Goal: Transaction & Acquisition: Purchase product/service

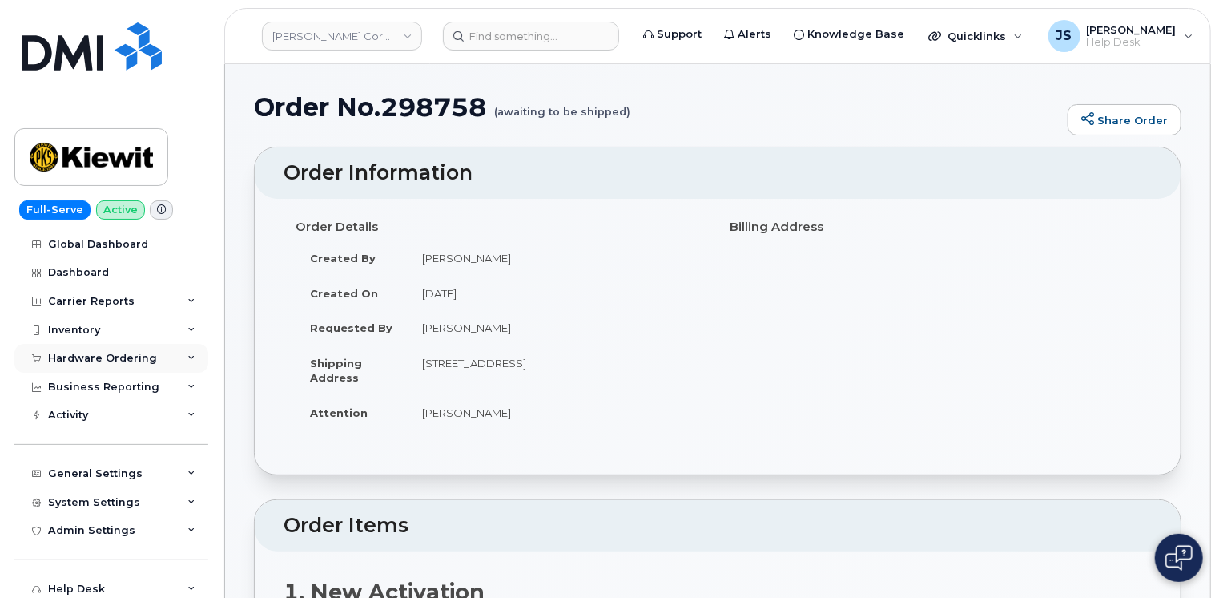
click at [184, 361] on div "Hardware Ordering" at bounding box center [111, 358] width 194 height 29
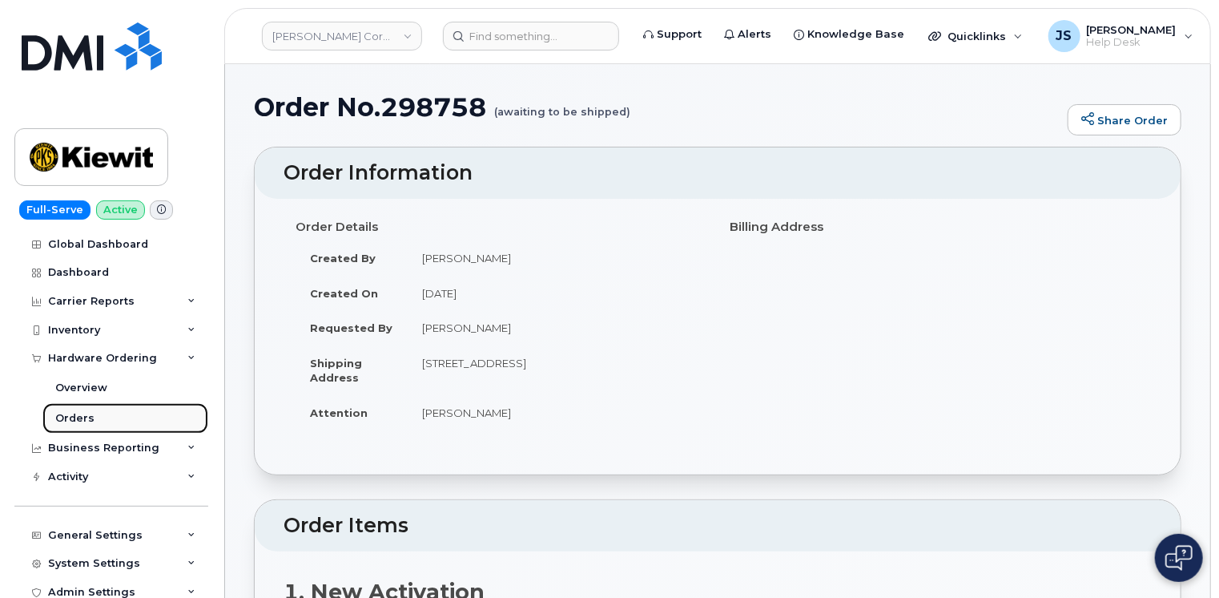
click at [96, 414] on link "Orders" at bounding box center [125, 418] width 166 height 30
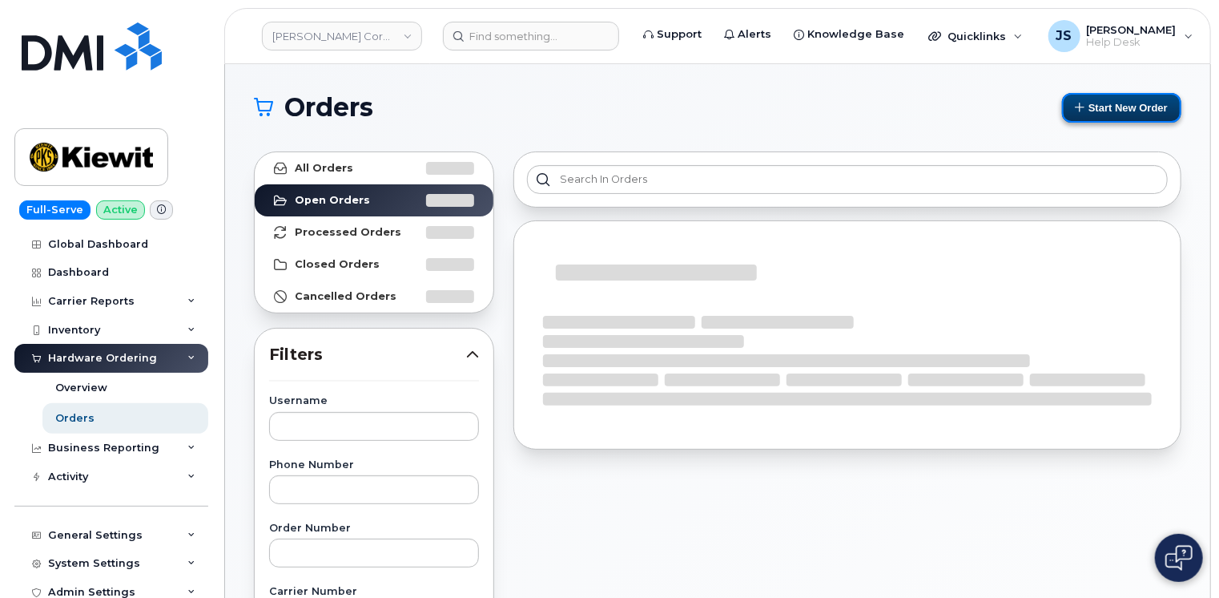
click at [1118, 101] on button "Start New Order" at bounding box center [1121, 108] width 119 height 30
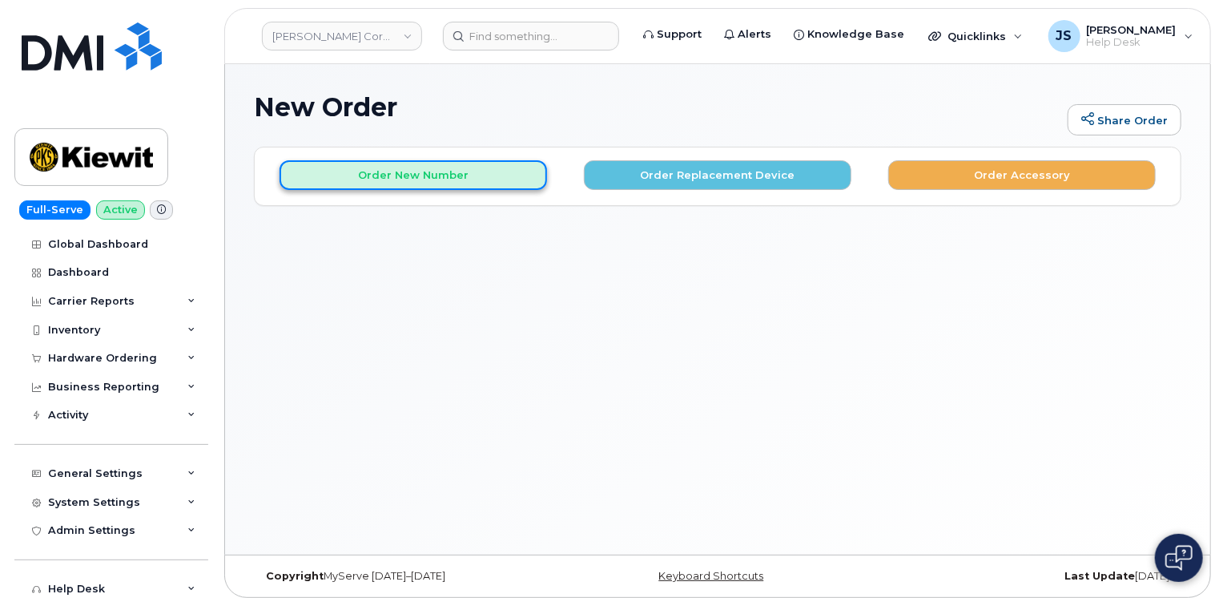
click at [404, 171] on button "Order New Number" at bounding box center [414, 175] width 268 height 30
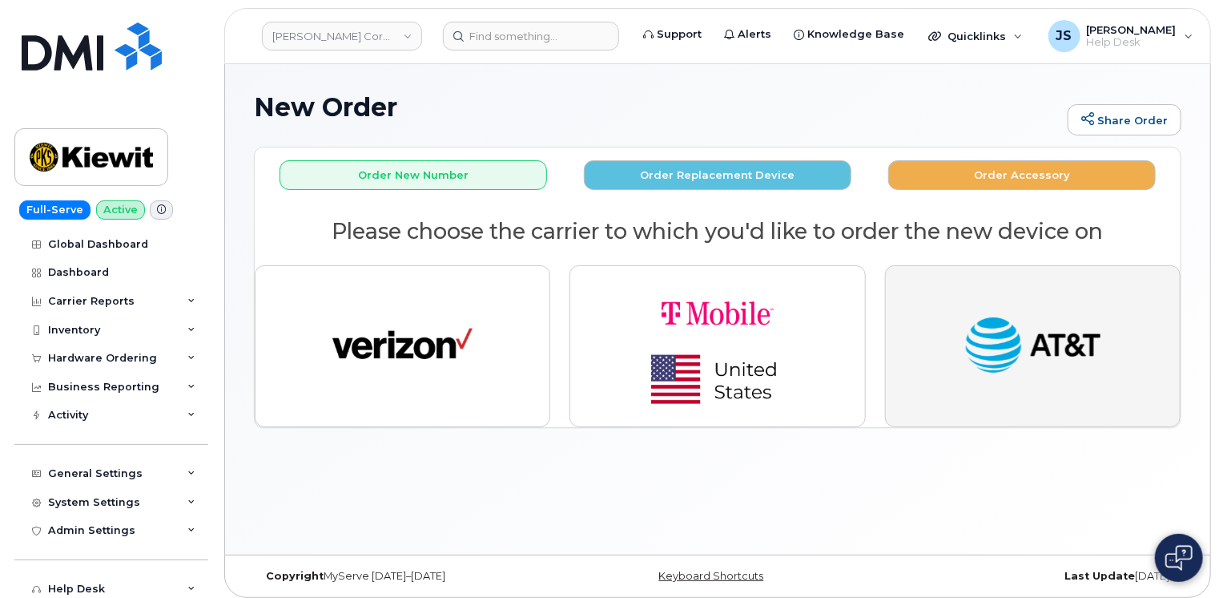
click at [994, 357] on img "button" at bounding box center [1033, 346] width 140 height 72
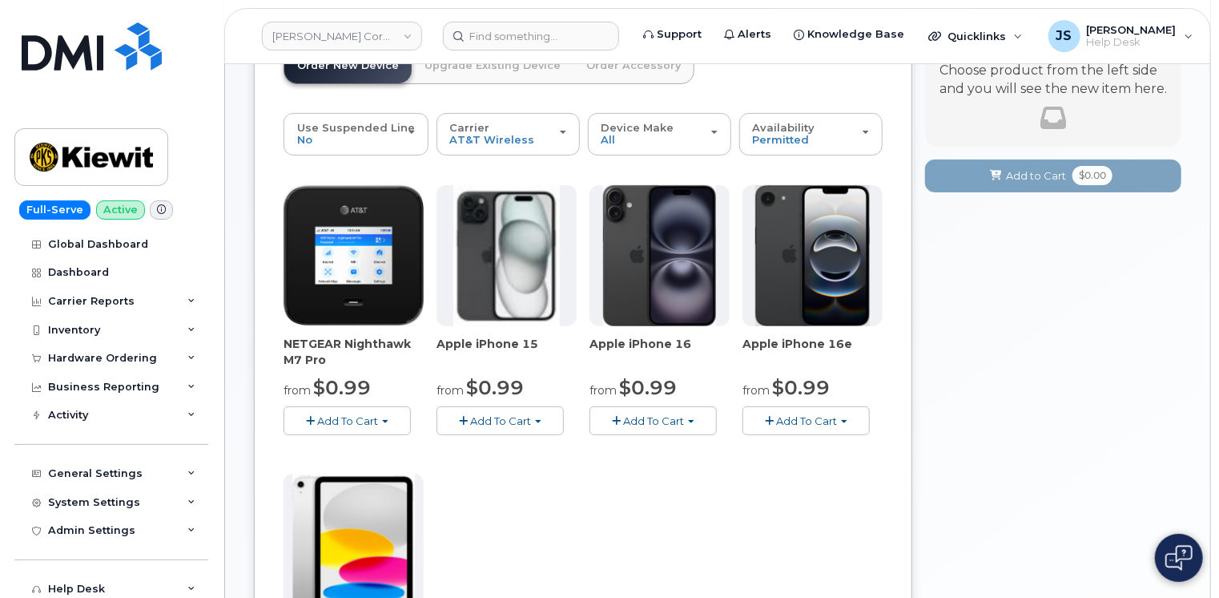
scroll to position [128, 0]
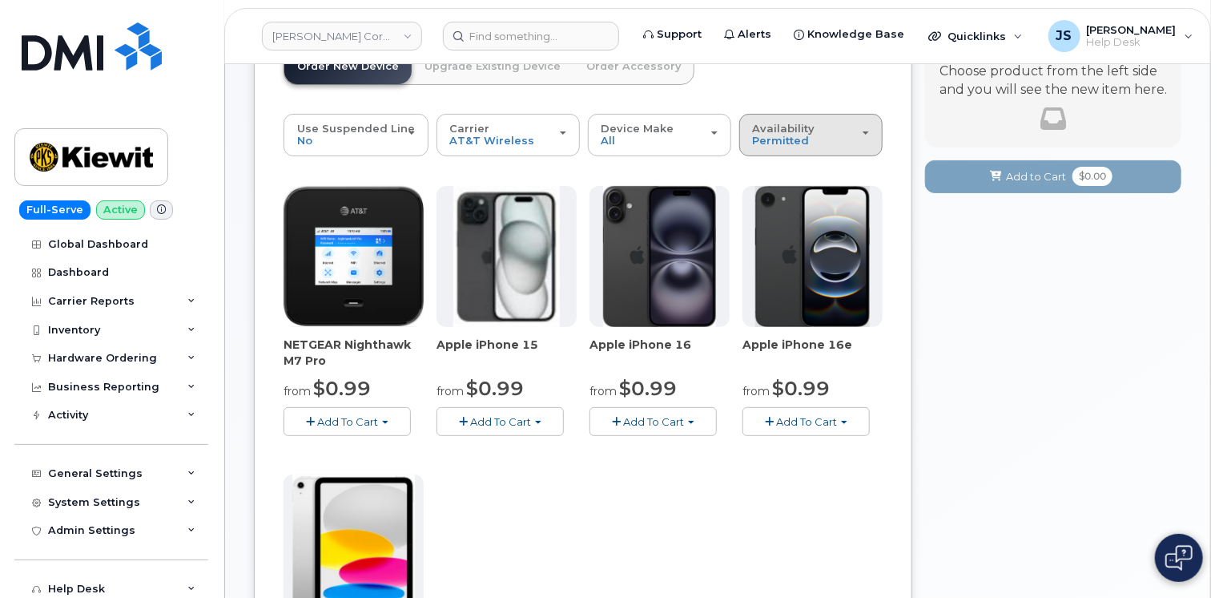
click at [847, 140] on div "Availability Permitted All" at bounding box center [811, 135] width 116 height 25
click at [791, 192] on div "All" at bounding box center [819, 198] width 152 height 19
click at [766, 151] on button "Availability Permitted All" at bounding box center [810, 135] width 143 height 42
click at [762, 192] on label "All" at bounding box center [760, 198] width 34 height 19
click at [0, 0] on input "All" at bounding box center [0, 0] width 0 height 0
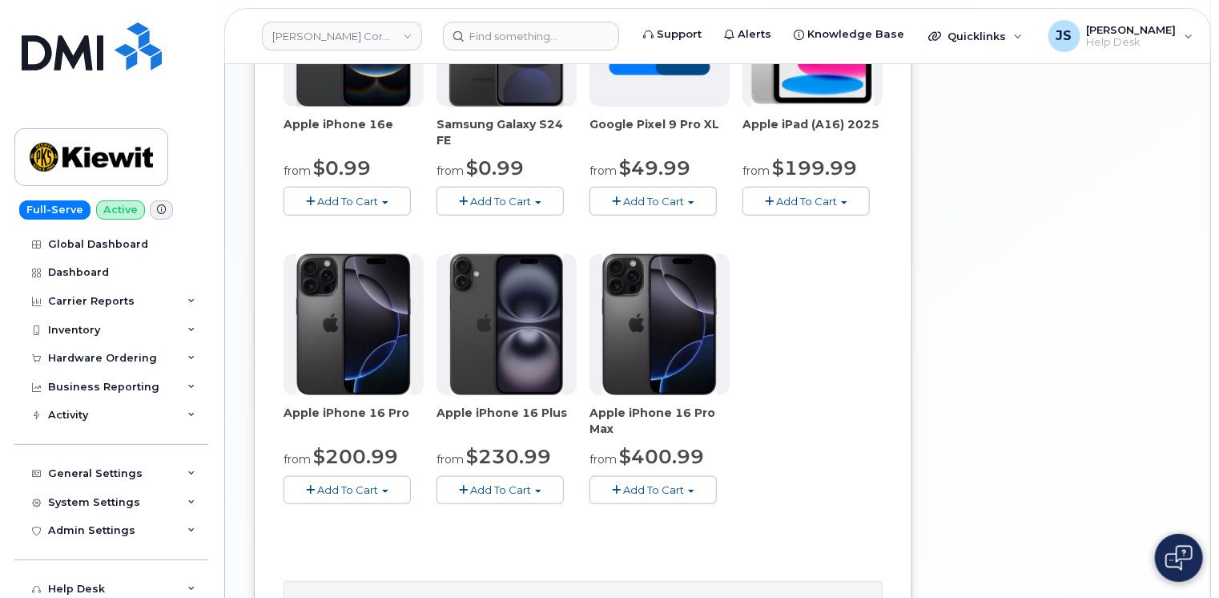
scroll to position [705, 0]
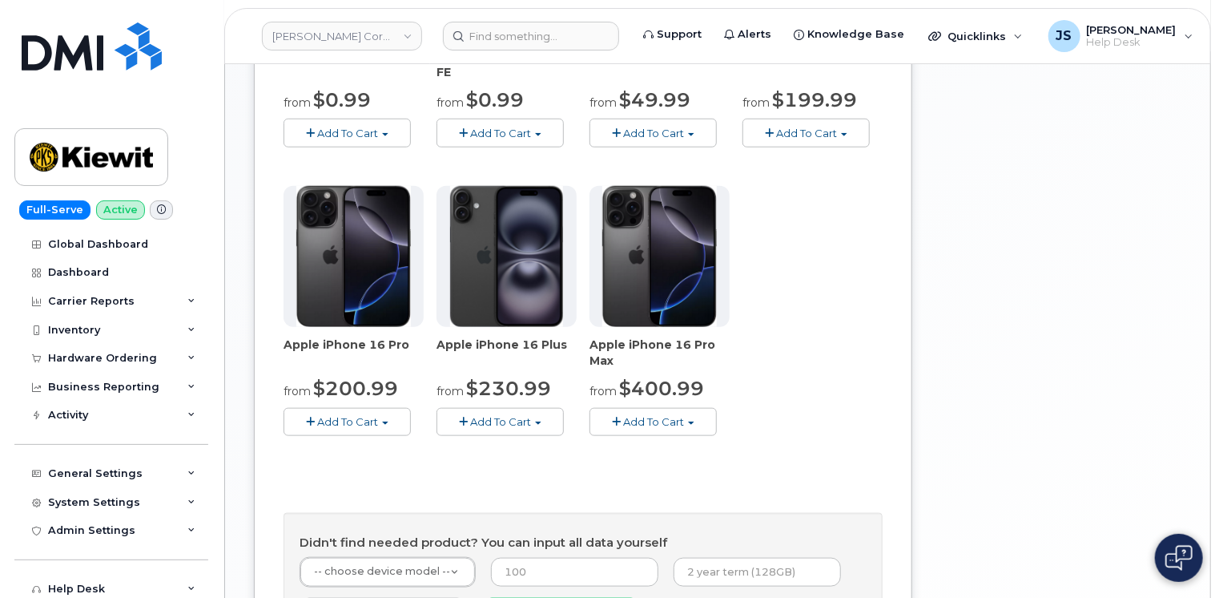
click at [336, 421] on span "Add To Cart" at bounding box center [347, 421] width 61 height 13
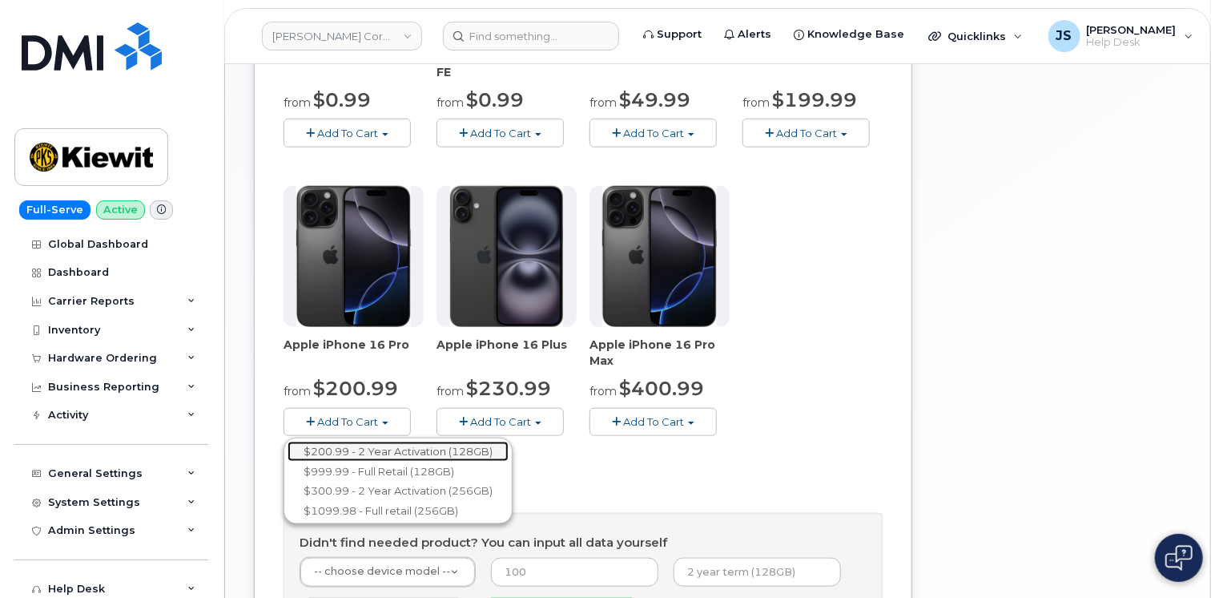
click at [396, 454] on link "$200.99 - 2 Year Activation (128GB)" at bounding box center [398, 451] width 221 height 20
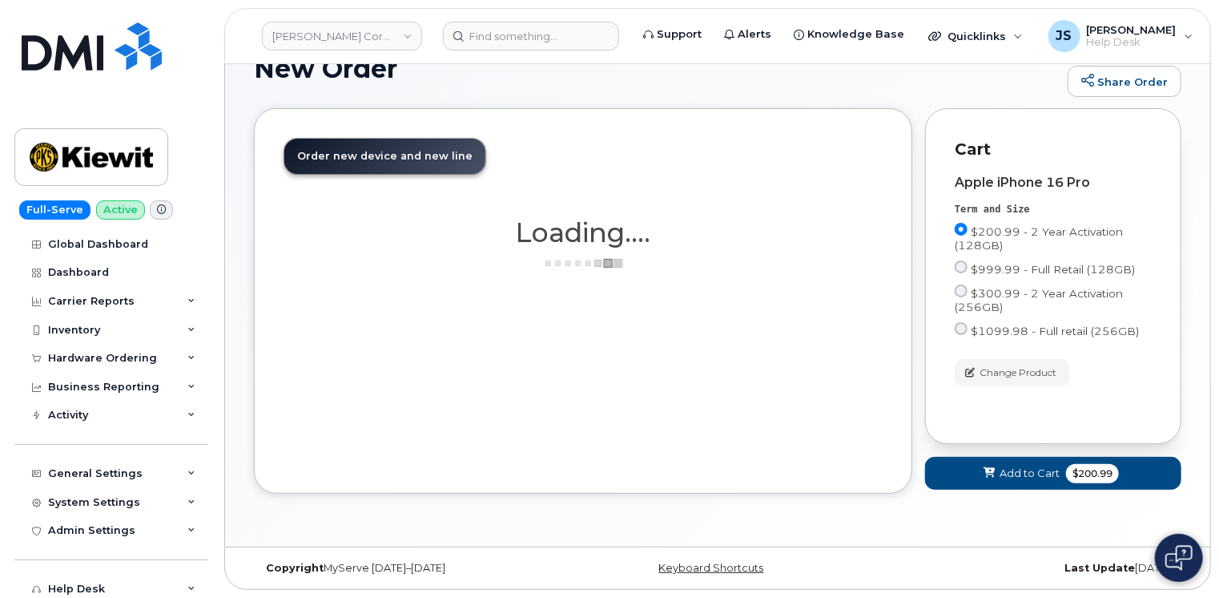
scroll to position [188, 0]
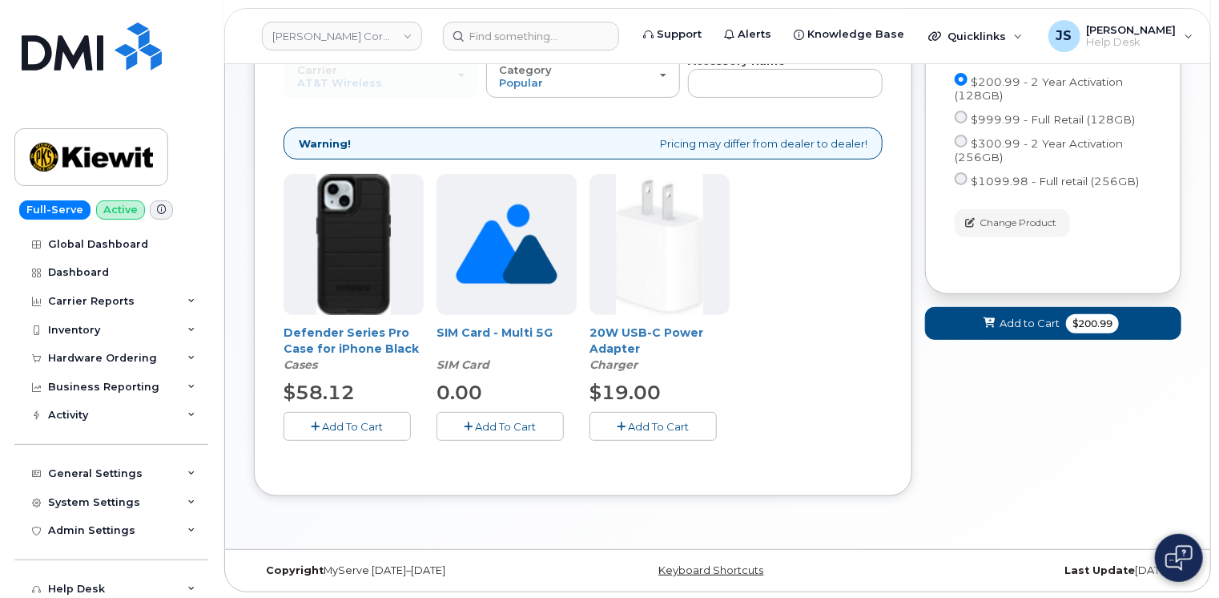
click at [341, 424] on span "Add To Cart" at bounding box center [353, 426] width 61 height 13
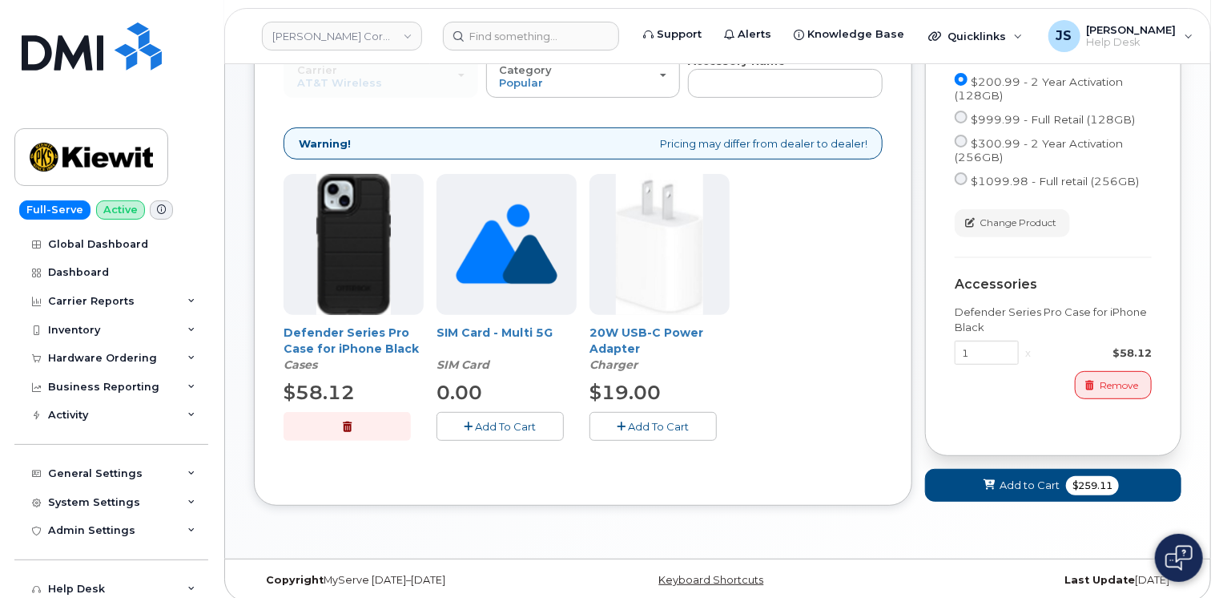
click at [634, 420] on span "Add To Cart" at bounding box center [659, 426] width 61 height 13
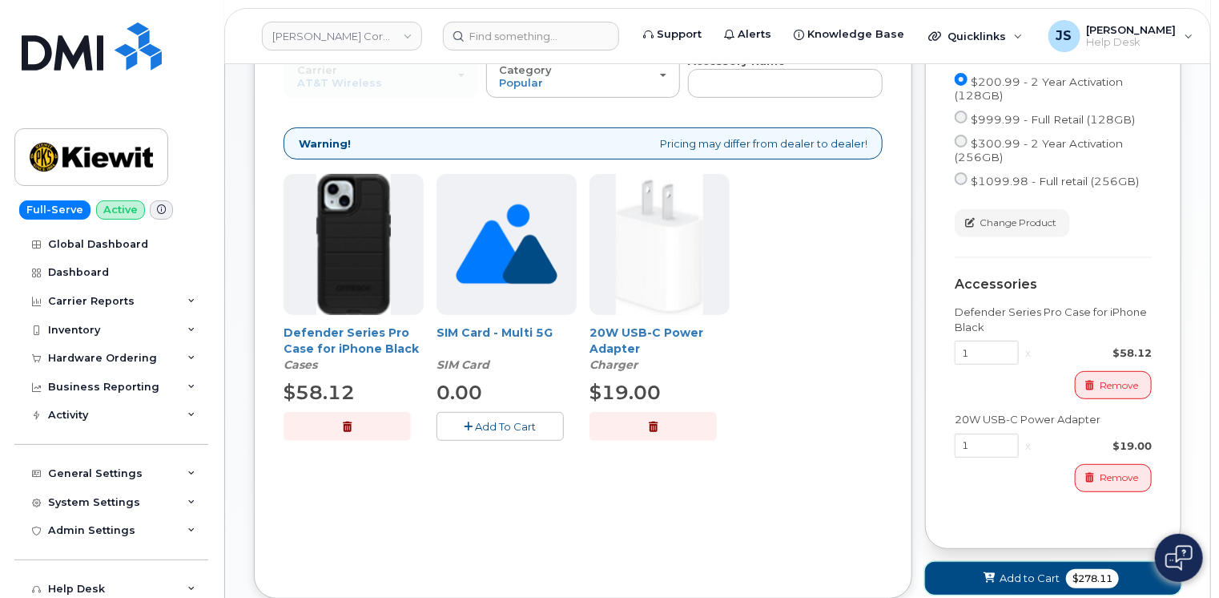
click at [979, 581] on button "Add to Cart $278.11" at bounding box center [1053, 577] width 256 height 33
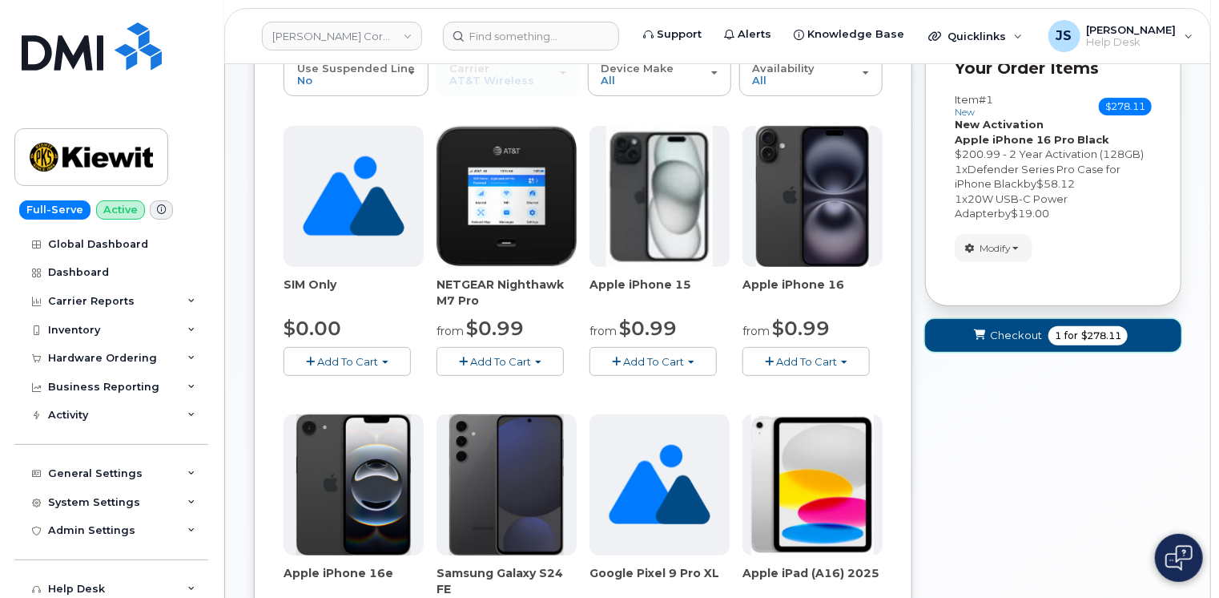
click at [1011, 339] on span "Checkout" at bounding box center [1016, 335] width 52 height 15
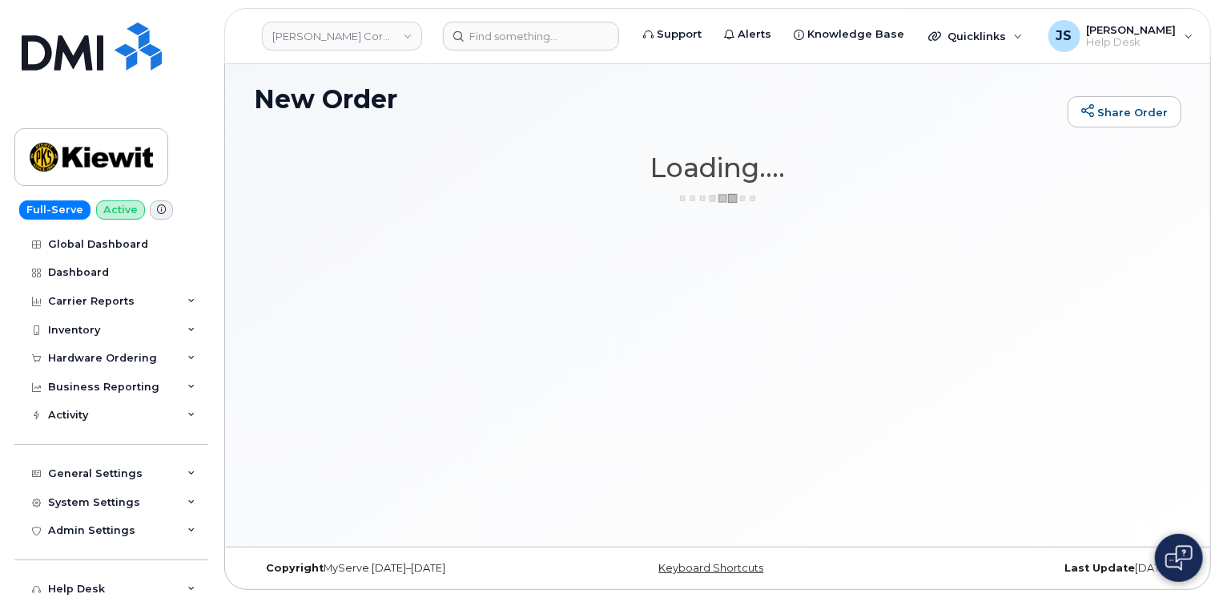
scroll to position [7, 0]
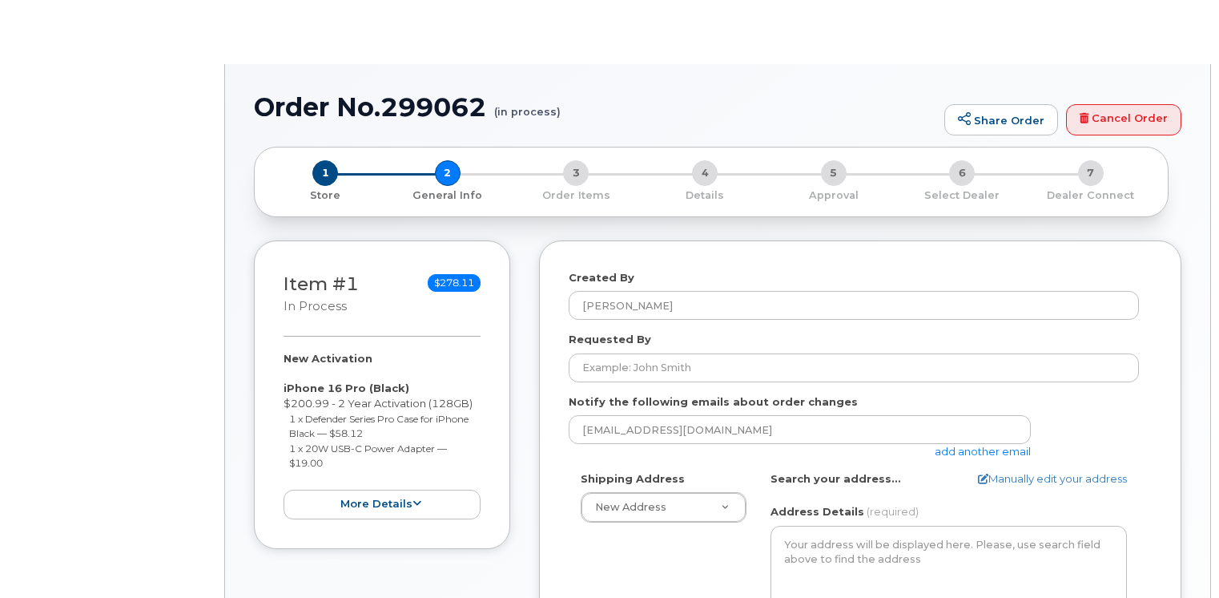
select select
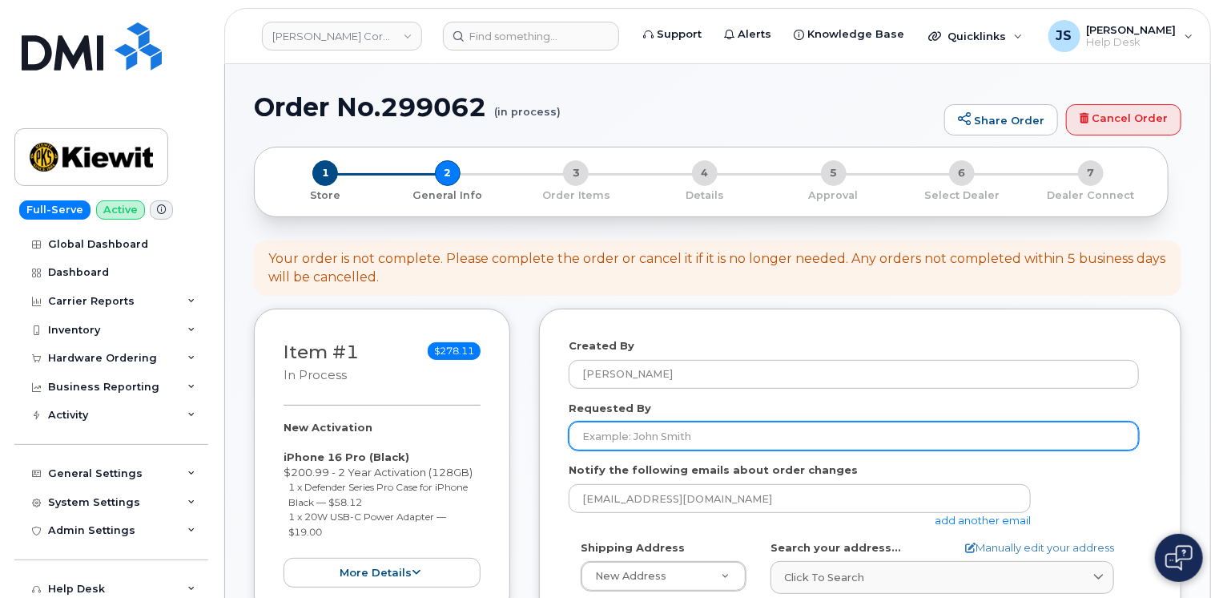
click at [632, 428] on input "Requested By" at bounding box center [854, 435] width 570 height 29
paste input "CS0786612"
type input "CS0786612"
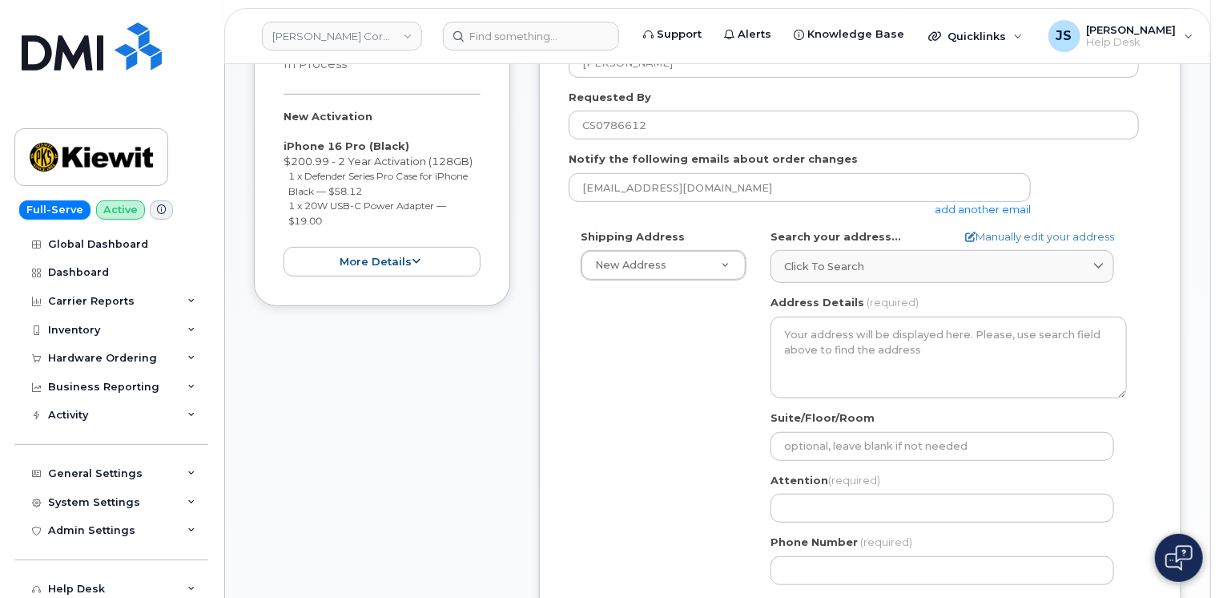
scroll to position [320, 0]
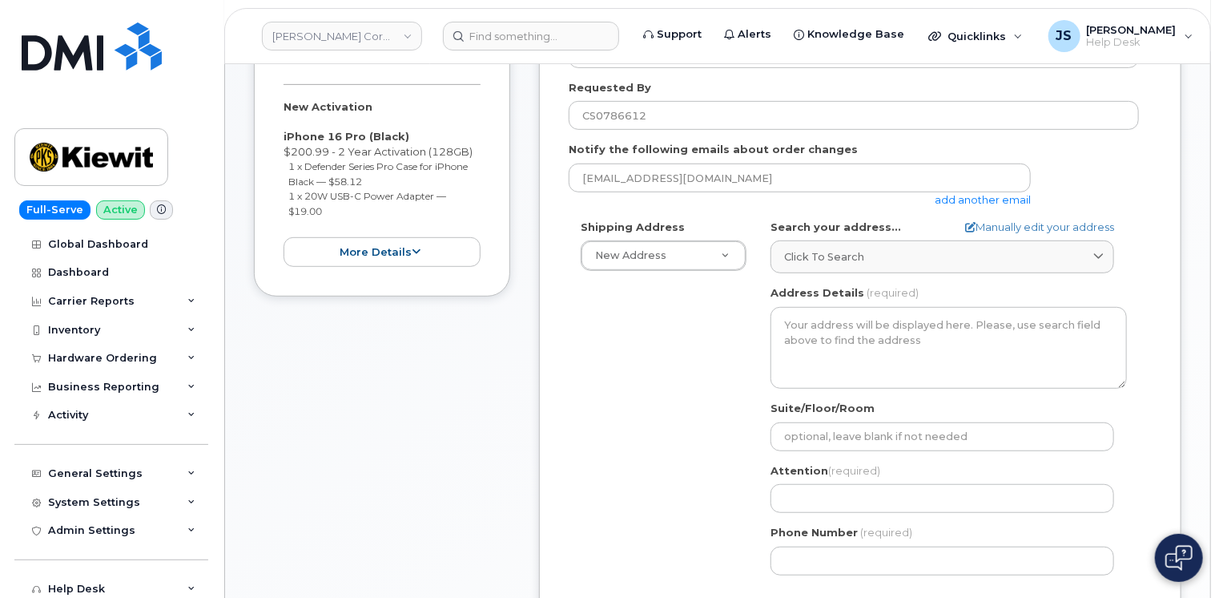
click at [958, 197] on link "add another email" at bounding box center [983, 199] width 96 height 13
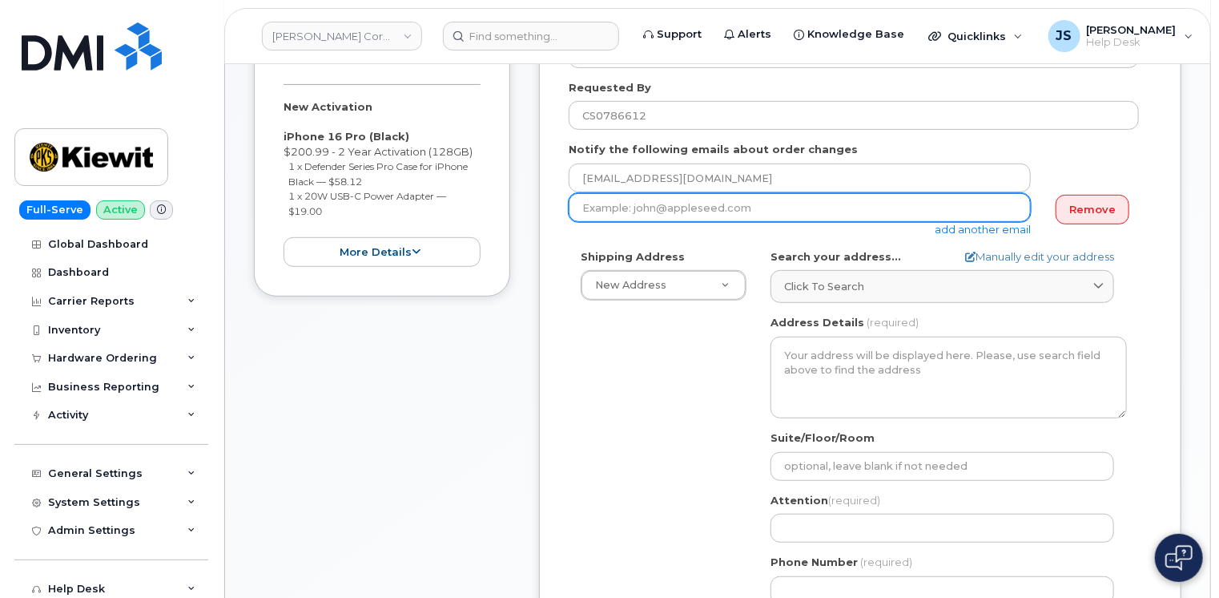
click at [926, 203] on input "email" at bounding box center [800, 207] width 462 height 29
paste input "FRANCOIS.MAILLARD@KIEWIT.COM"
type input "FRANCOIS.MAILLARD@KIEWIT.COM"
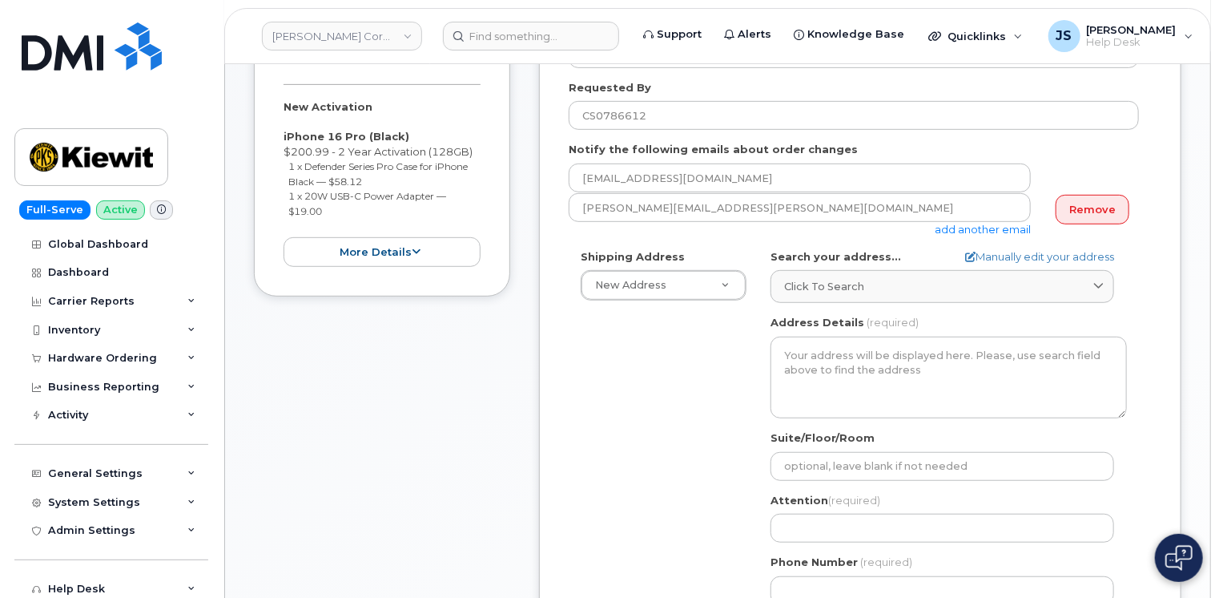
click at [747, 321] on div "Shipping Address New Address New Address 11455 US Highway 29 10055 Trainstation…" at bounding box center [854, 433] width 570 height 368
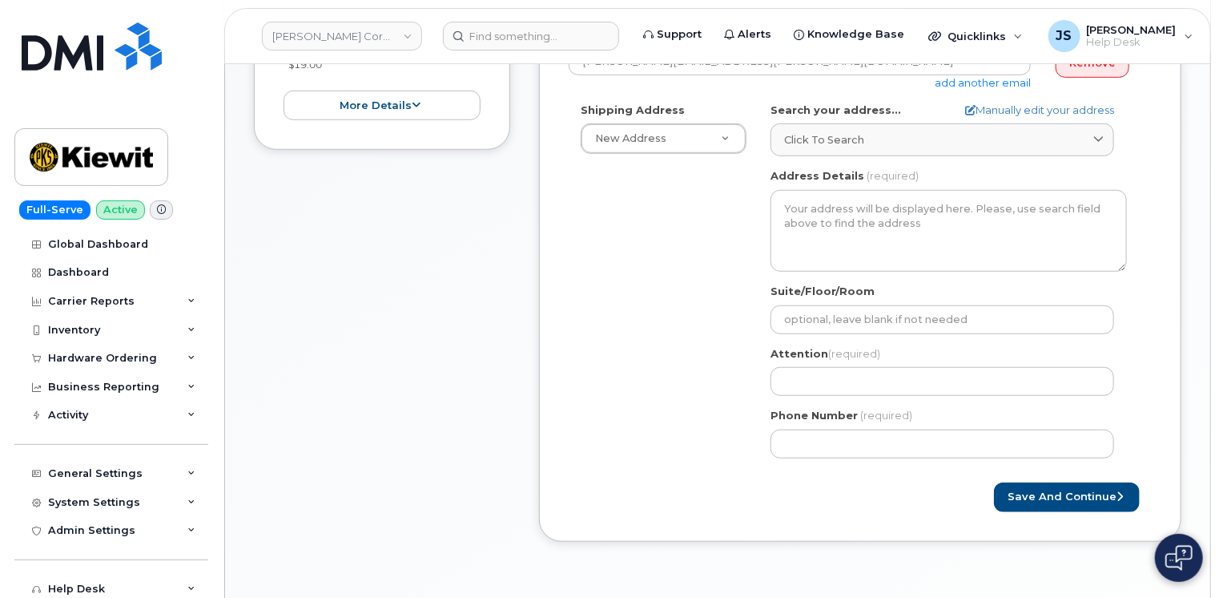
scroll to position [481, 0]
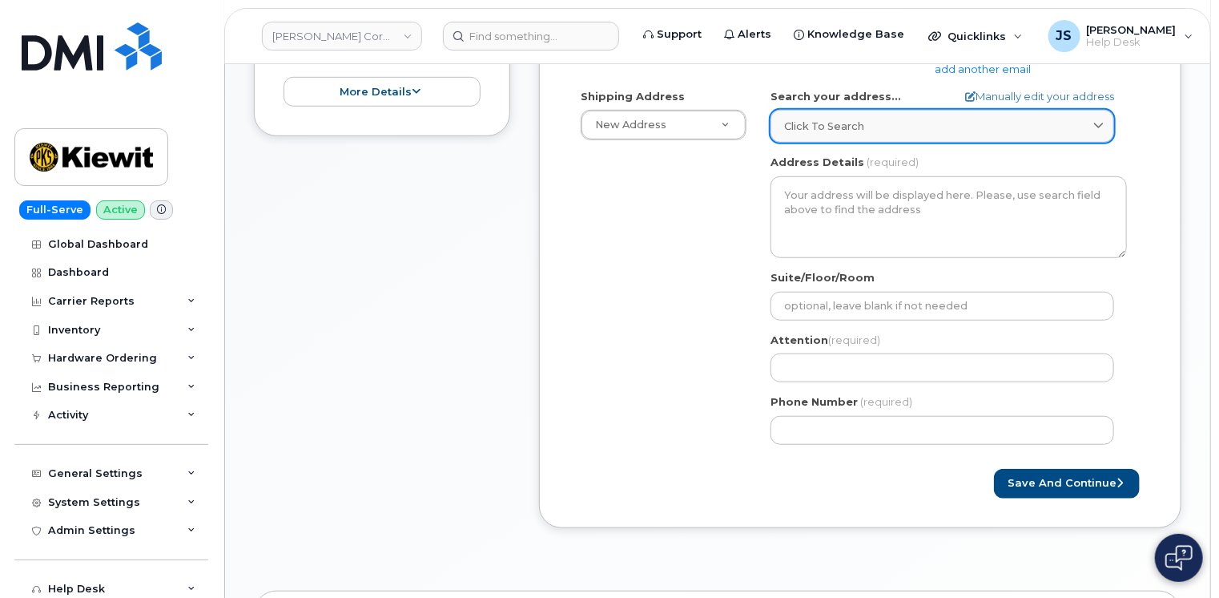
click at [943, 132] on div "Click to search" at bounding box center [942, 126] width 316 height 15
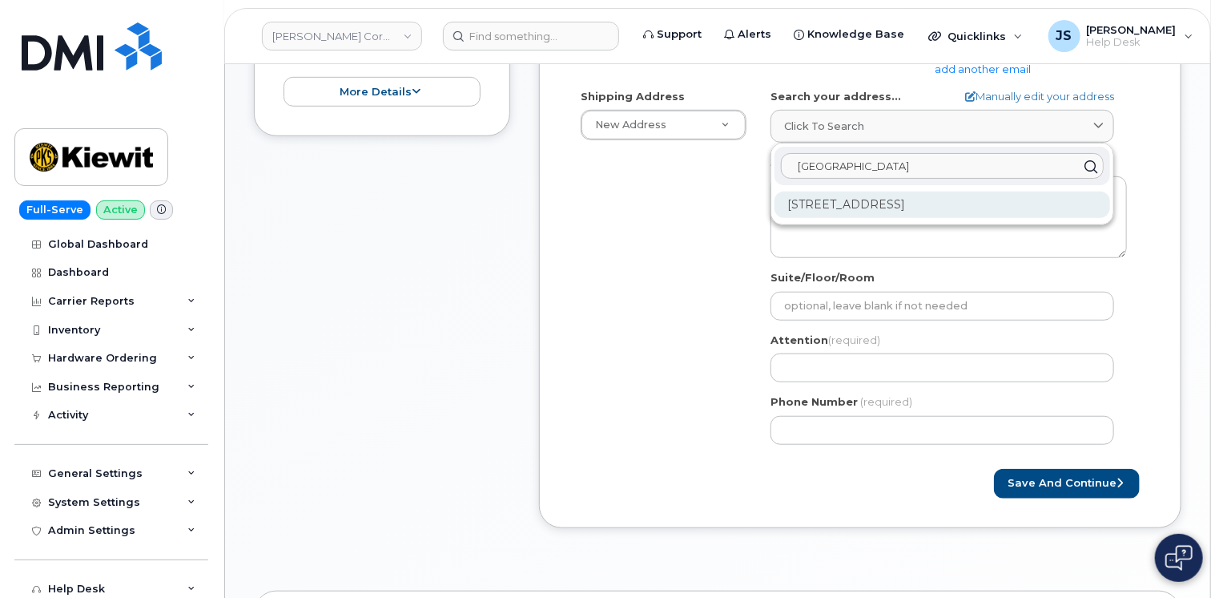
type input "10228 Ridgegate"
click at [869, 208] on div "10228 Ridgegate Cir Lone Tree CO 80124-8923" at bounding box center [943, 204] width 336 height 26
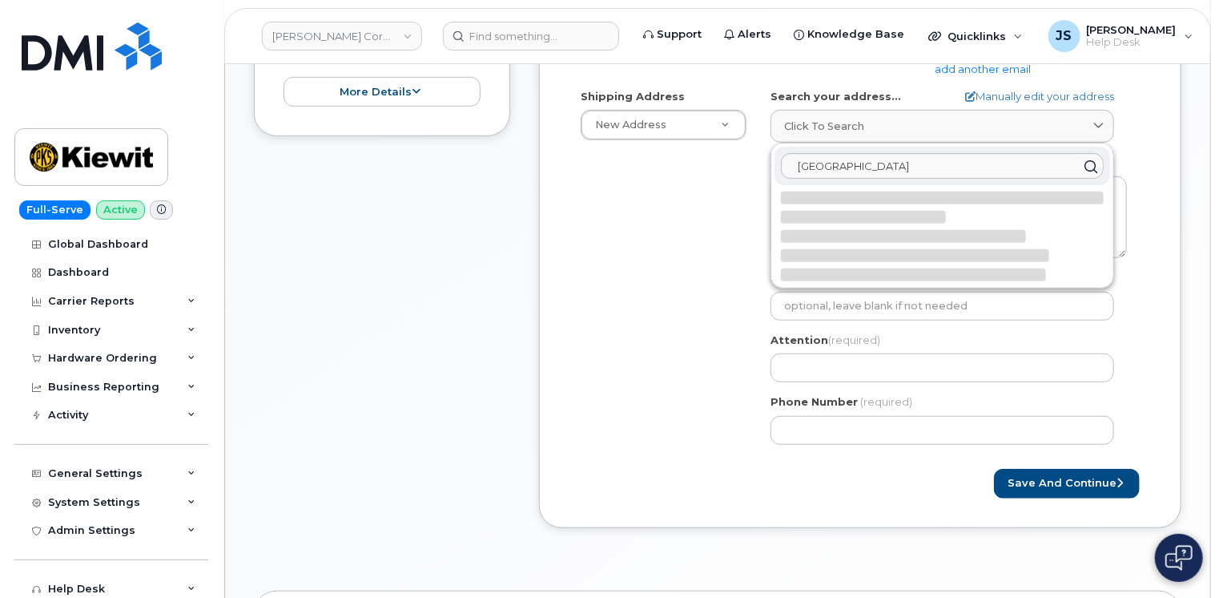
select select
type textarea "10228 Ridgegate Cir LONE TREE CO 80124-8923 UNITED STATES"
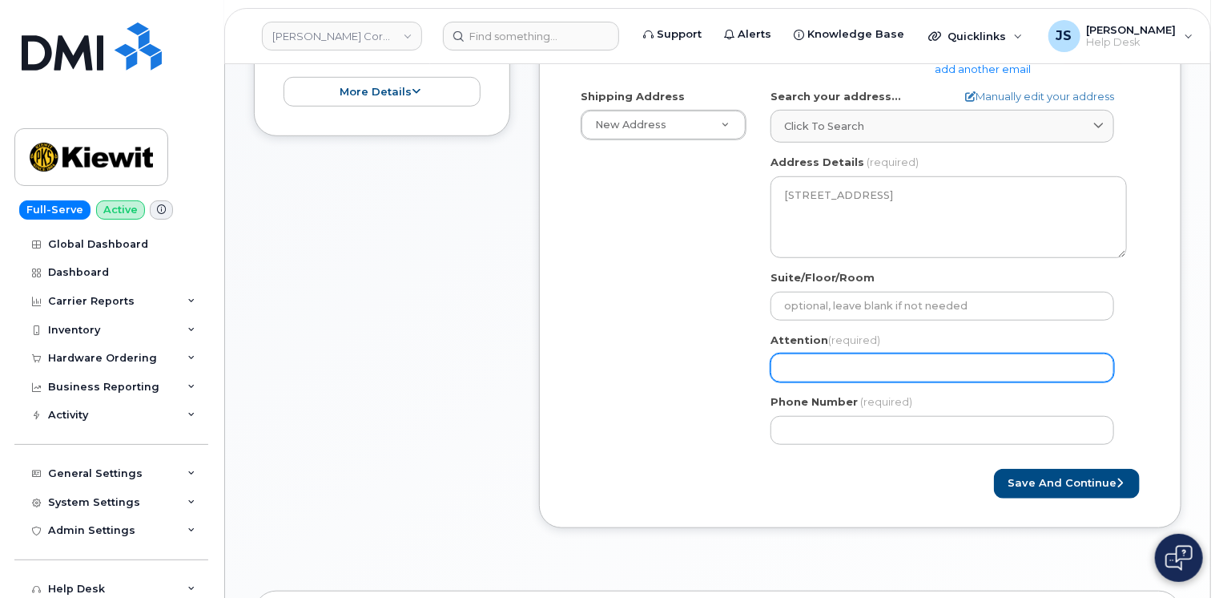
click at [813, 364] on input "Attention (required)" at bounding box center [943, 367] width 344 height 29
paste input "[PERSON_NAME]"
select select
type input "[PERSON_NAME]"
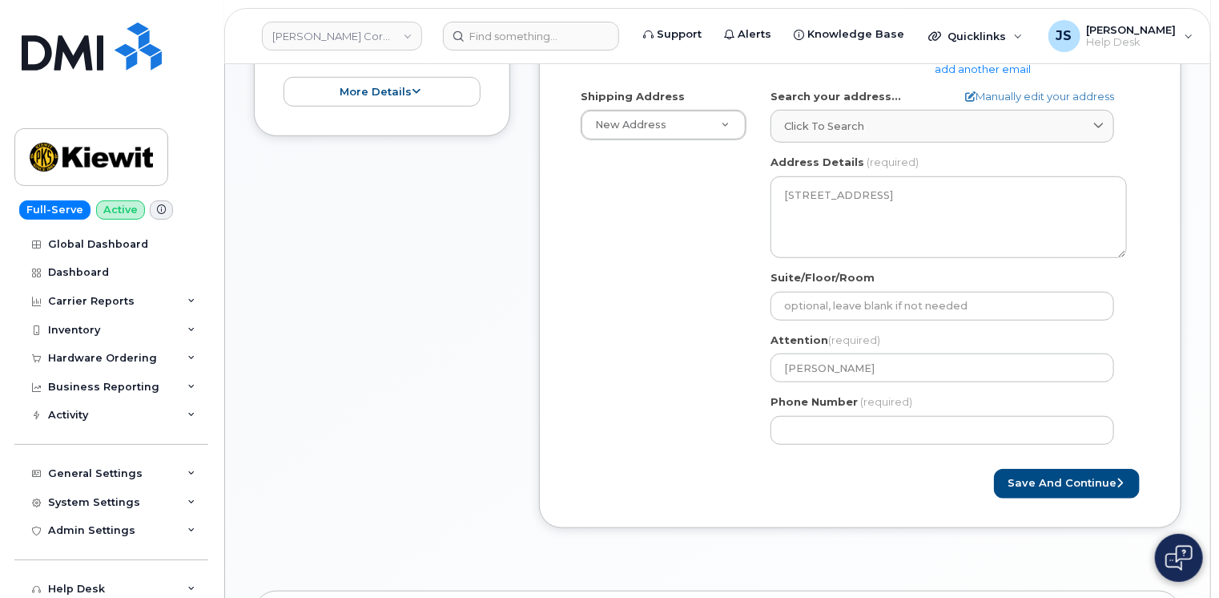
click at [714, 357] on div "Shipping Address New Address New Address 11455 US Highway 29 10055 Trainstation…" at bounding box center [854, 273] width 570 height 368
click at [634, 477] on div "Save and Continue" at bounding box center [860, 484] width 583 height 30
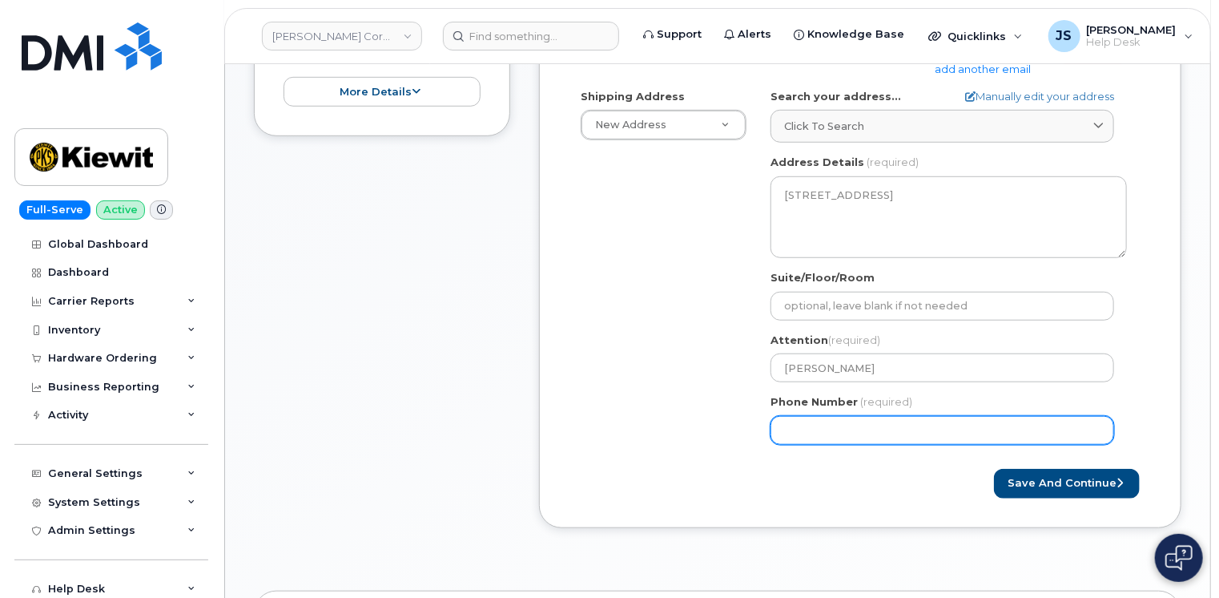
click at [843, 419] on input "Phone Number" at bounding box center [943, 430] width 344 height 29
paste input "8135431484"
select select
type input "8135431484"
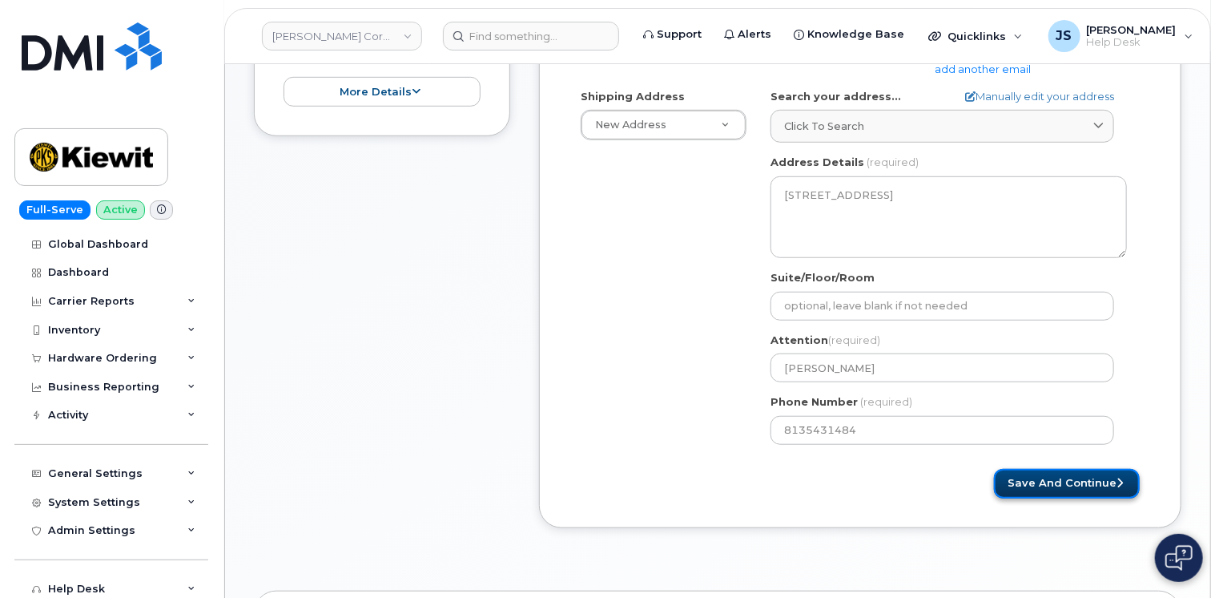
click at [1012, 481] on button "Save and Continue" at bounding box center [1067, 484] width 146 height 30
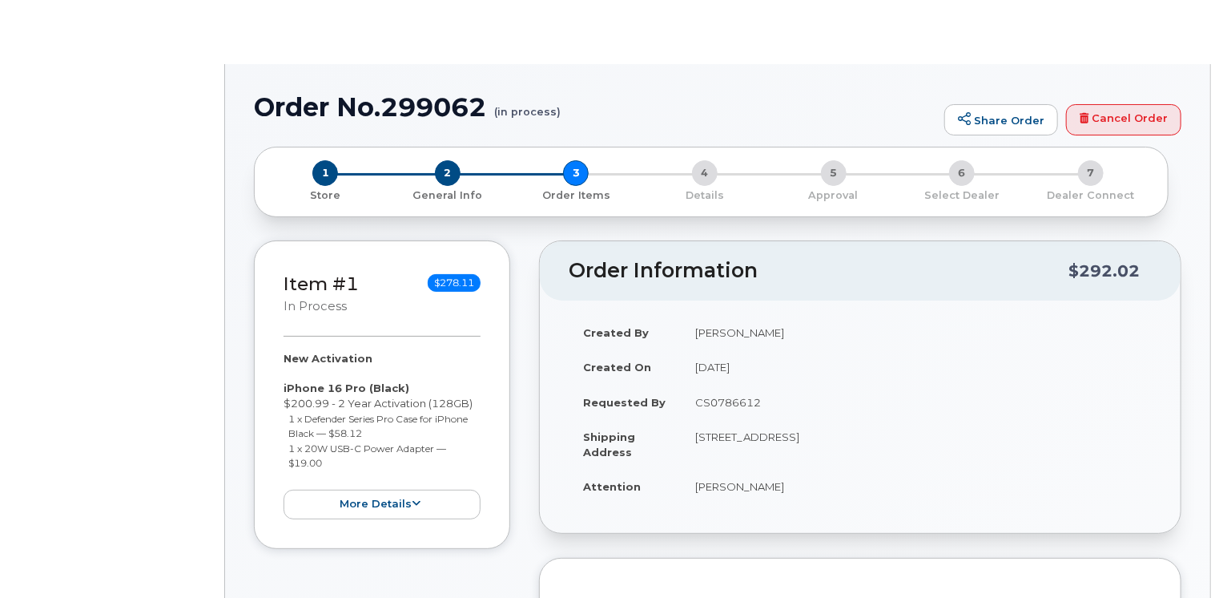
radio input "true"
select select
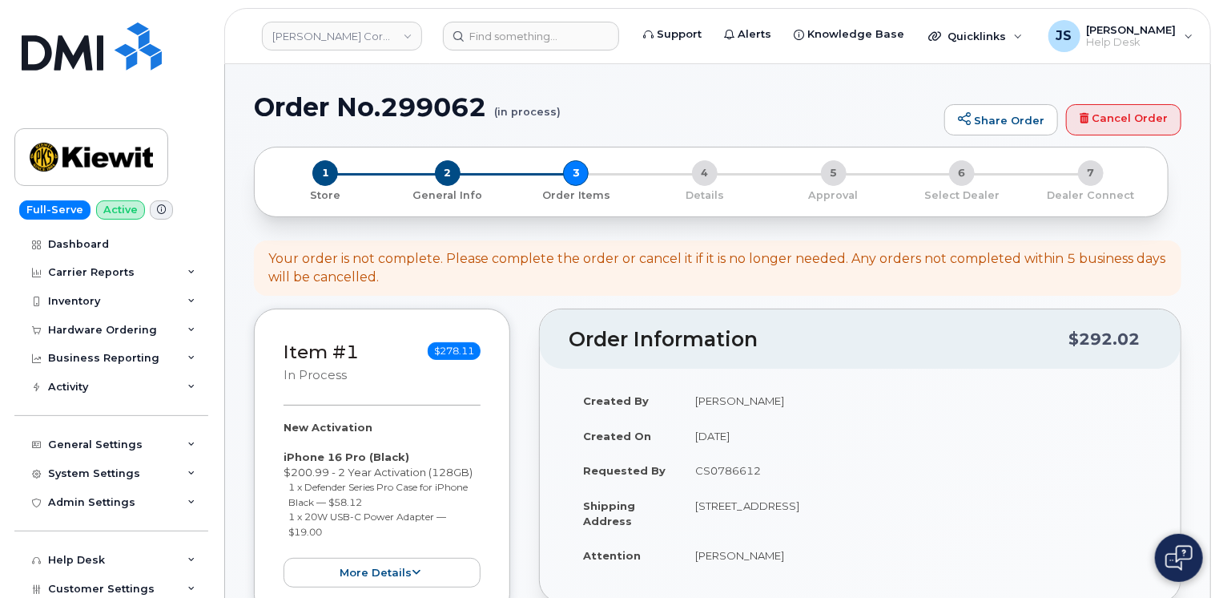
click at [508, 540] on div "Item #1 in process $278.11 New Activation iPhone 16 Pro (Black) $200.99 - 2 Yea…" at bounding box center [382, 462] width 256 height 308
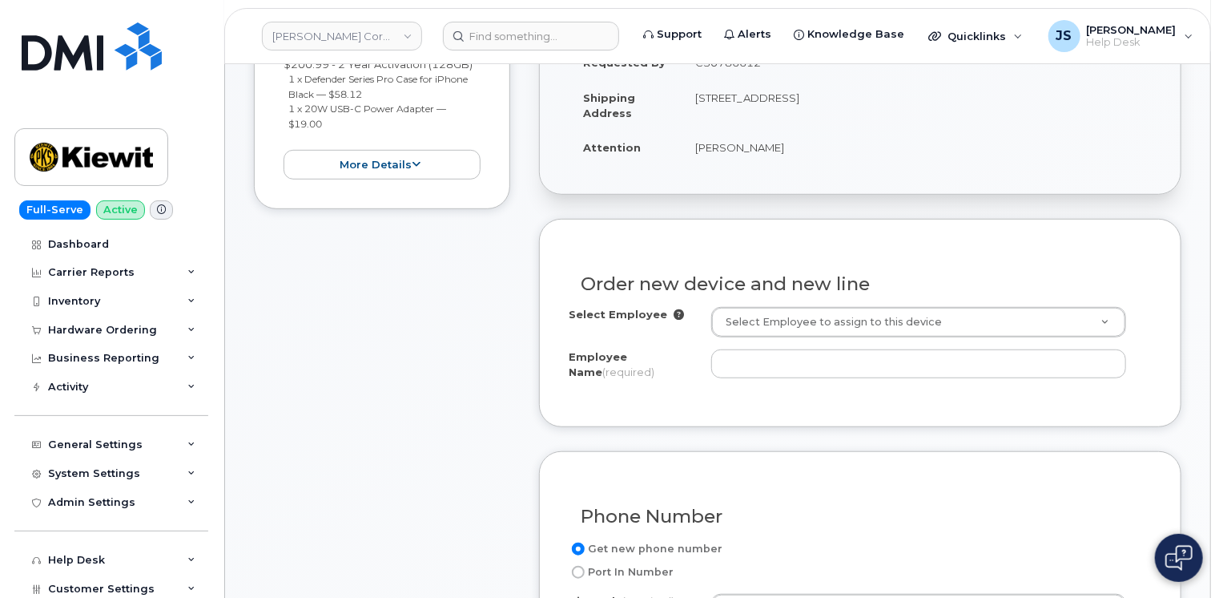
scroll to position [416, 0]
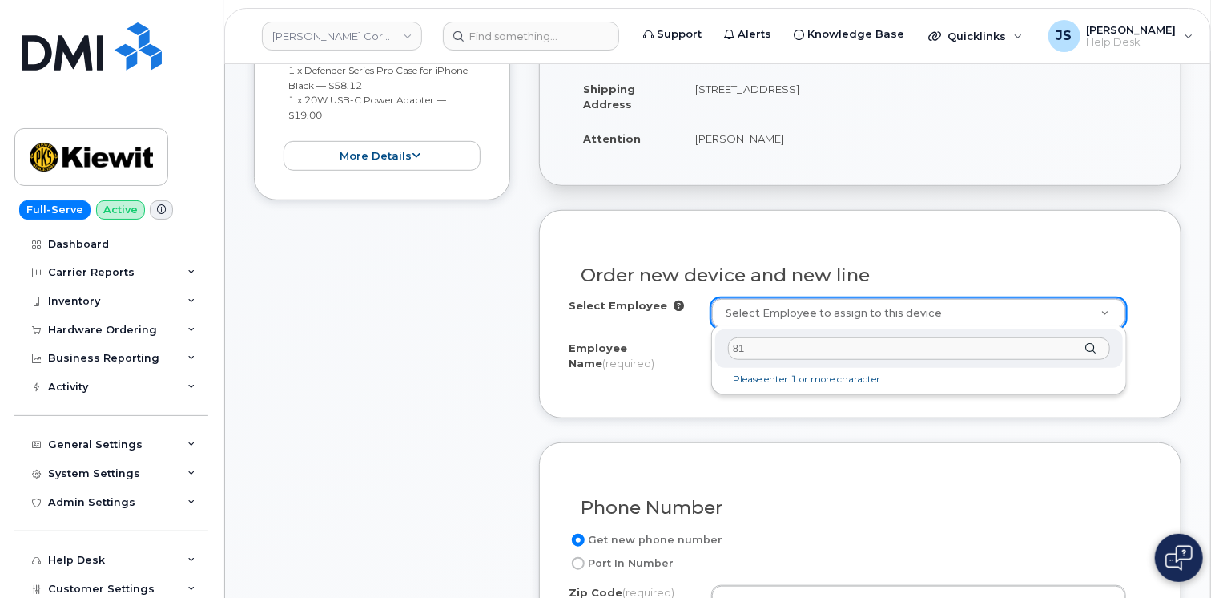
type input "8"
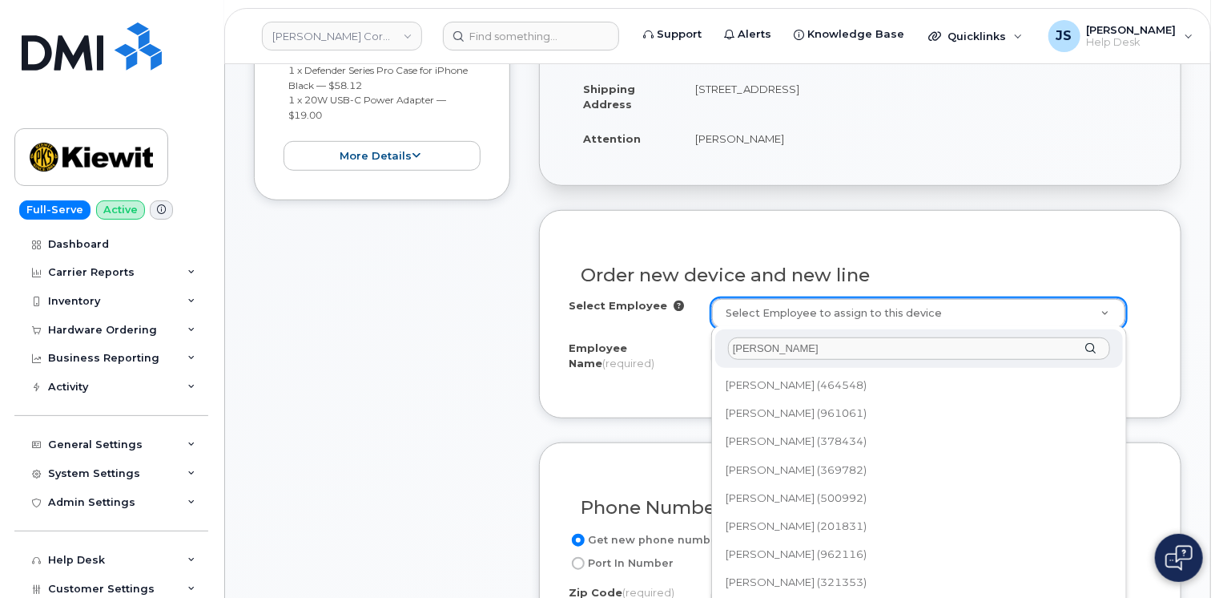
type input "Jean-Fran"
click at [1123, 485] on div "Jean-Fran Jean-Francois Beaulieu (464548) Jean-François Beaulieu (961061) Jean-…" at bounding box center [919, 552] width 416 height 453
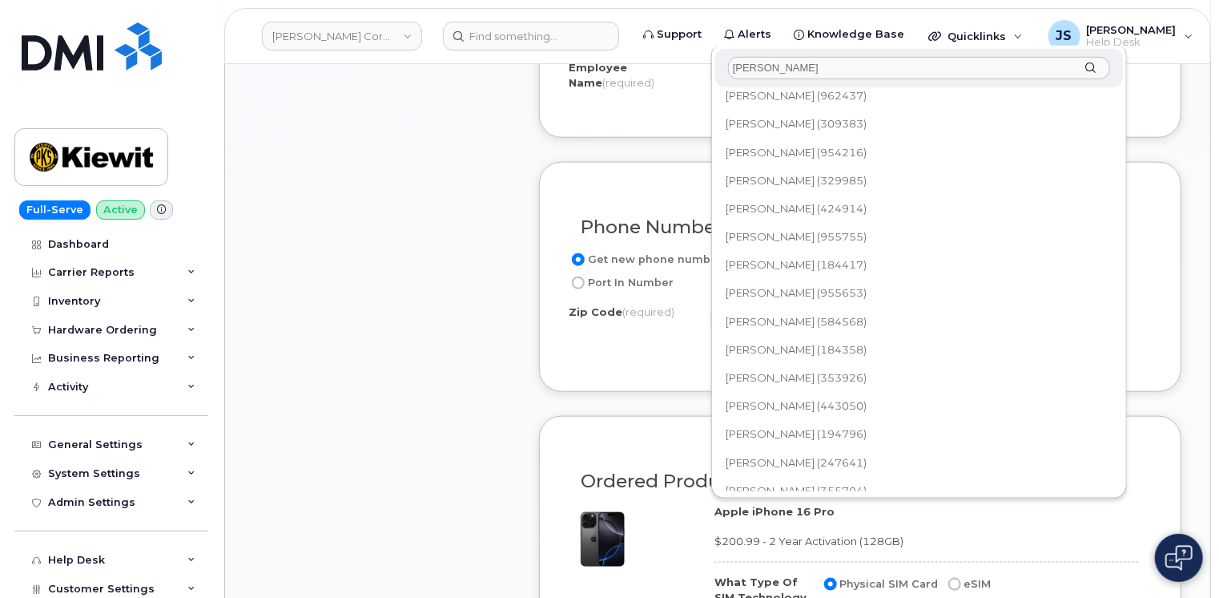
scroll to position [691, 0]
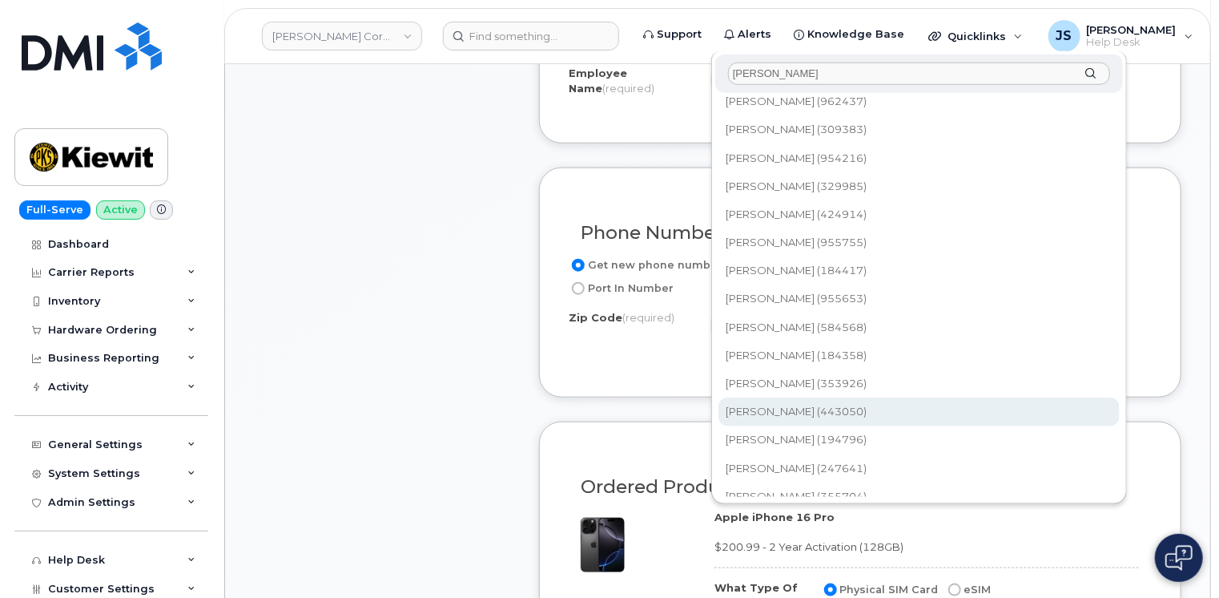
type input "2156919"
type input "[PERSON_NAME]"
type input "10055 Trainstation Cir"
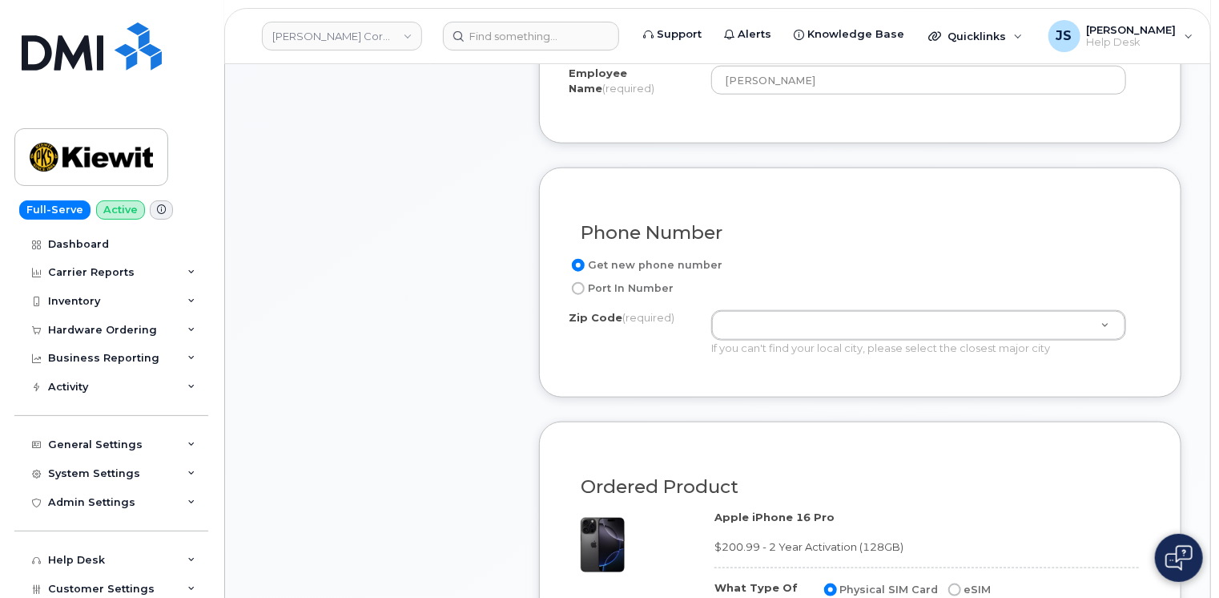
type input "10055 (New York, NY)"
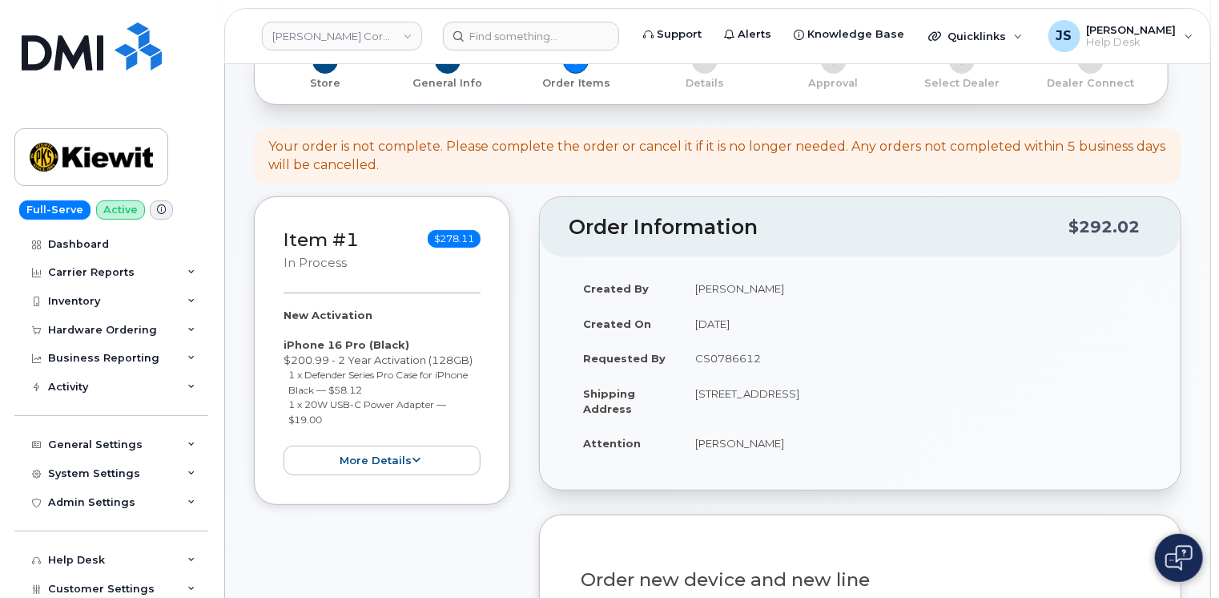
scroll to position [702, 0]
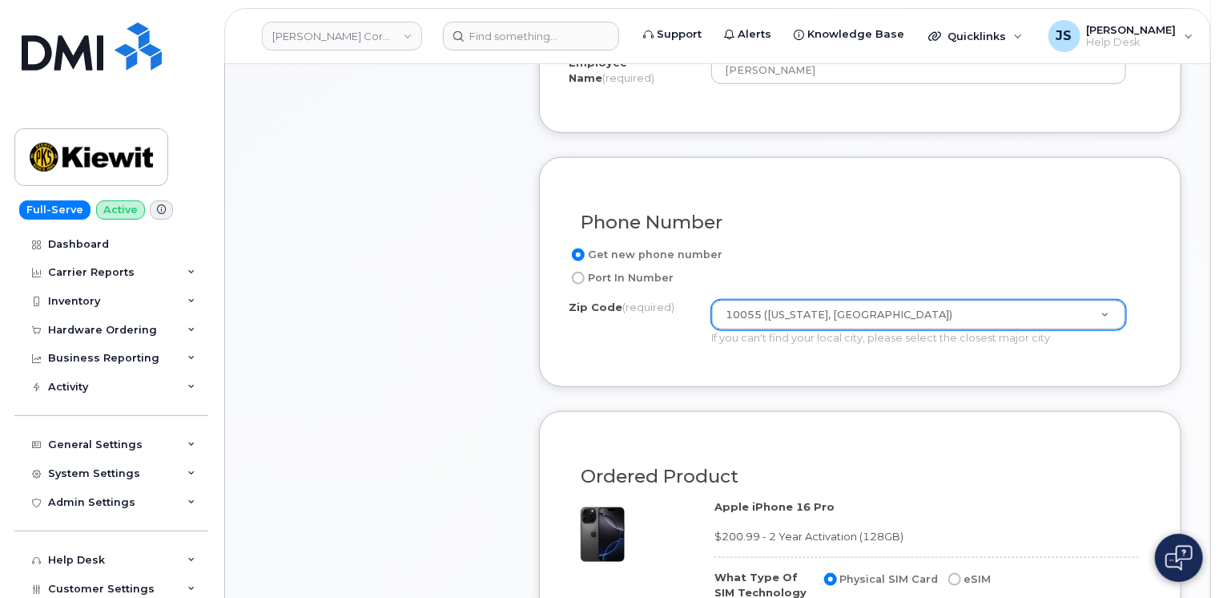
click at [900, 389] on form "Existing User Additional cost to upgrading the device Selected device is Eligib…" at bounding box center [860, 549] width 642 height 1249
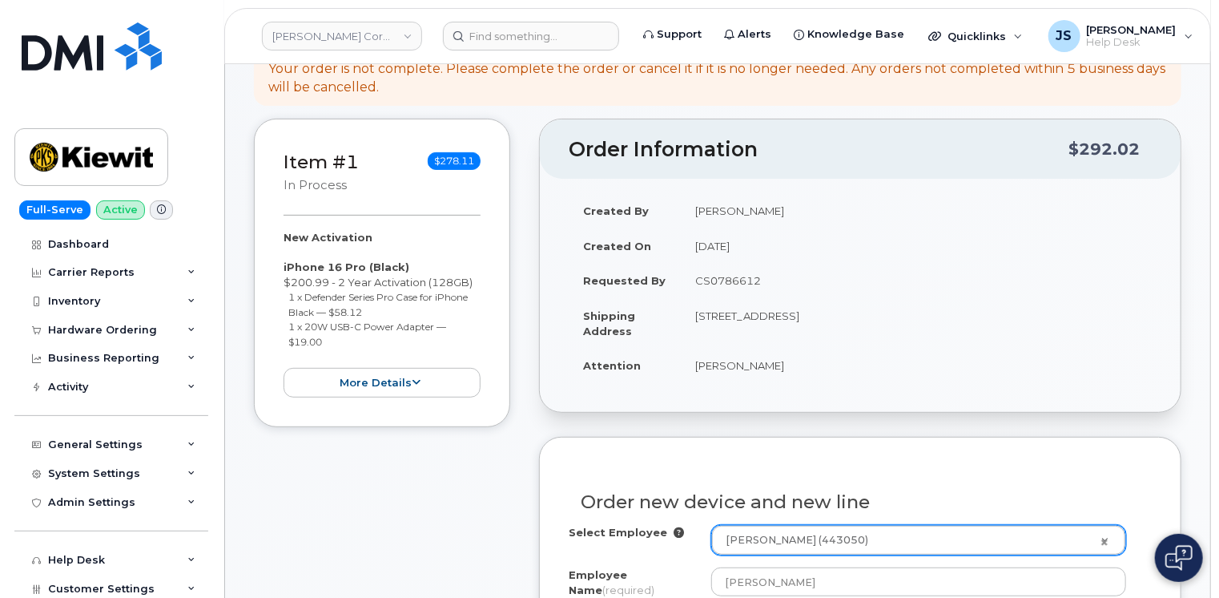
scroll to position [172, 0]
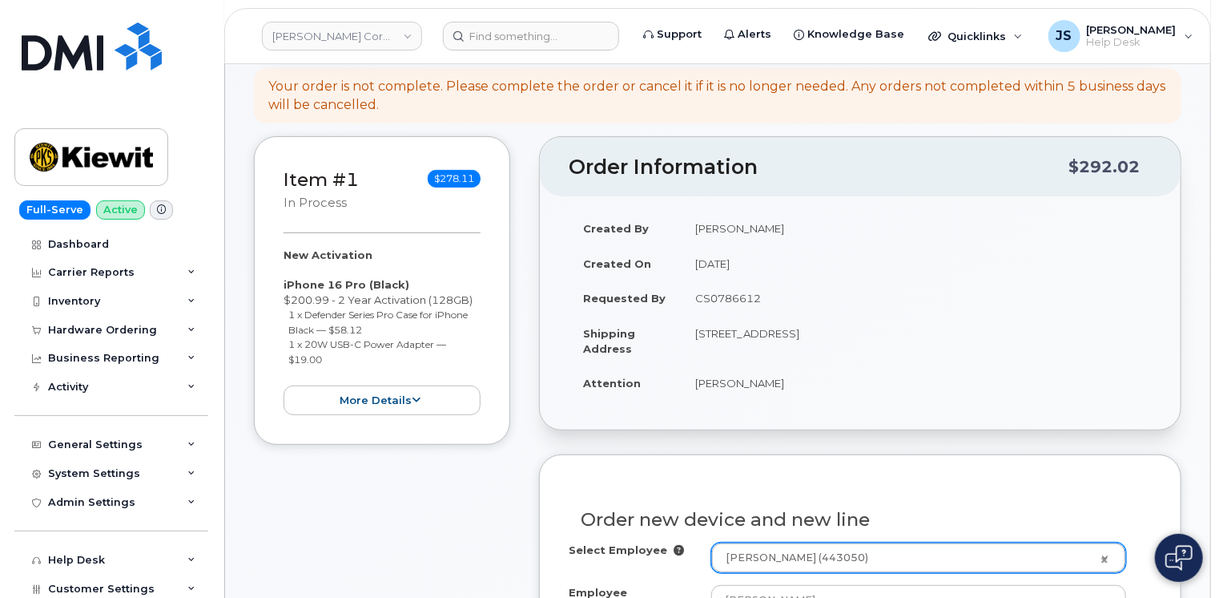
click at [903, 335] on td "[STREET_ADDRESS]" at bounding box center [916, 341] width 471 height 50
copy td "80124"
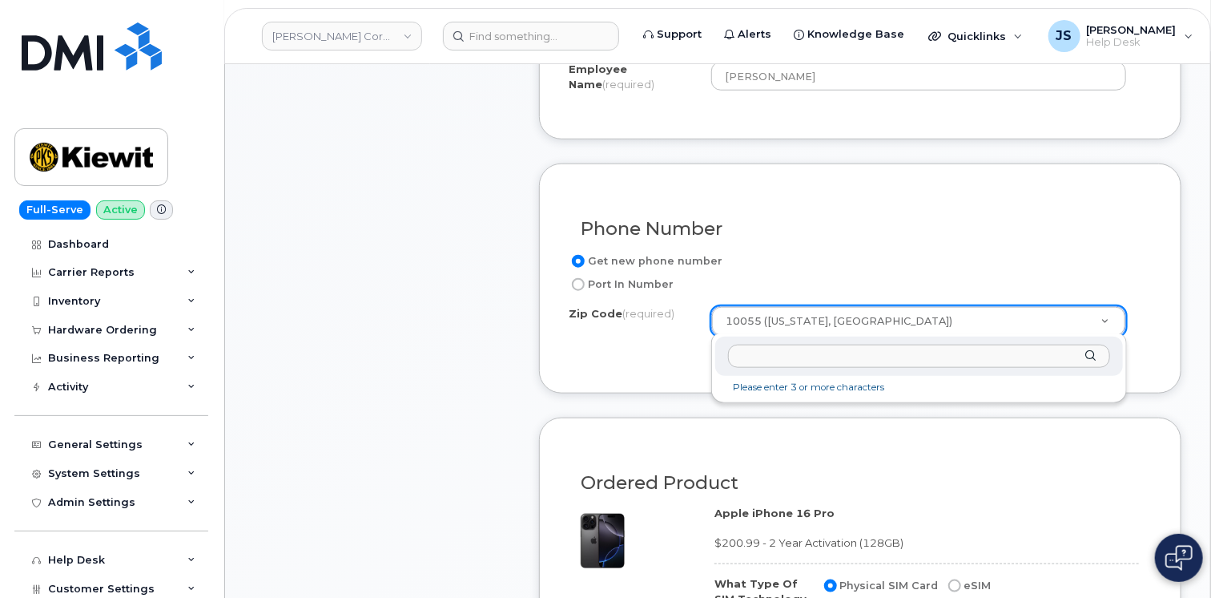
paste input "80124"
type input "80124"
type input "80124 (Lone Tree, CO)"
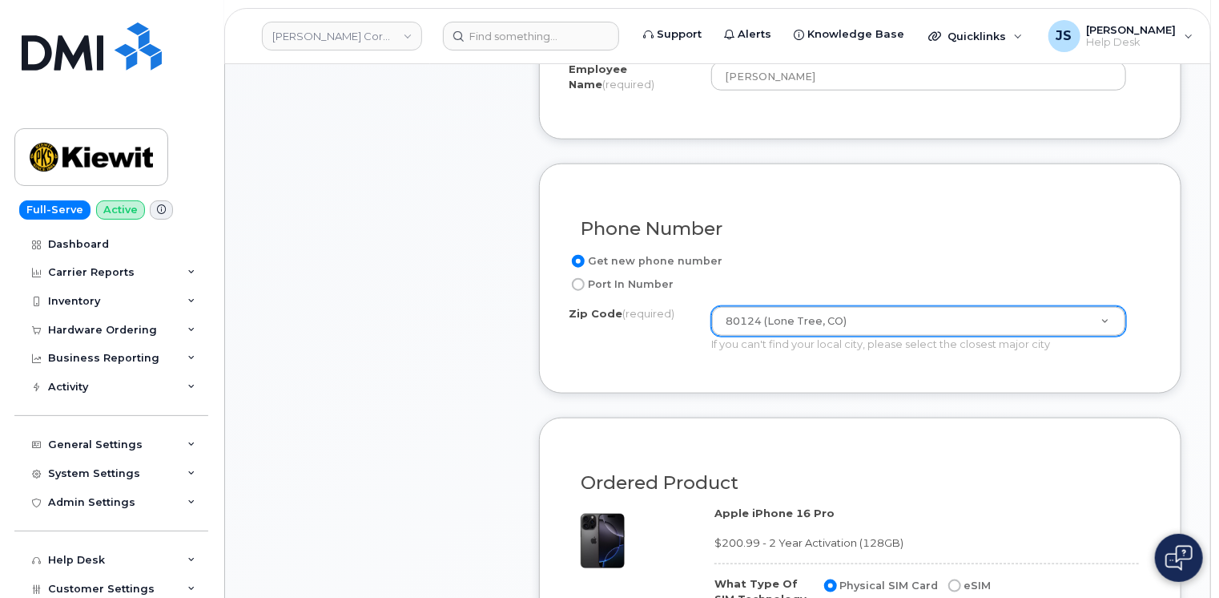
click at [818, 410] on form "Existing User Additional cost to upgrading the device Selected device is Eligib…" at bounding box center [860, 555] width 642 height 1249
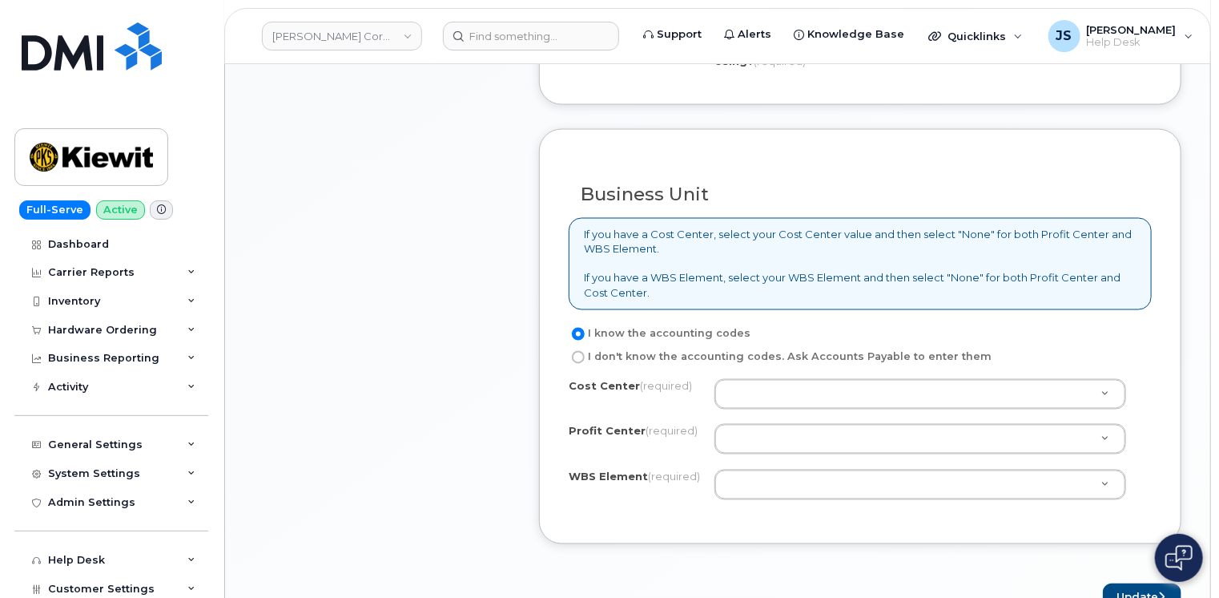
scroll to position [1272, 0]
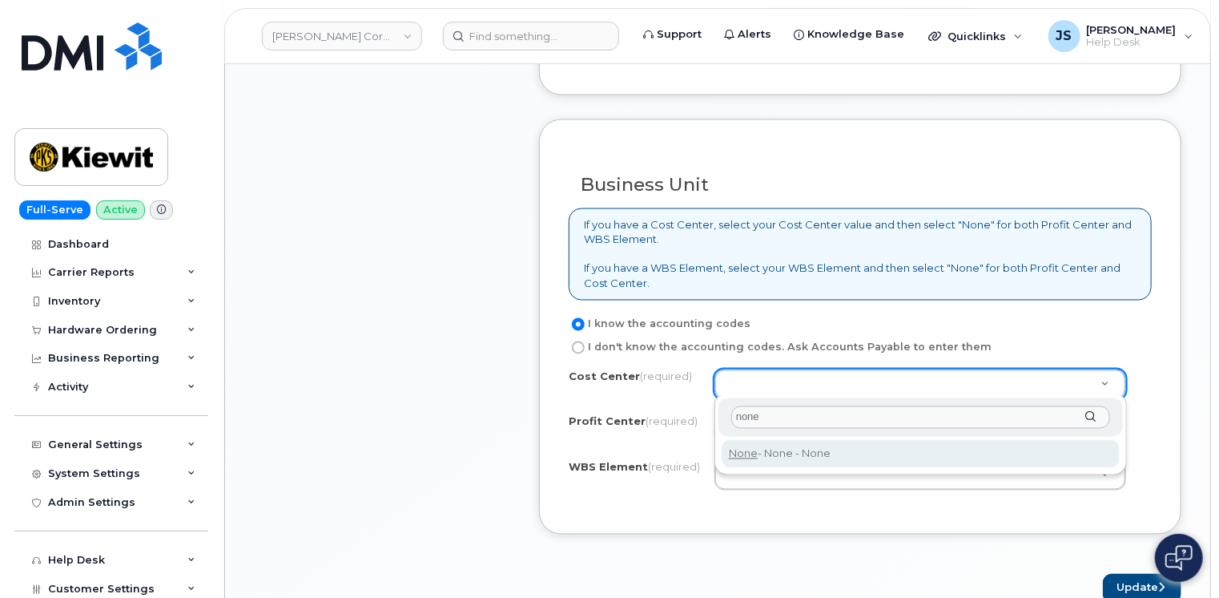
type input "none"
type input "None"
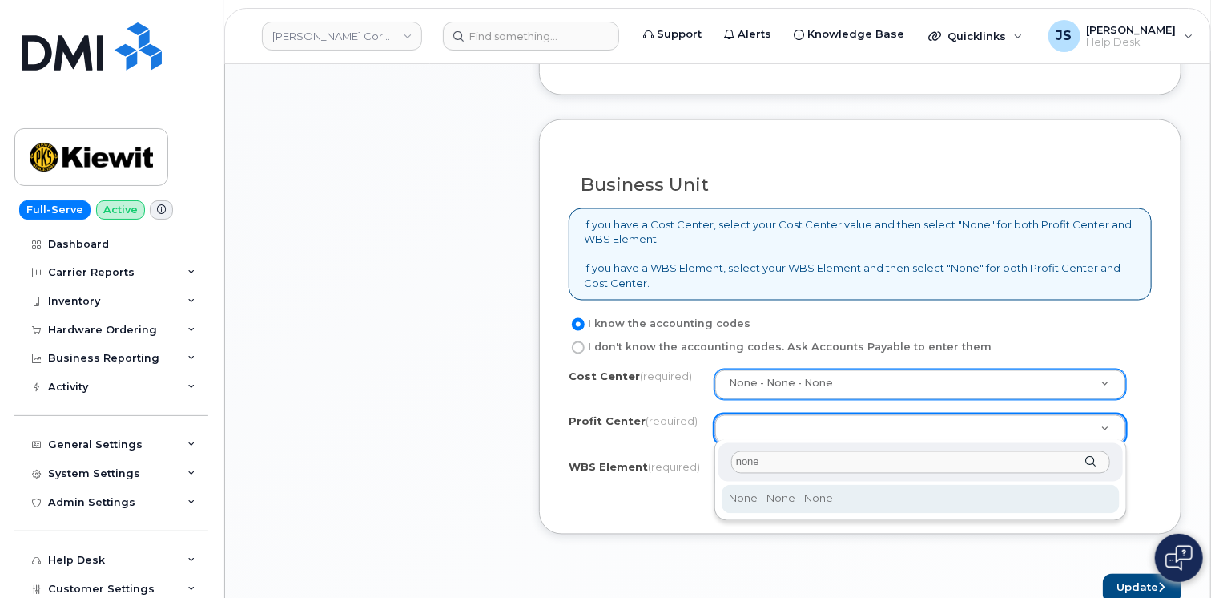
type input "none"
select select "None"
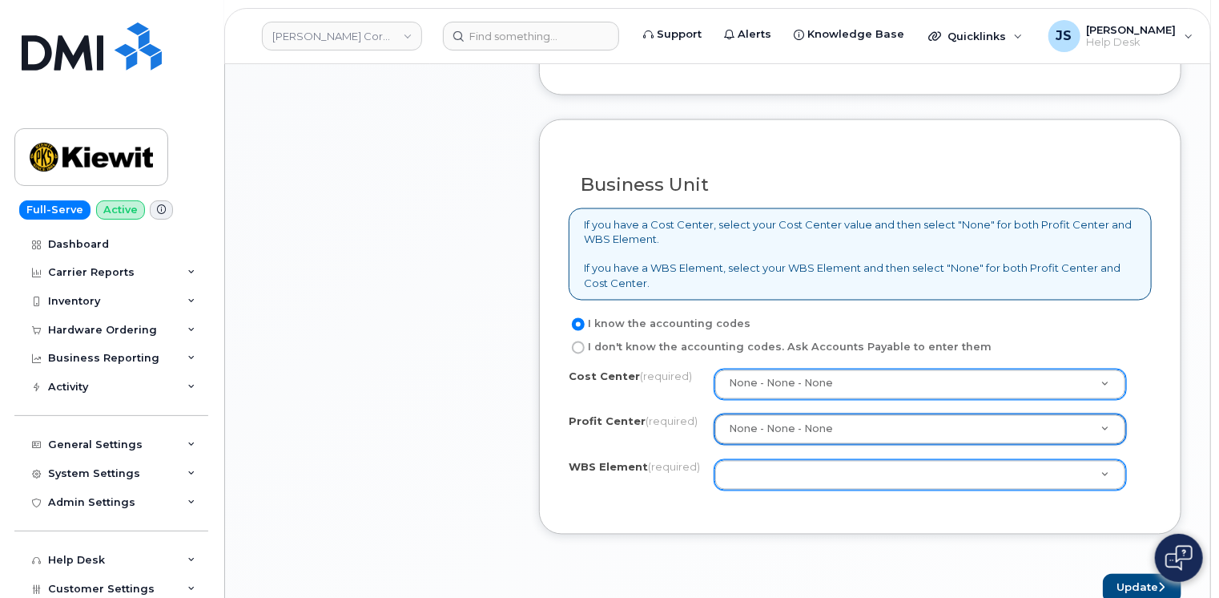
type input "1"
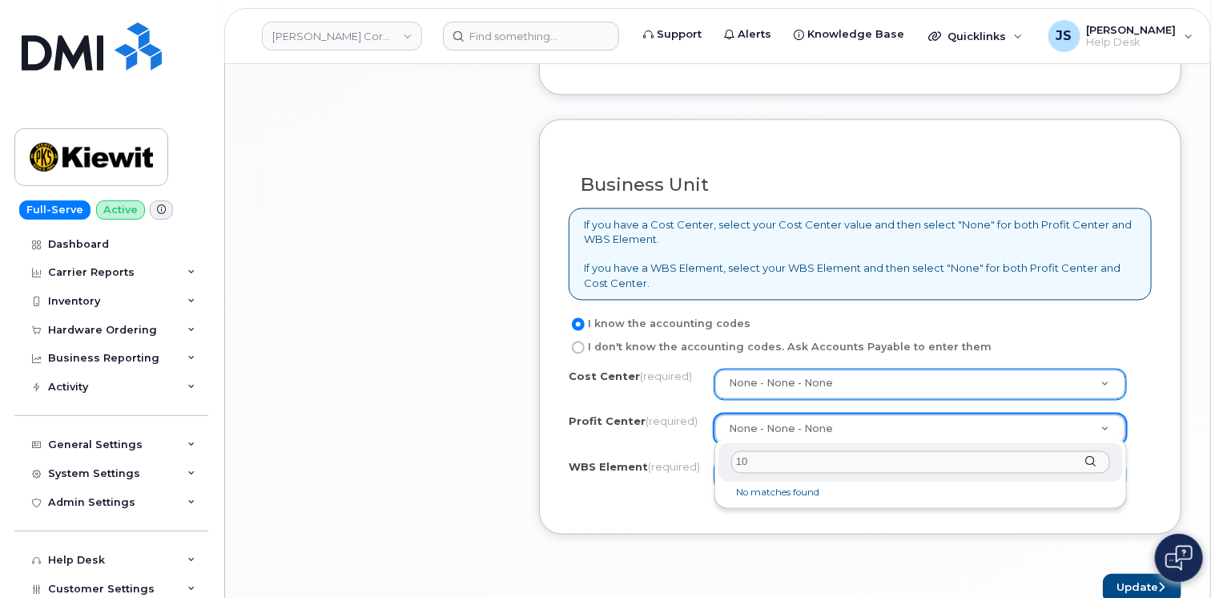
type input "1"
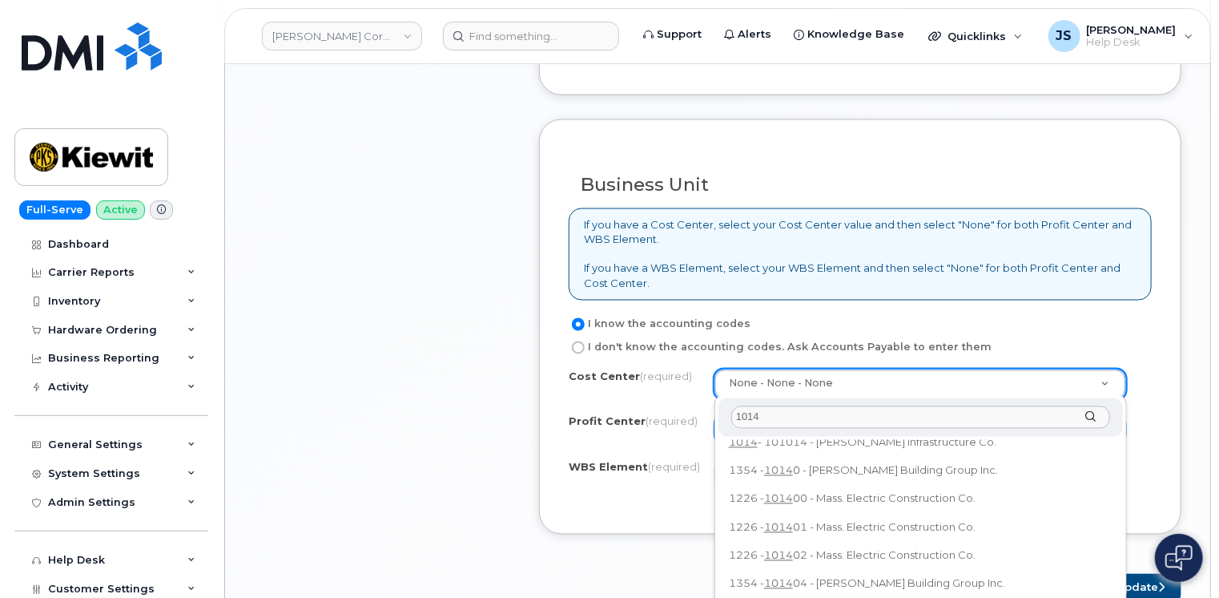
scroll to position [0, 0]
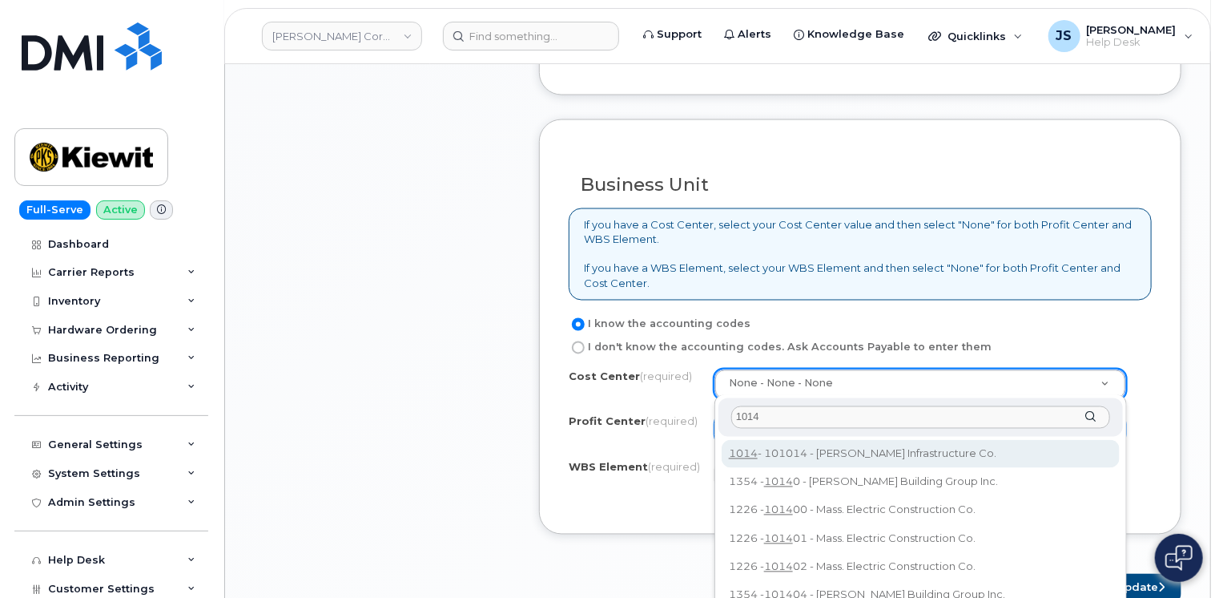
type input "1014"
type input "101014"
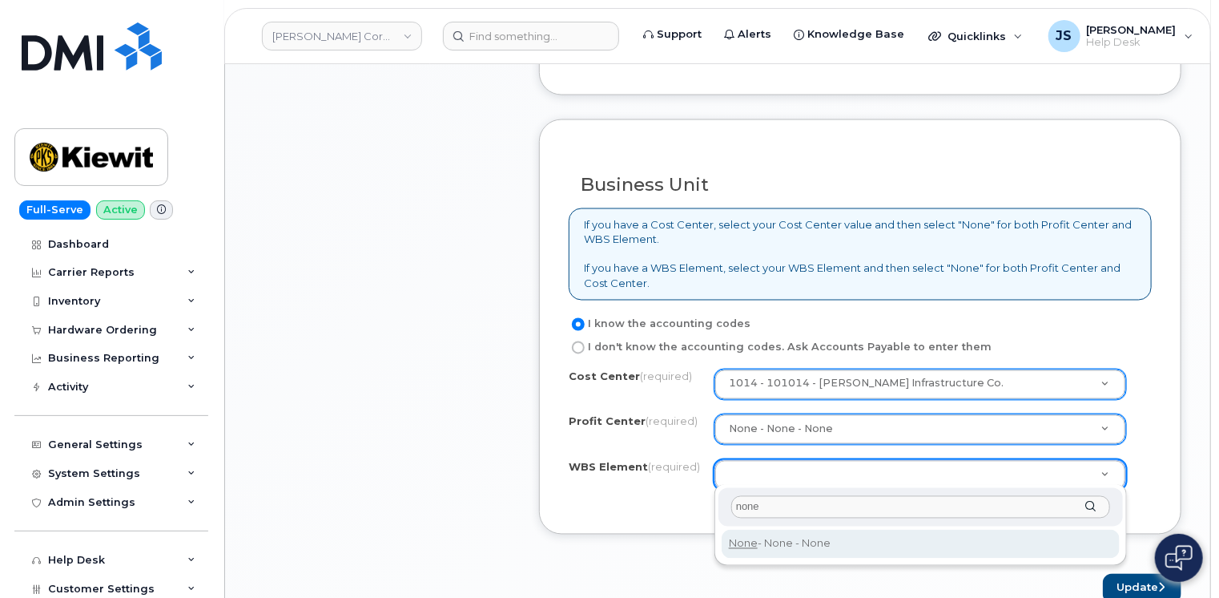
type input "none"
type input "None"
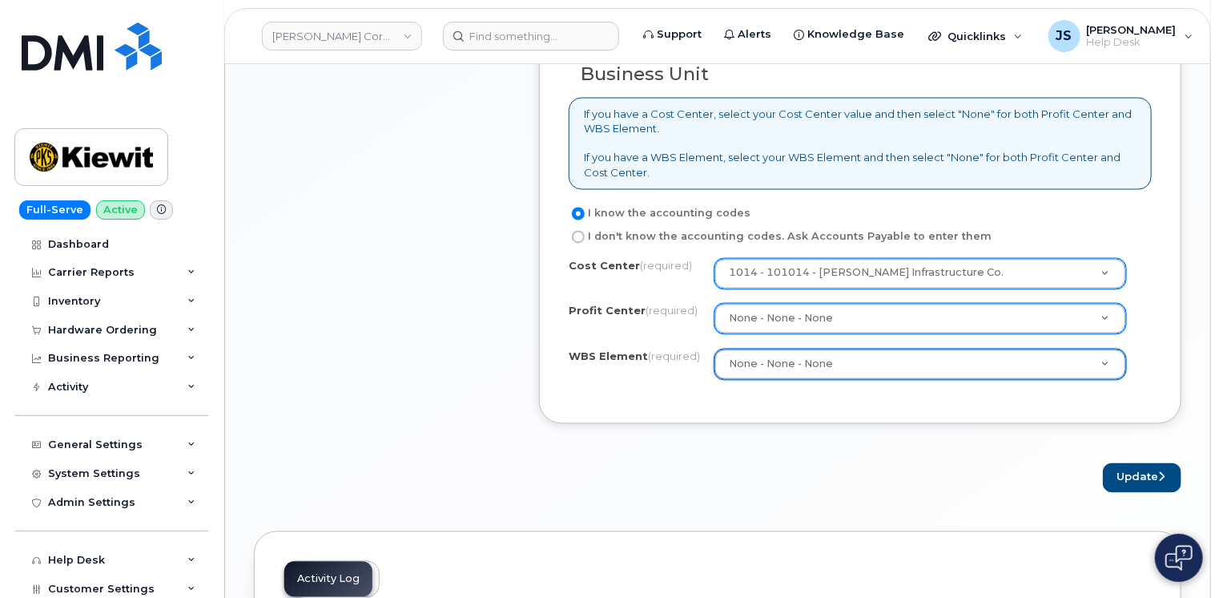
scroll to position [1429, 0]
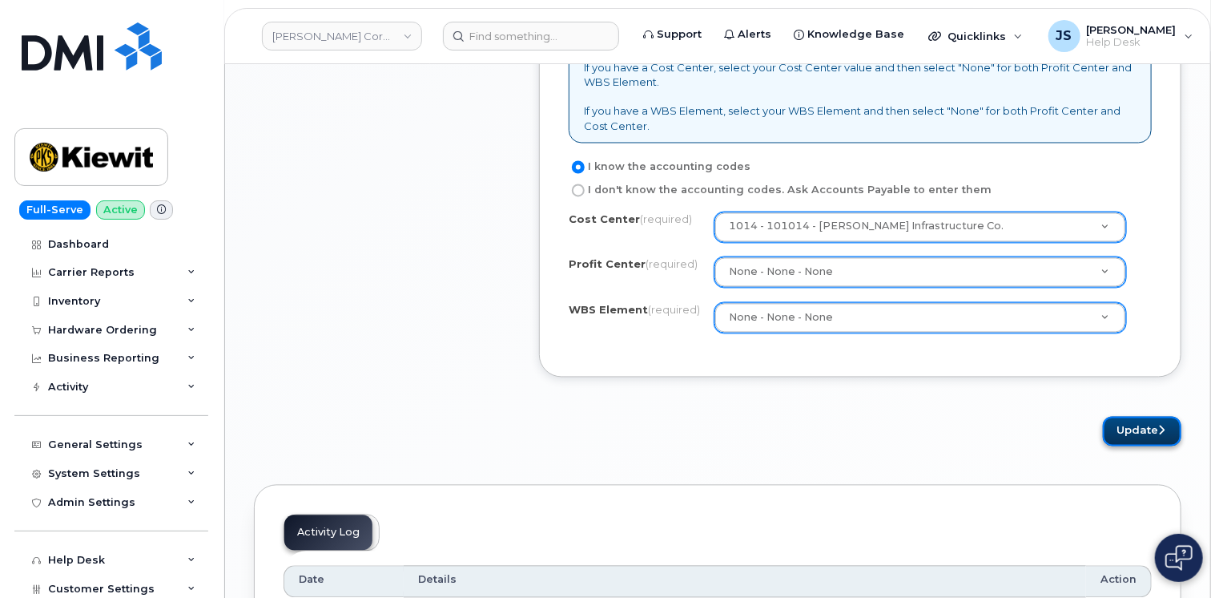
click at [1146, 421] on button "Update" at bounding box center [1142, 431] width 78 height 30
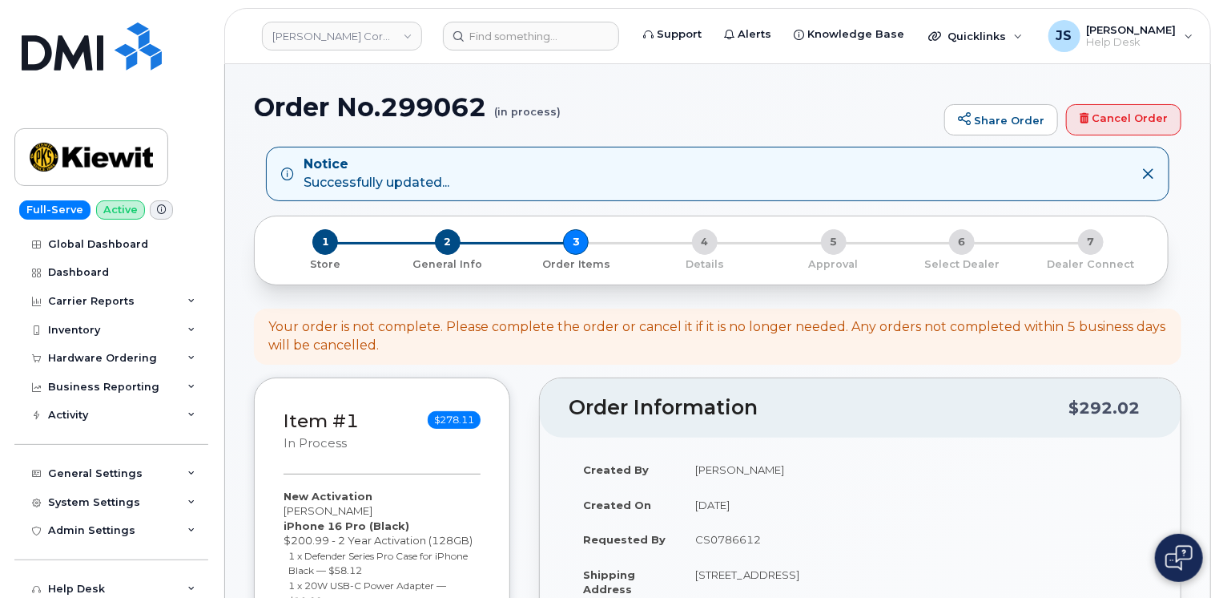
scroll to position [522, 0]
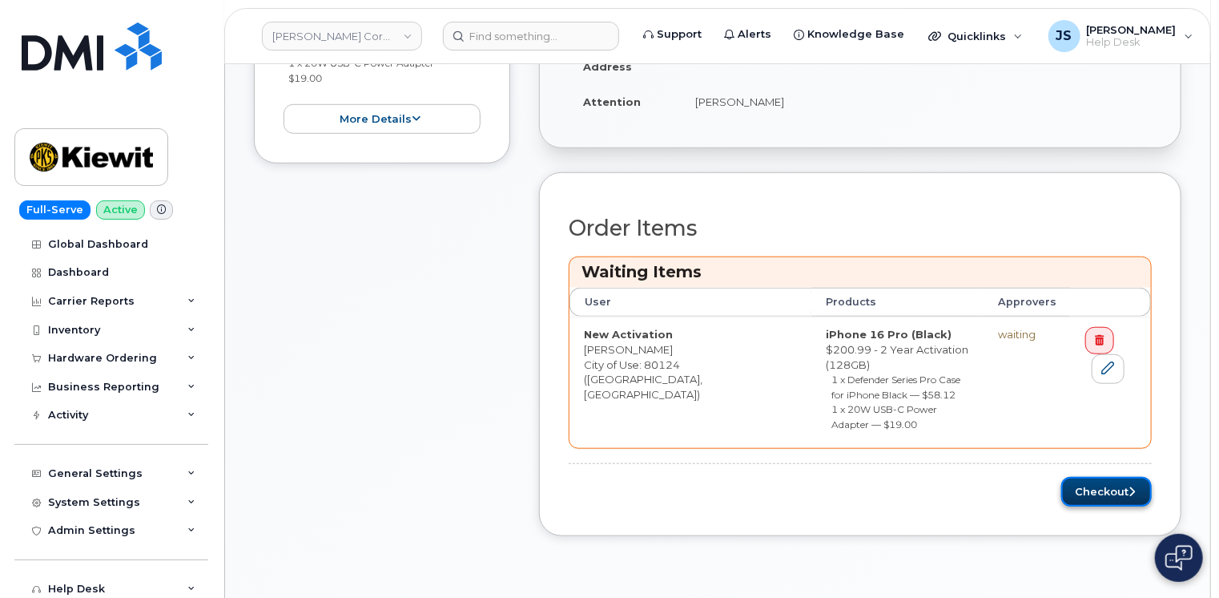
click at [1100, 477] on button "Checkout" at bounding box center [1106, 492] width 91 height 30
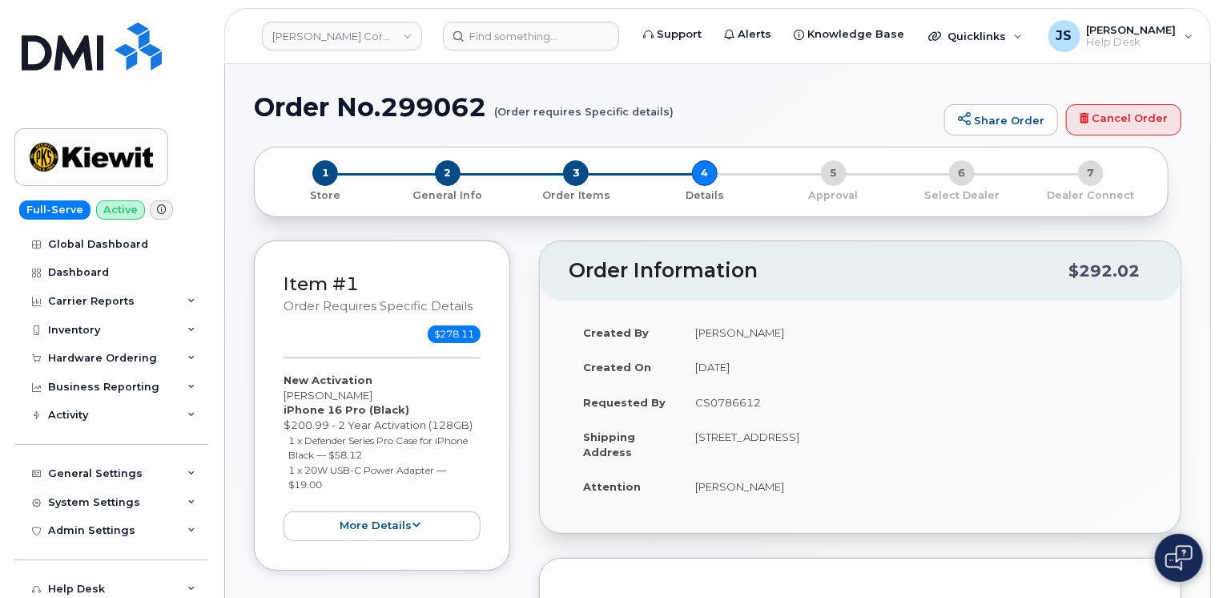
scroll to position [522, 0]
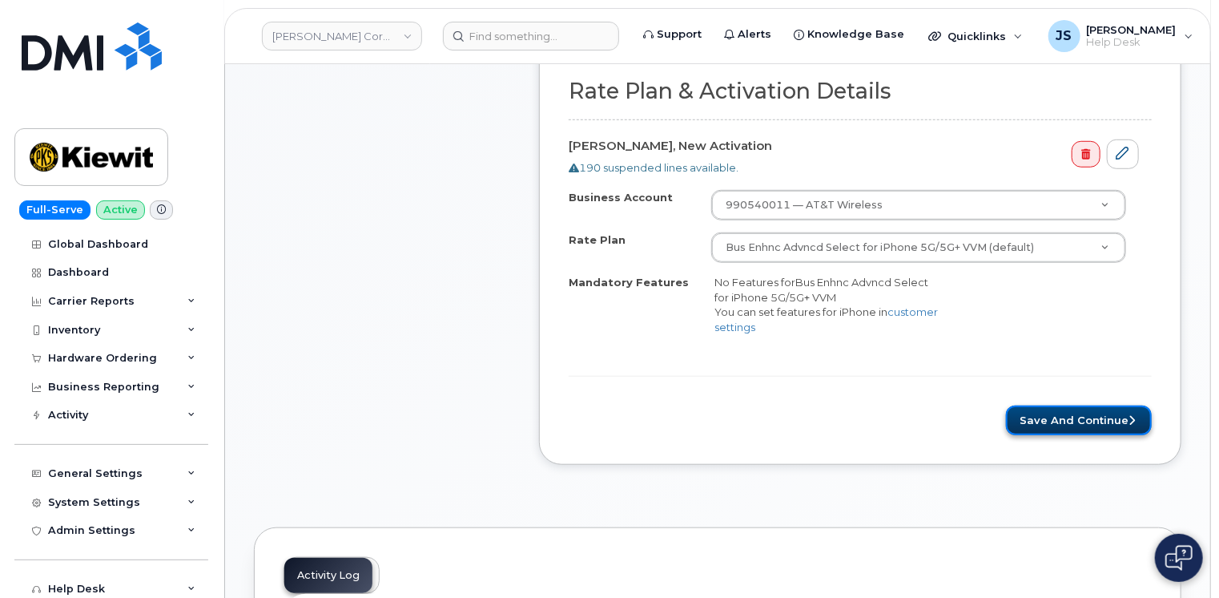
click at [1046, 410] on button "Save and Continue" at bounding box center [1079, 420] width 146 height 30
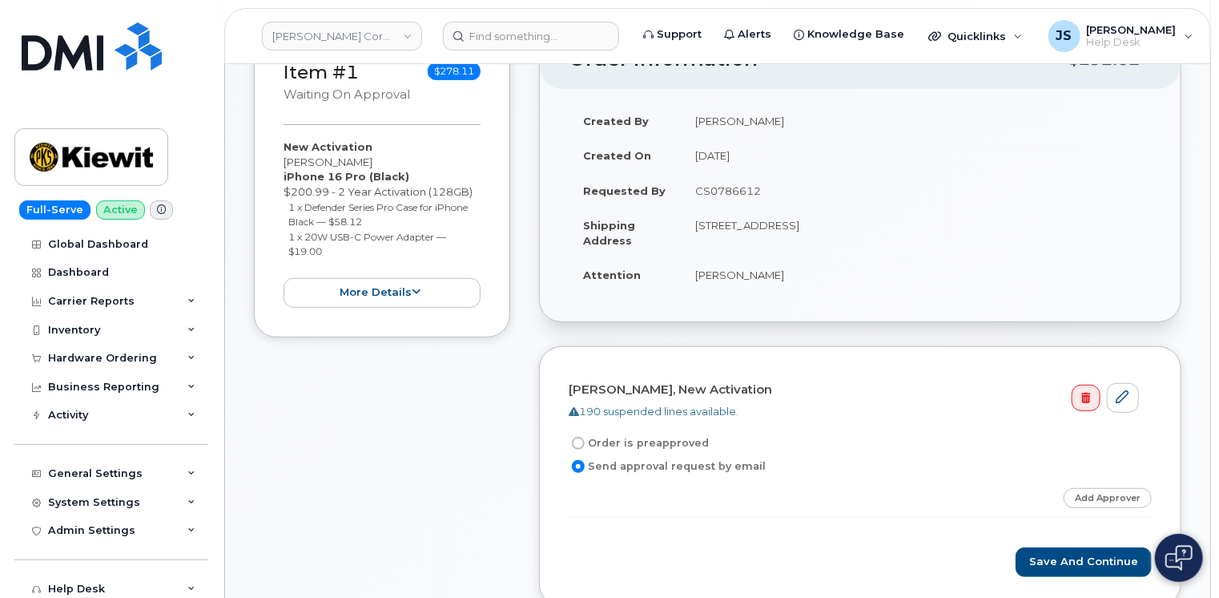
scroll to position [256, 0]
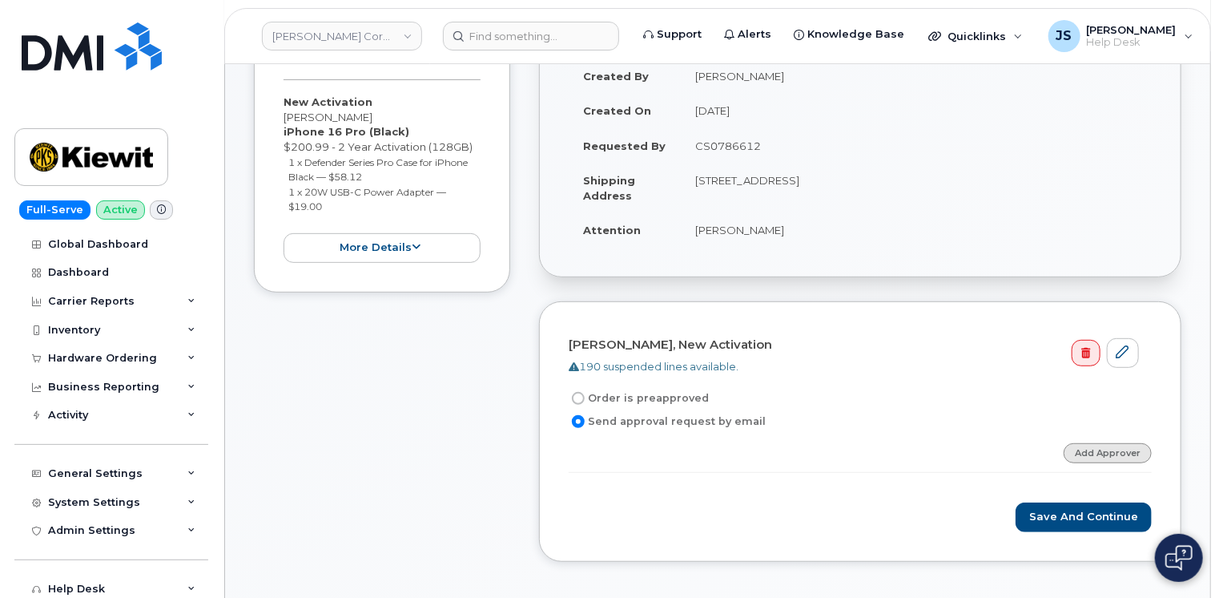
click at [1089, 446] on link "Add Approver" at bounding box center [1108, 453] width 88 height 20
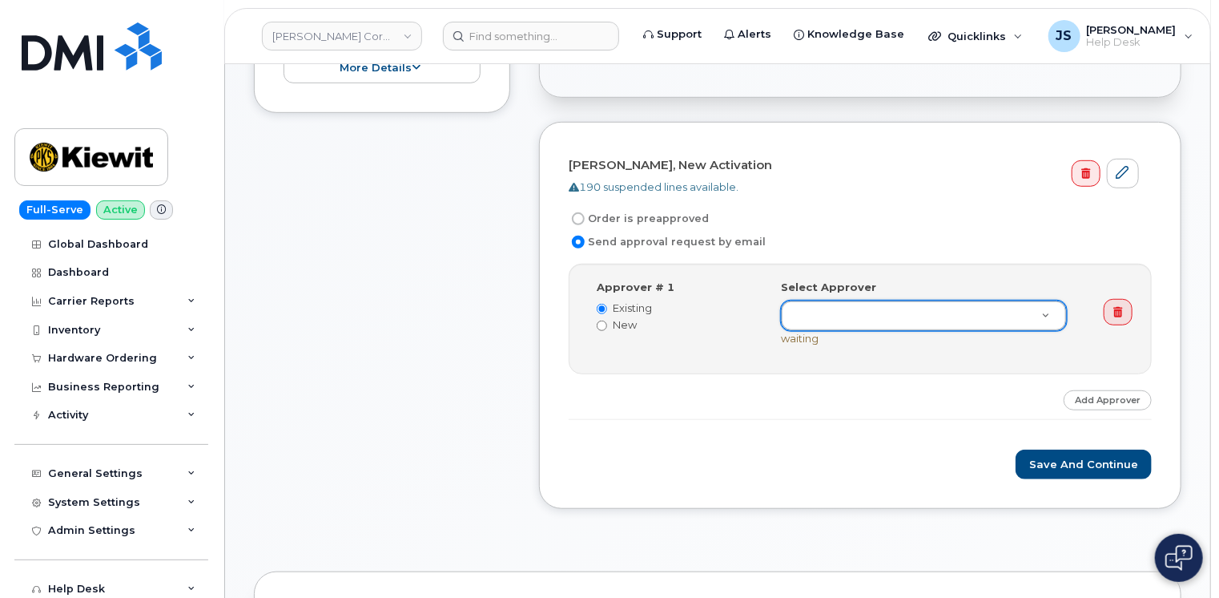
scroll to position [0, 0]
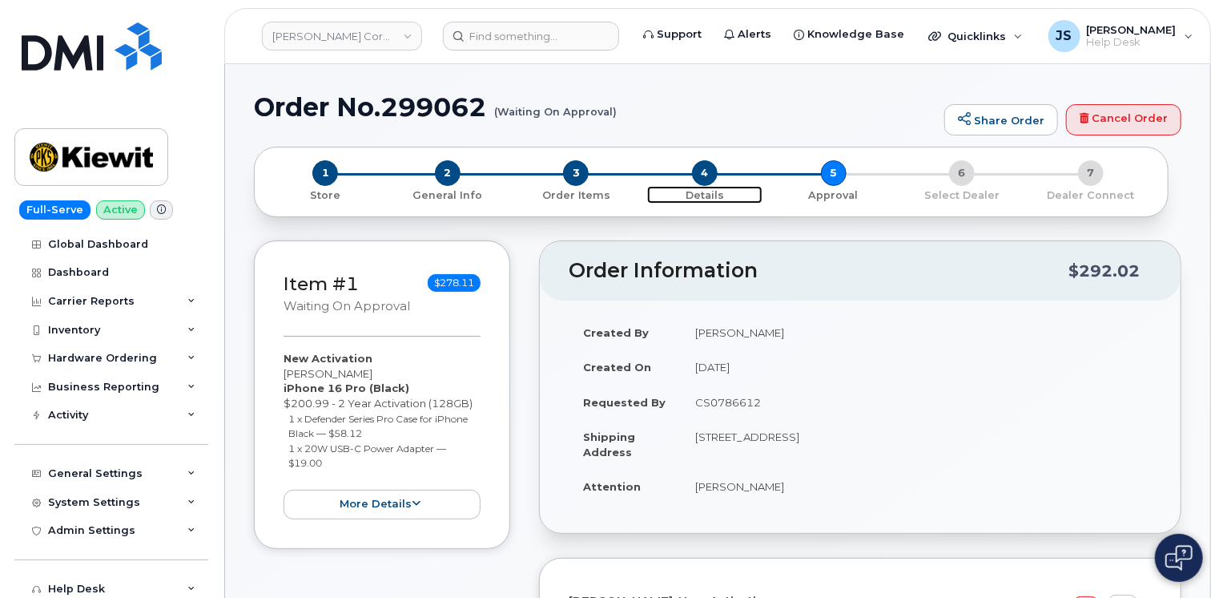
click at [704, 171] on span "4" at bounding box center [705, 173] width 26 height 26
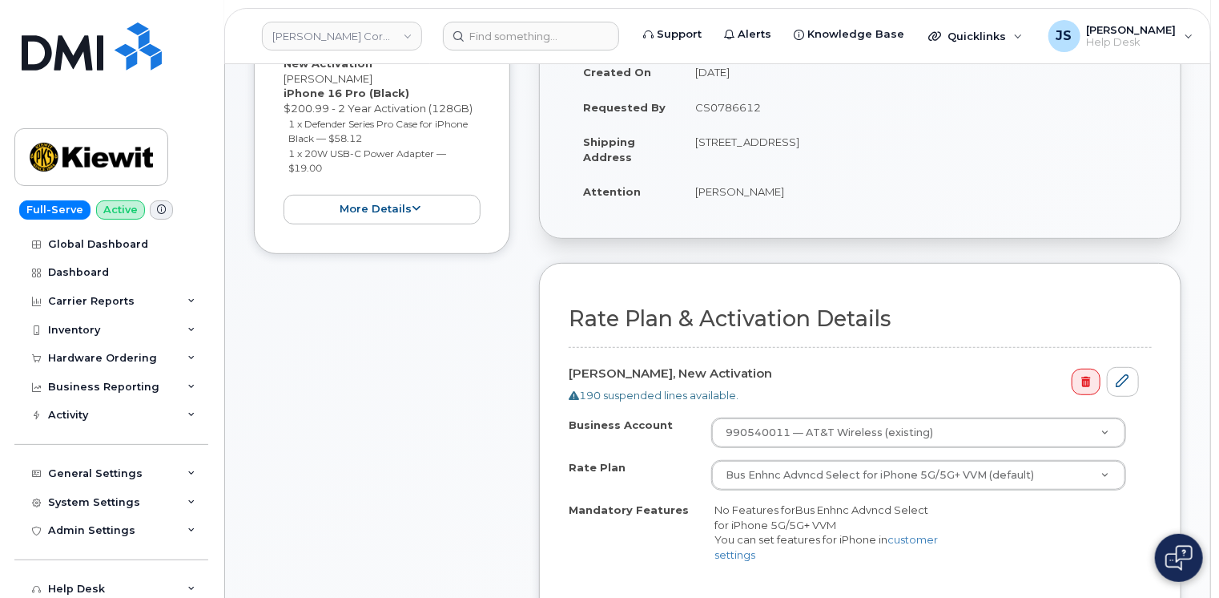
scroll to position [256, 0]
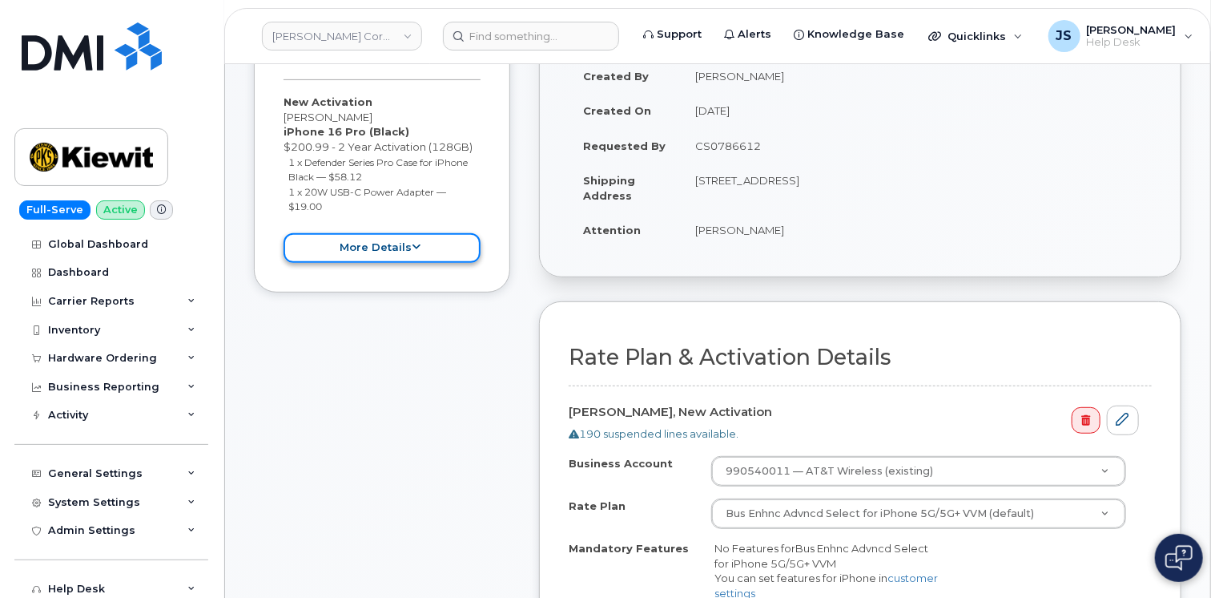
click at [375, 256] on button "more details" at bounding box center [382, 248] width 197 height 30
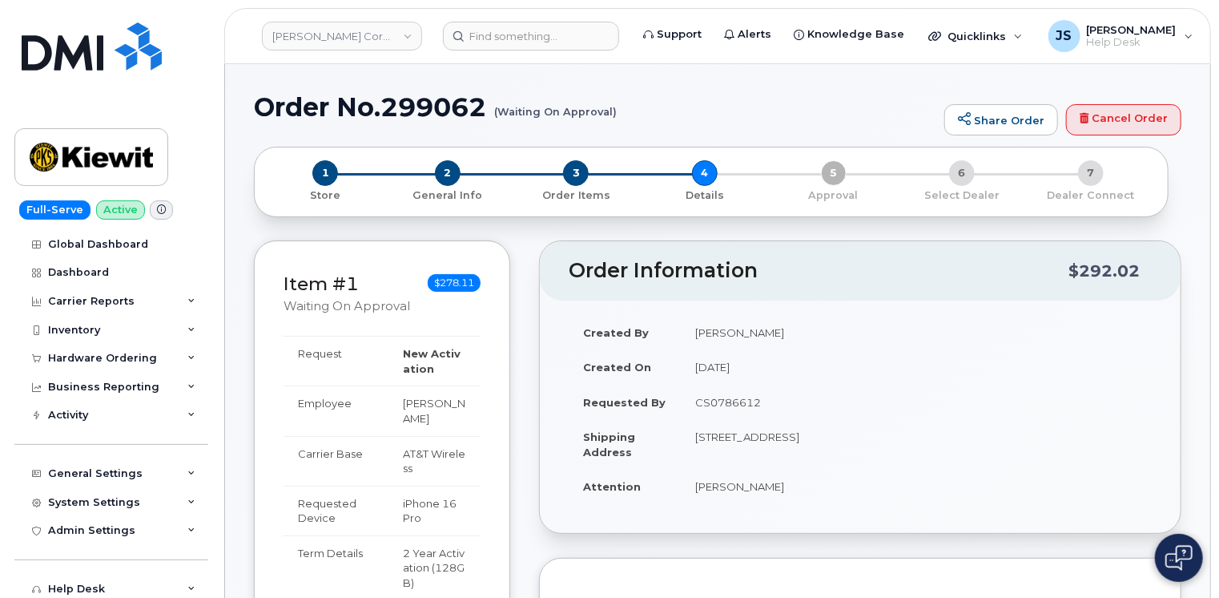
scroll to position [0, 0]
click at [579, 178] on span "3" at bounding box center [576, 173] width 26 height 26
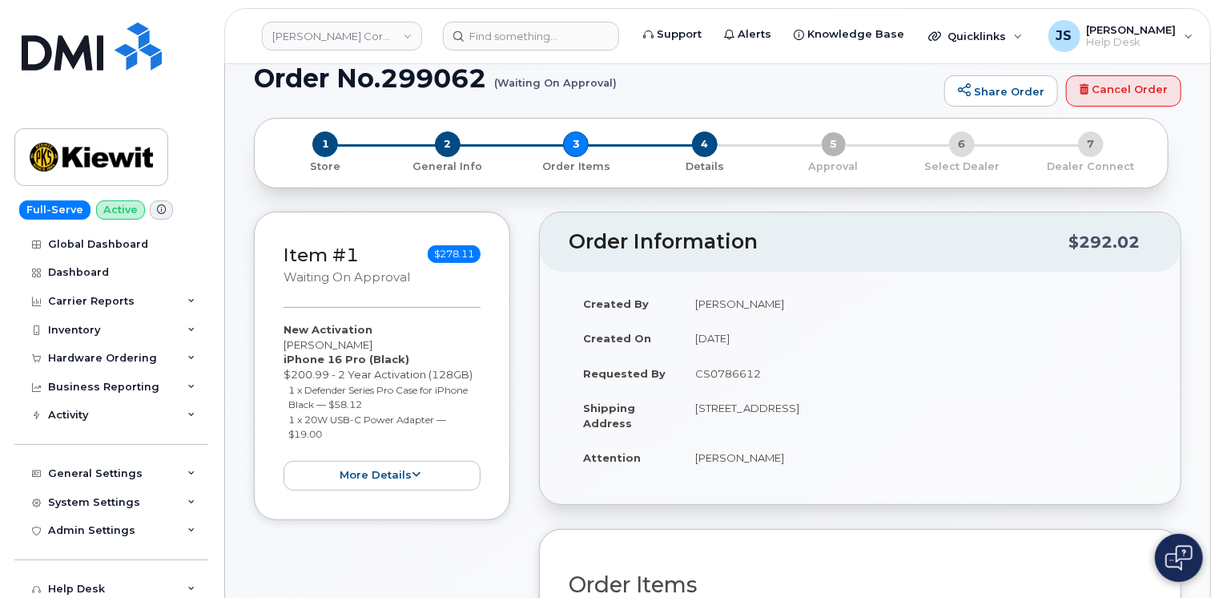
click at [526, 380] on div "Item #1 Waiting On Approval $278.11 New Activation [PERSON_NAME] iPhone 16 Pro …" at bounding box center [717, 563] width 927 height 705
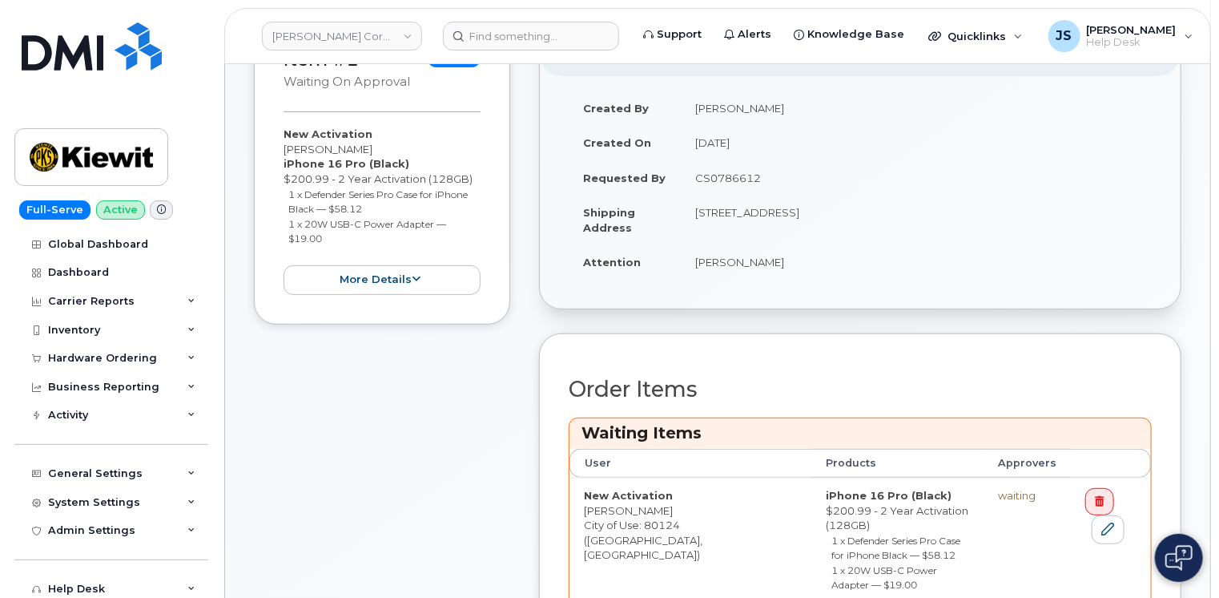
scroll to position [64, 0]
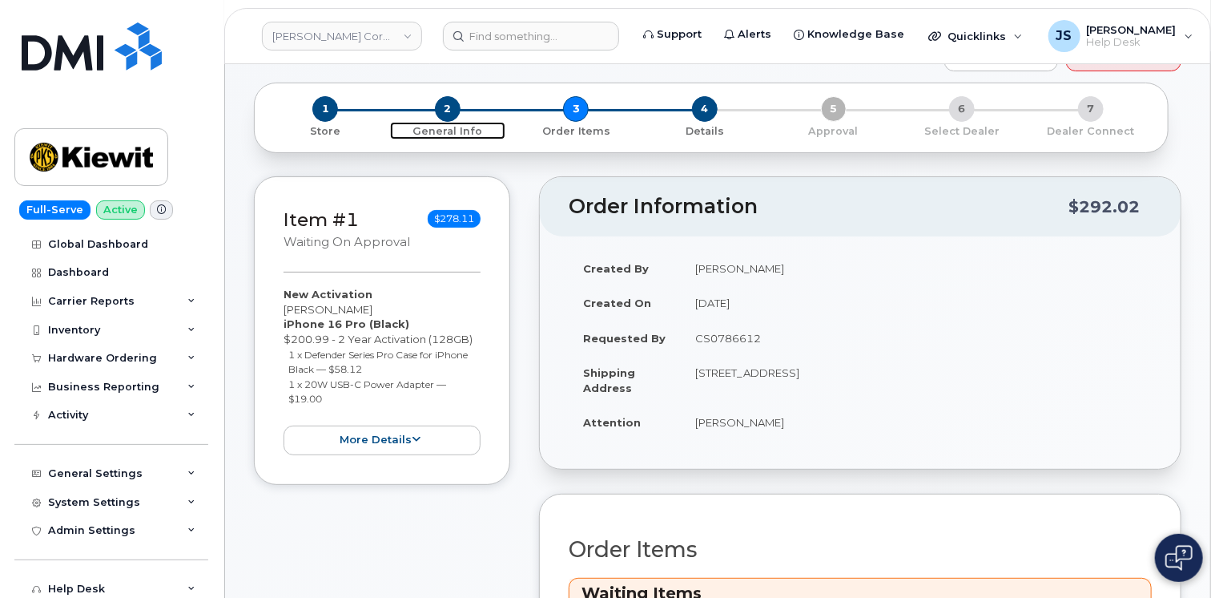
click at [457, 108] on span "2" at bounding box center [448, 109] width 26 height 26
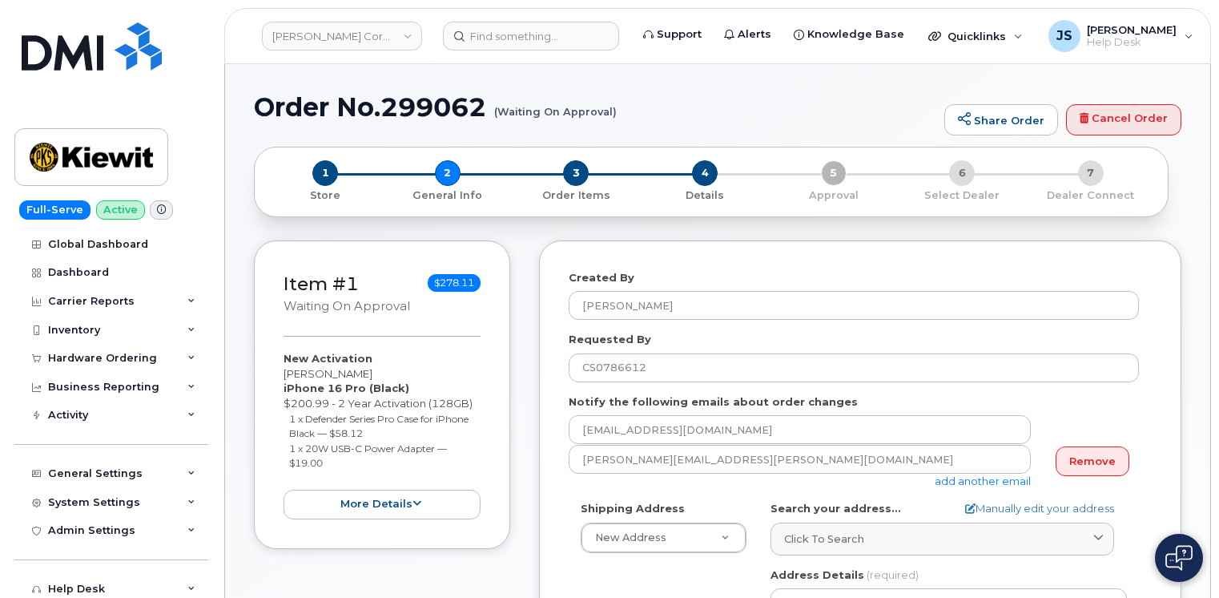
select select
click at [527, 553] on div "Item #1 Waiting On Approval $278.11 New Activation [PERSON_NAME] iPhone 16 Pro …" at bounding box center [717, 601] width 927 height 723
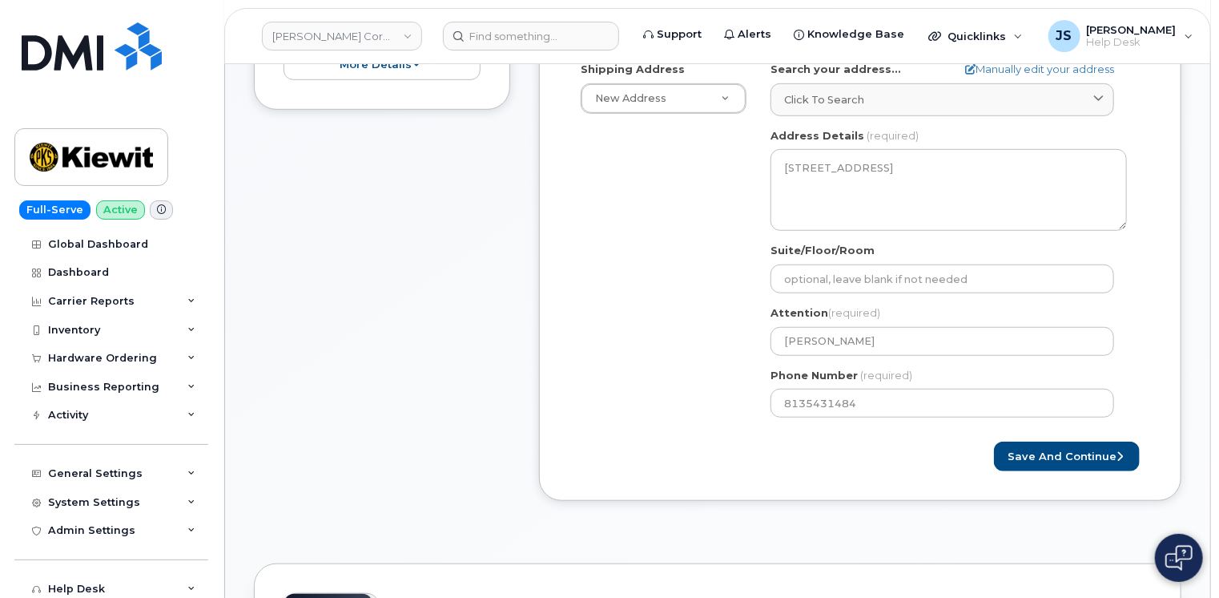
scroll to position [481, 0]
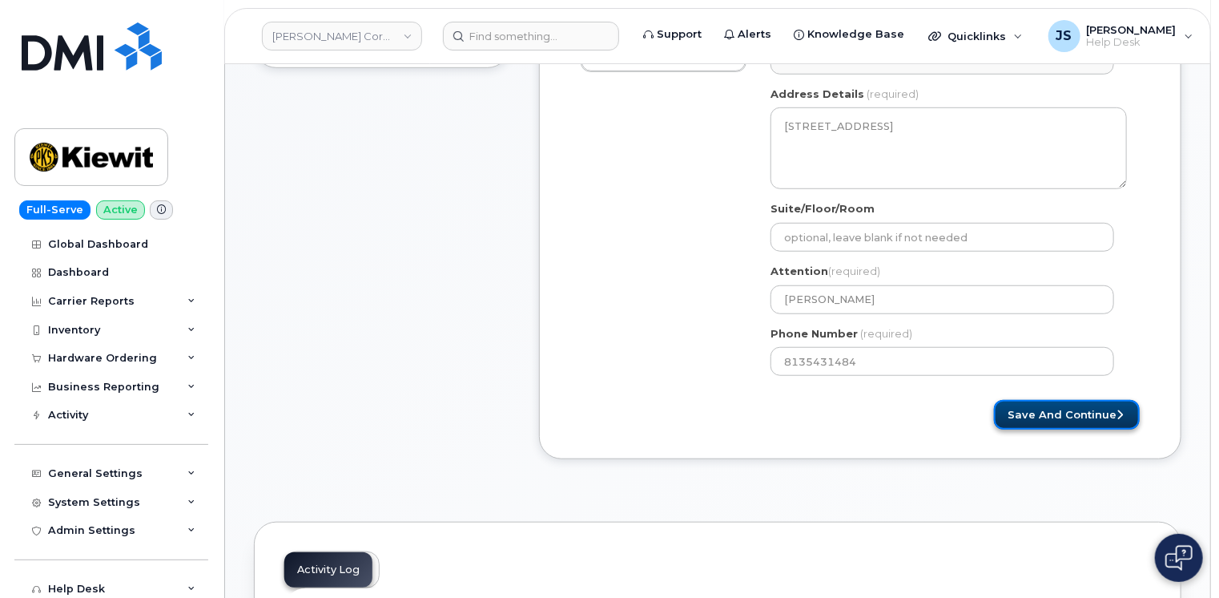
click at [1017, 415] on button "Save and Continue" at bounding box center [1067, 415] width 146 height 30
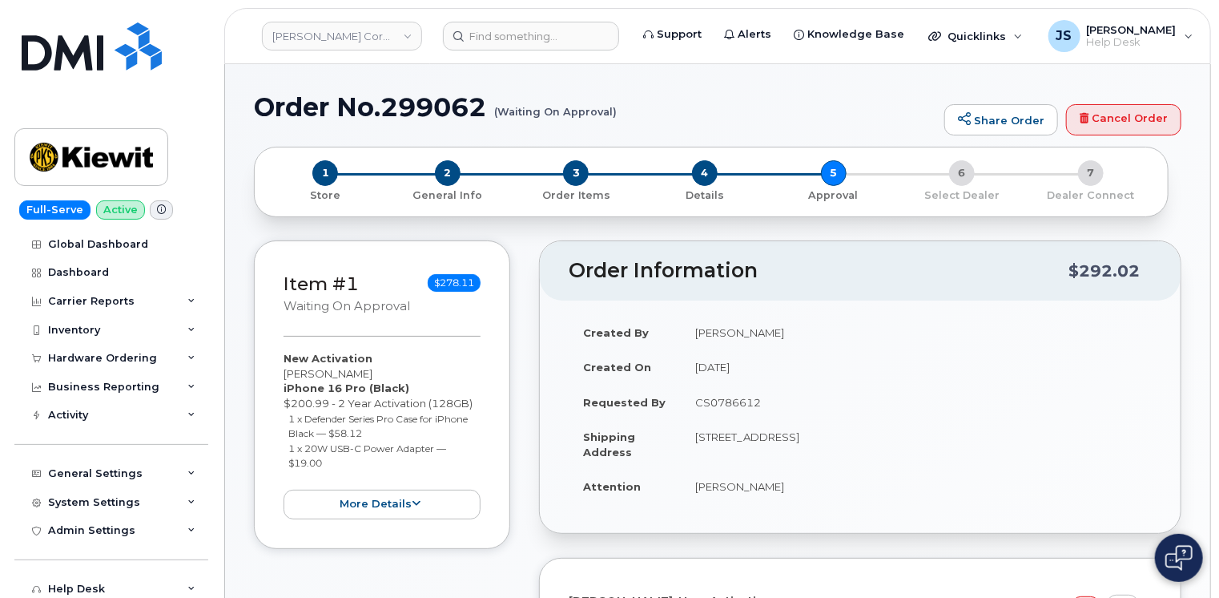
click at [521, 485] on div "Item #1 Waiting On Approval $278.11 New Activation [PERSON_NAME] iPhone 16 Pro …" at bounding box center [717, 541] width 927 height 602
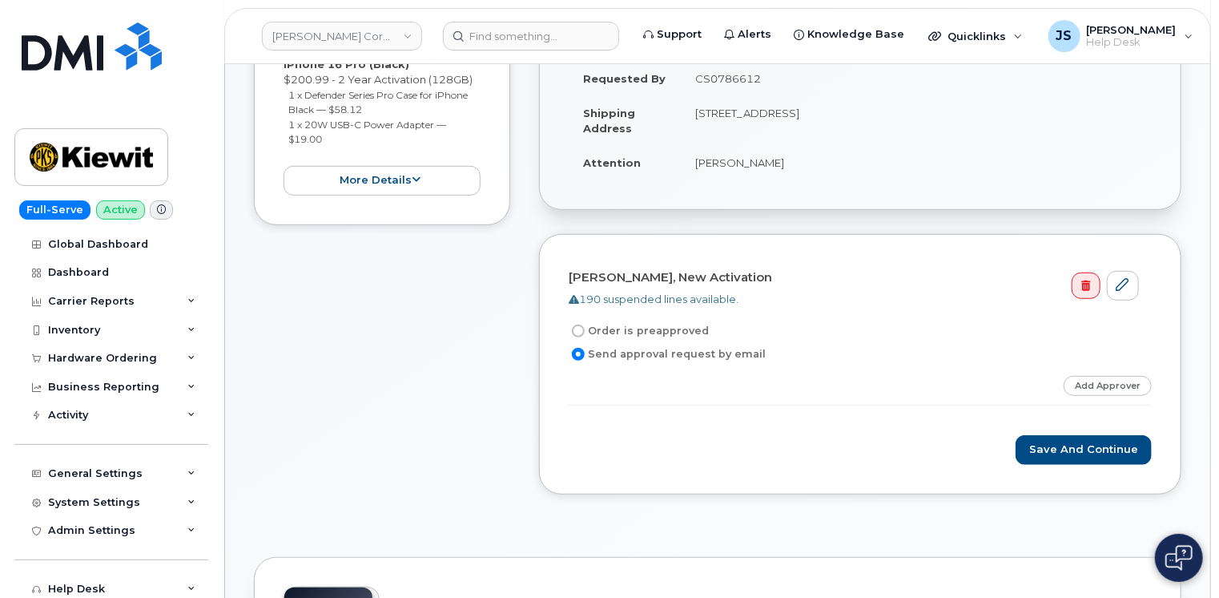
scroll to position [320, 0]
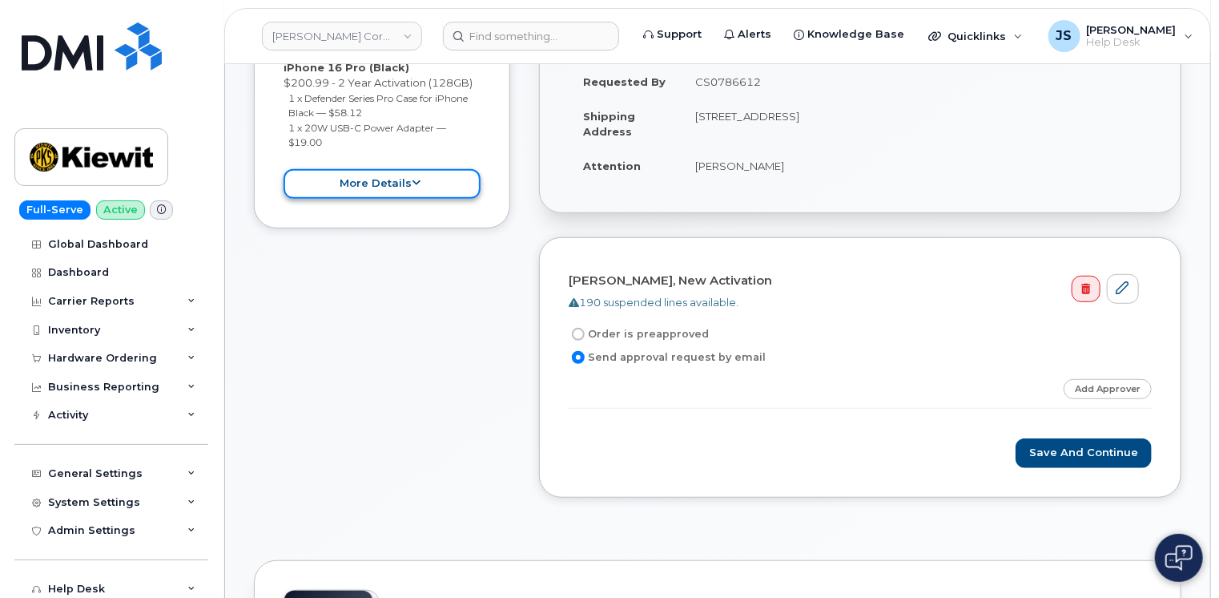
click at [449, 181] on button "more details" at bounding box center [382, 184] width 197 height 30
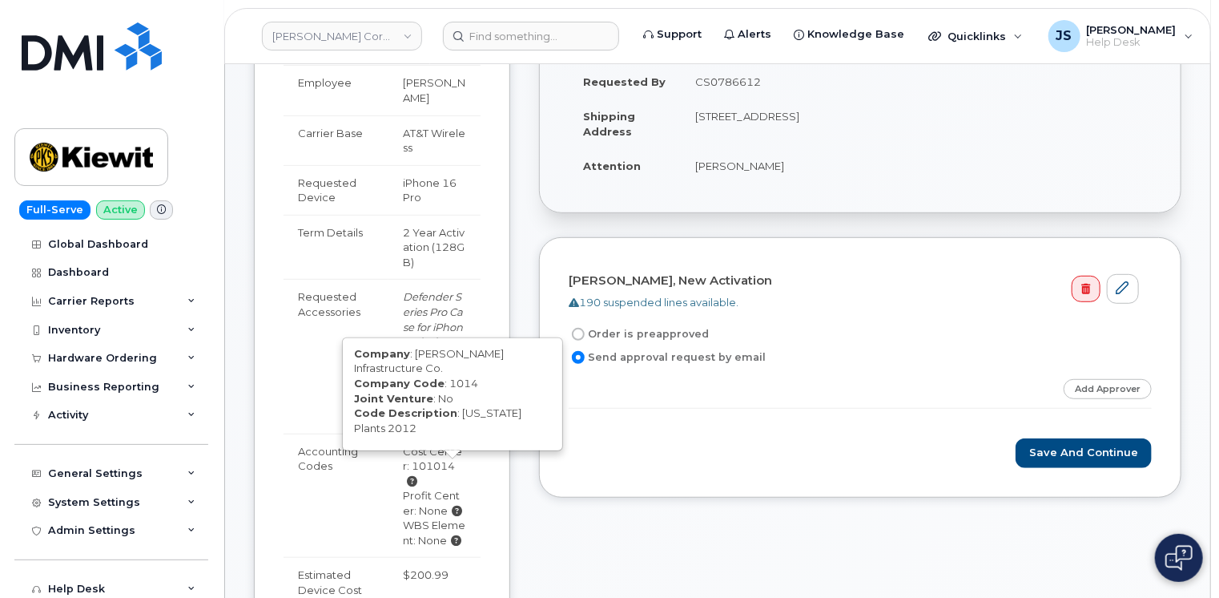
click at [417, 476] on icon at bounding box center [412, 481] width 10 height 10
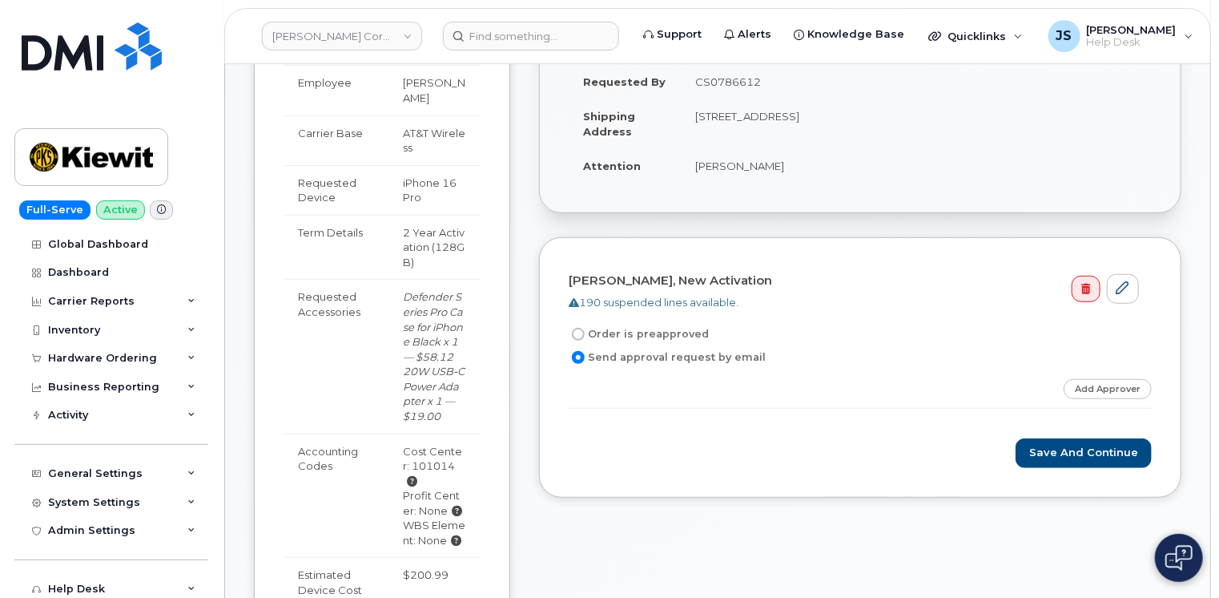
click at [412, 451] on div "Cost Center: 101014" at bounding box center [434, 466] width 63 height 45
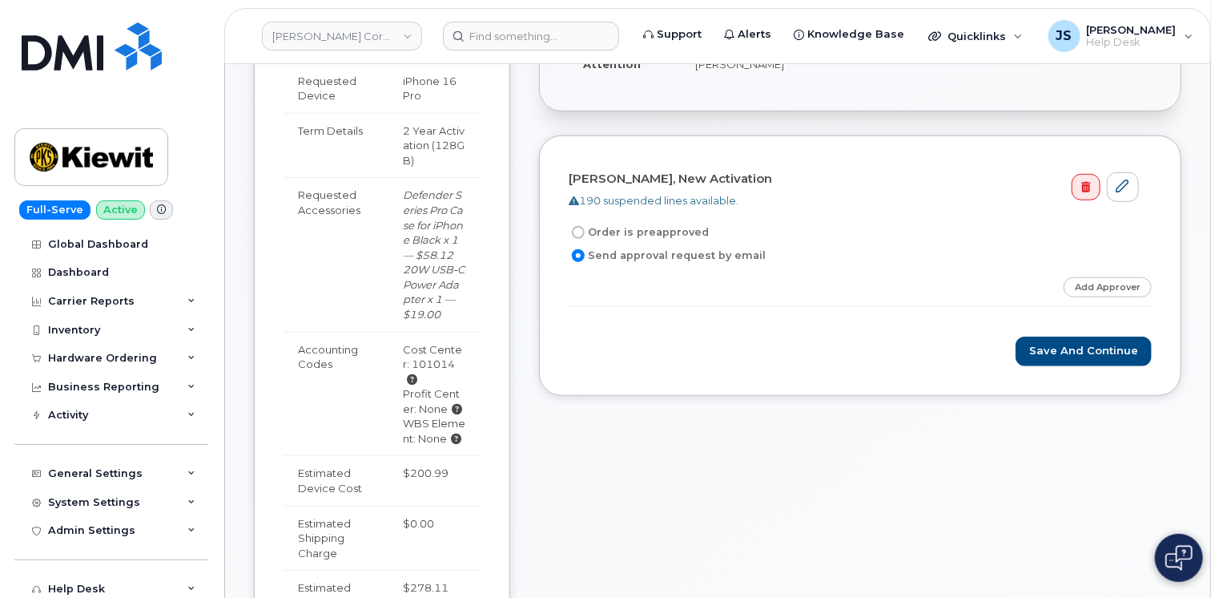
scroll to position [481, 0]
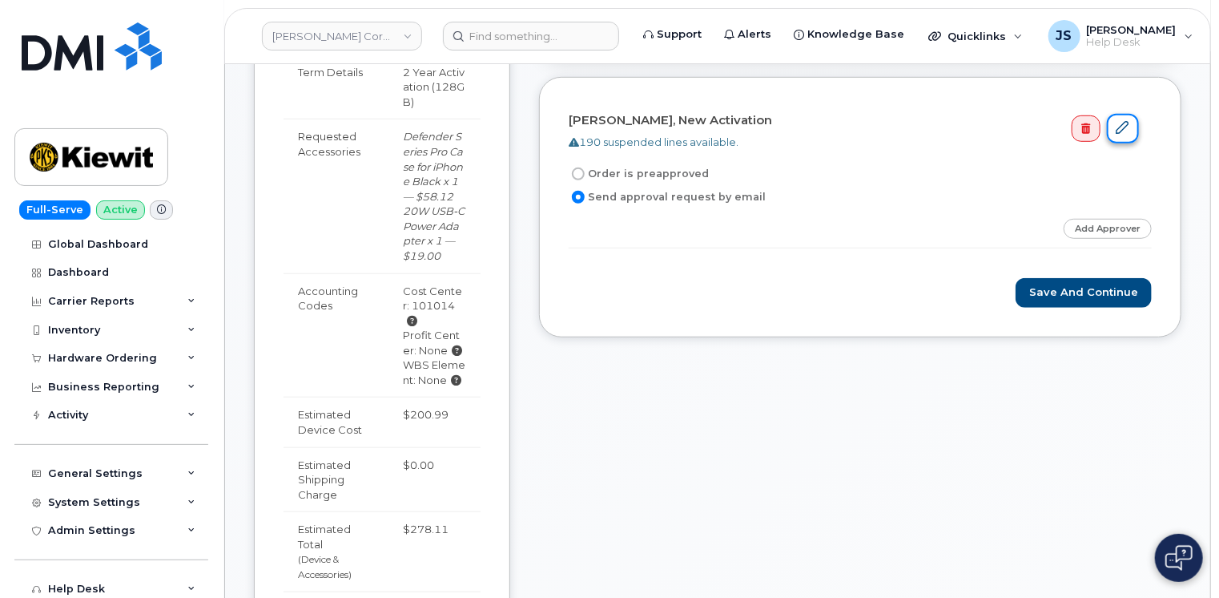
click at [1129, 124] on icon at bounding box center [1123, 127] width 13 height 13
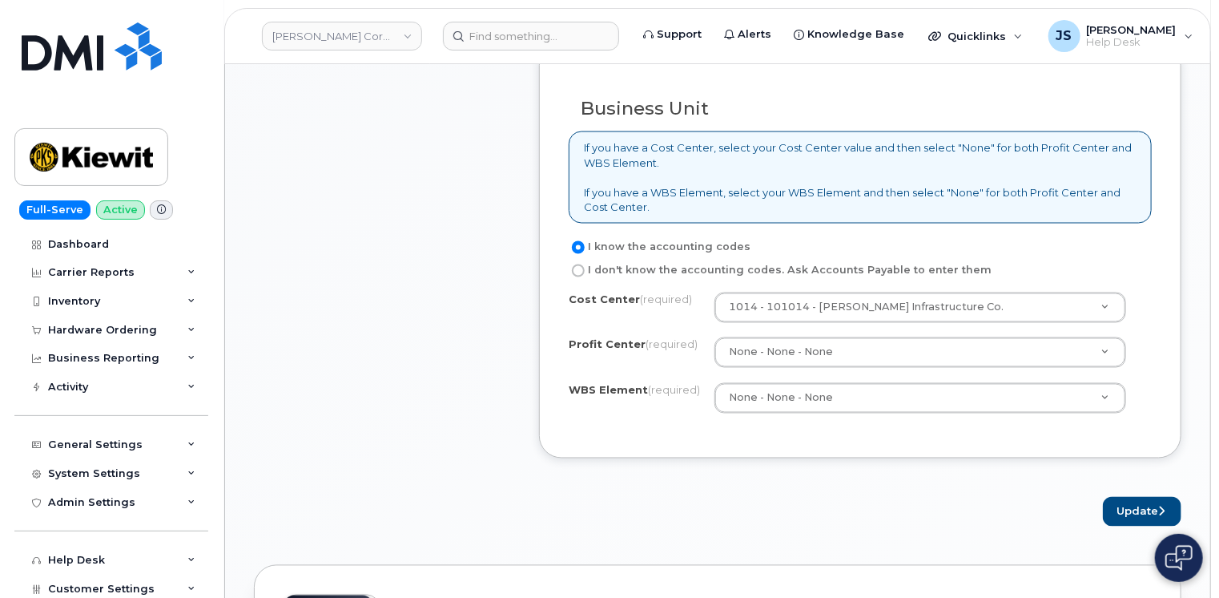
scroll to position [1282, 0]
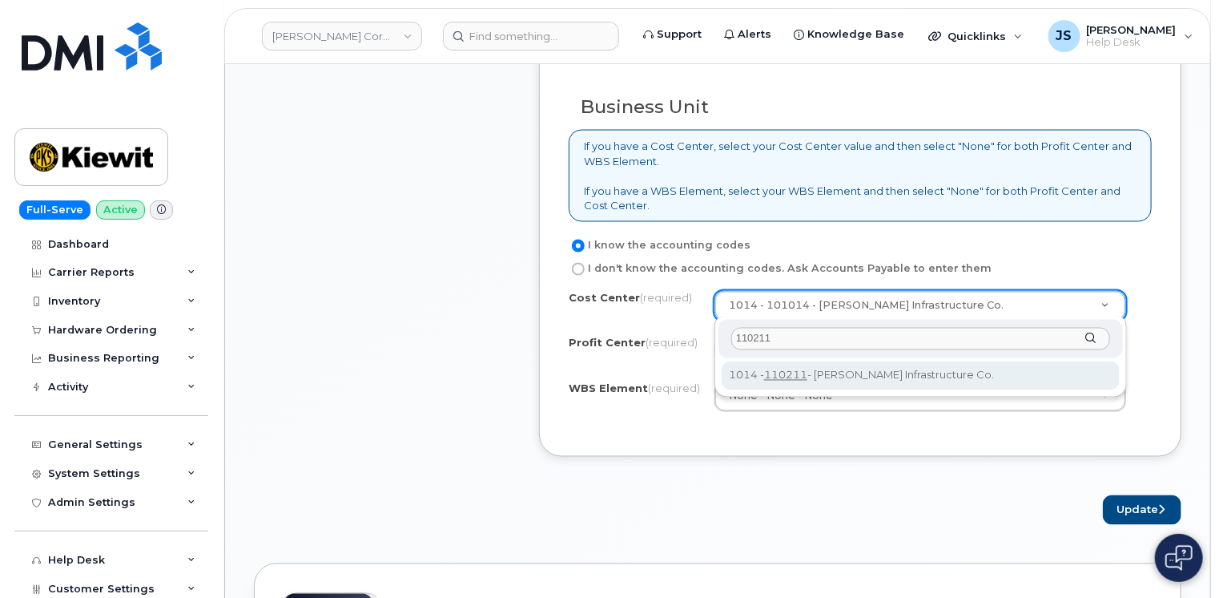
type input "110211"
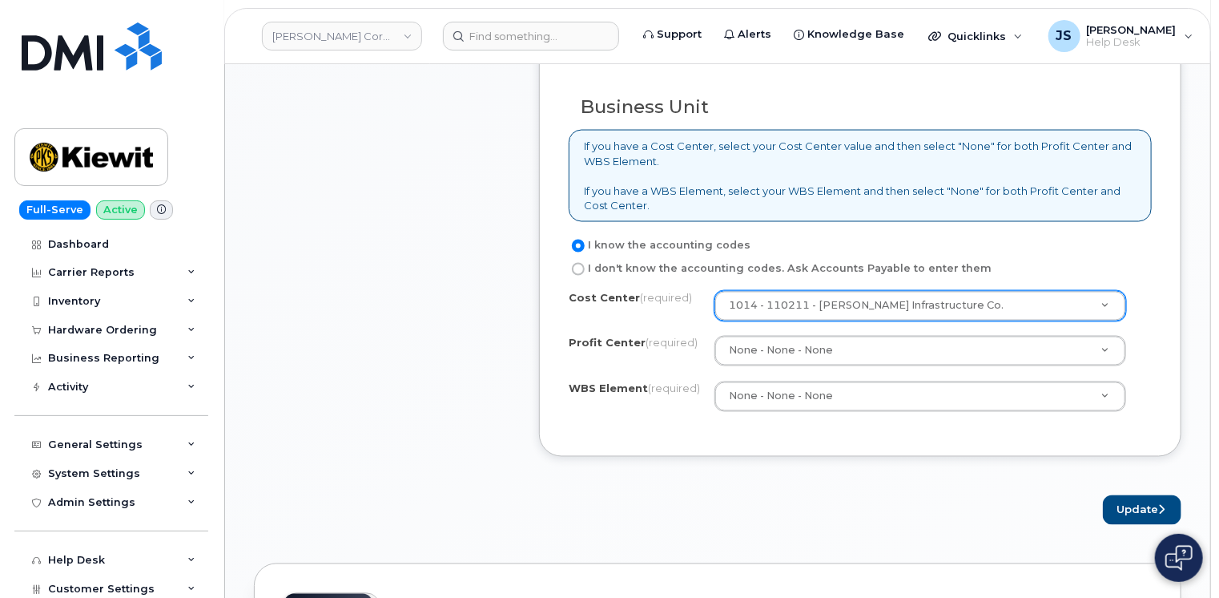
click at [1165, 405] on div "Business Unit If you have a Cost Center, select your Cost Center value and then…" at bounding box center [860, 249] width 642 height 415
click at [1126, 504] on button "Update" at bounding box center [1142, 510] width 78 height 30
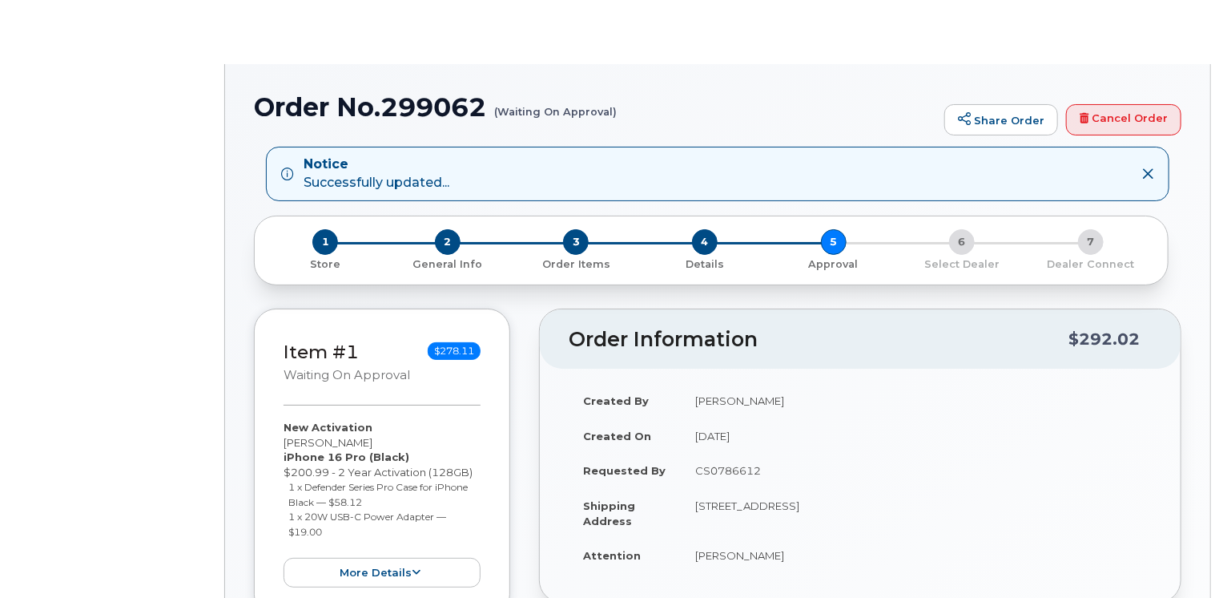
radio input "true"
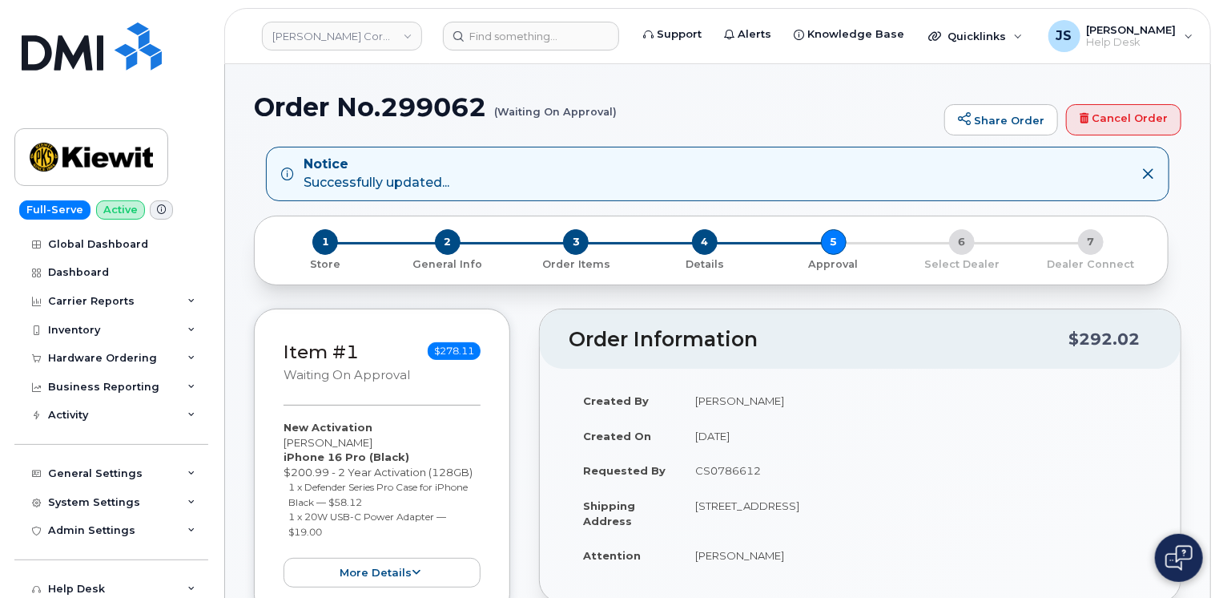
scroll to position [522, 0]
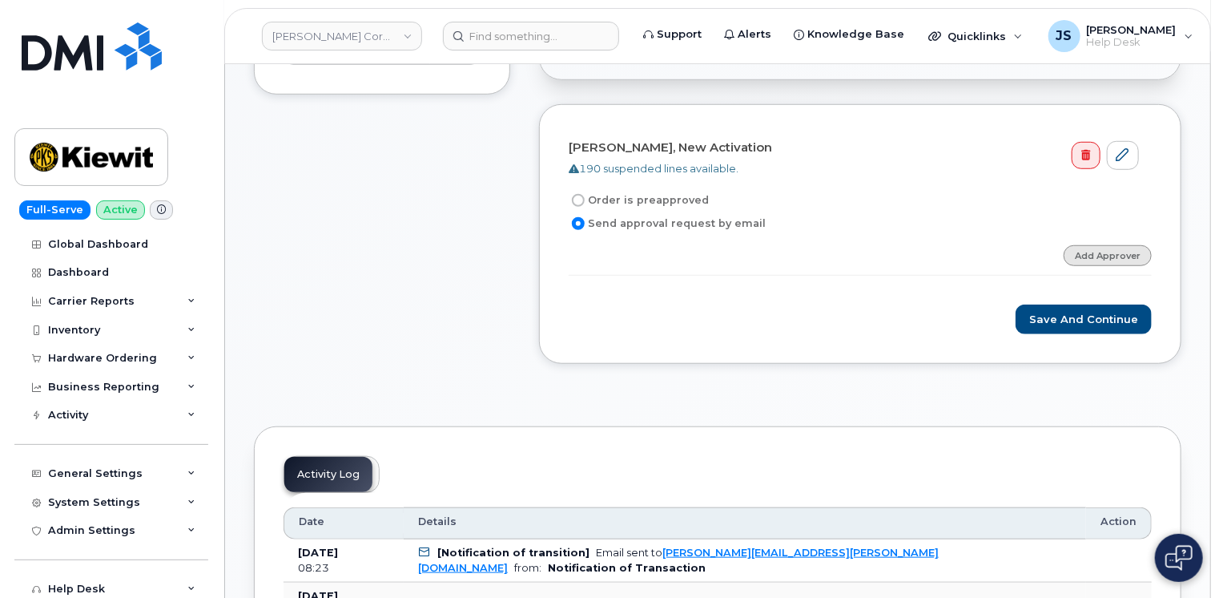
click at [1097, 248] on link "Add Approver" at bounding box center [1108, 255] width 88 height 20
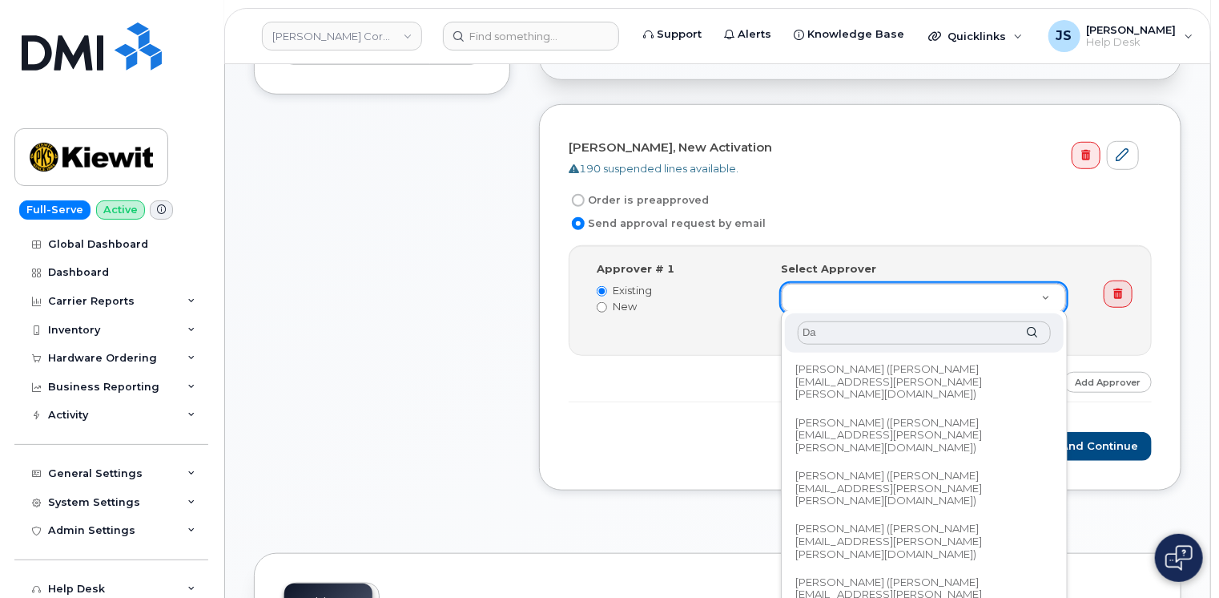
type input "D"
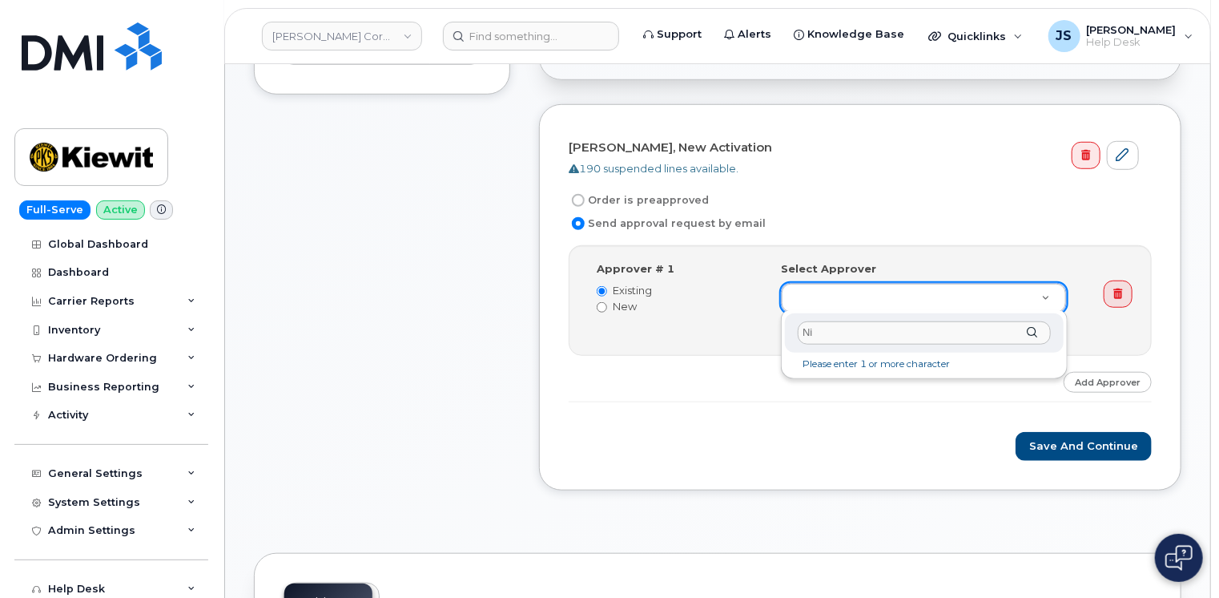
type input "N"
type input "S"
type input "N"
type input "D"
type input "C"
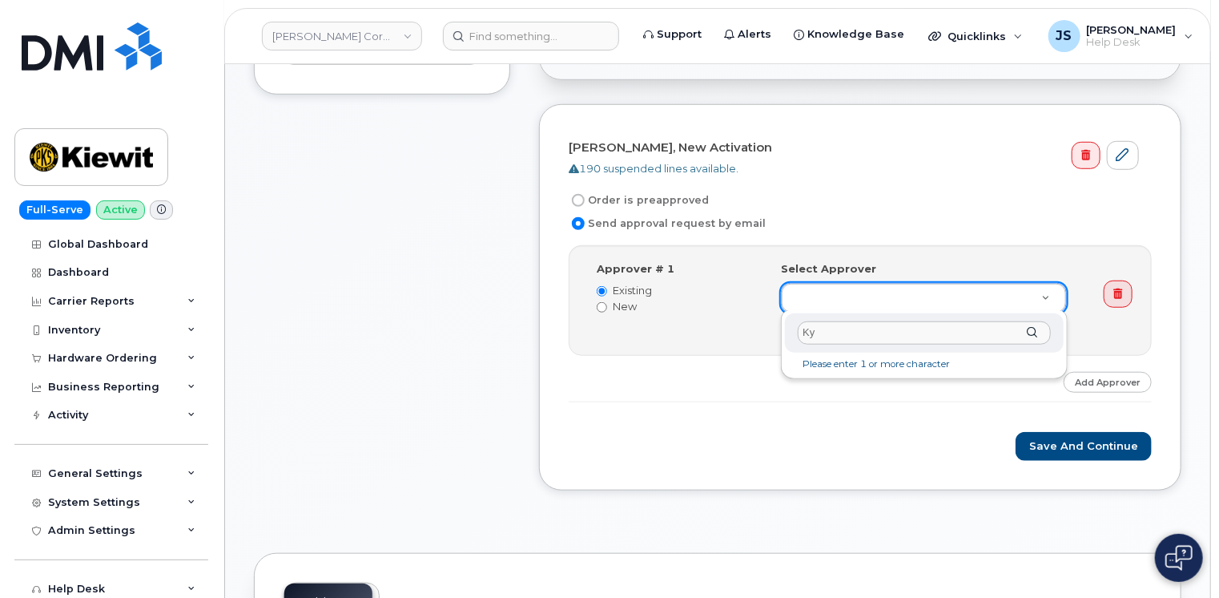
type input "K"
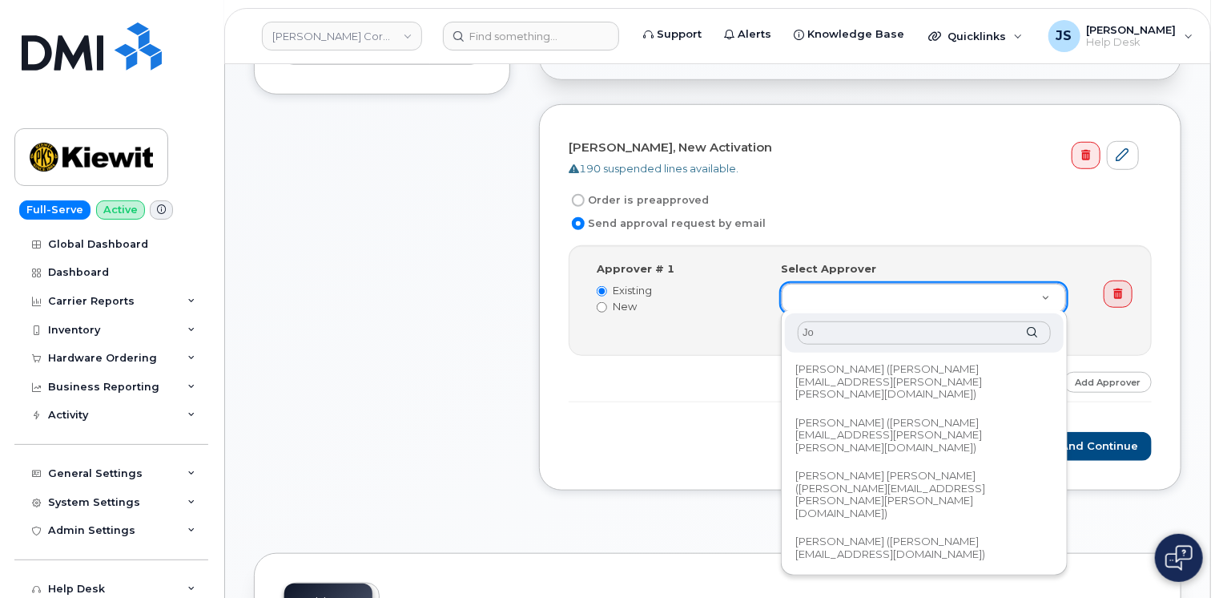
type input "J"
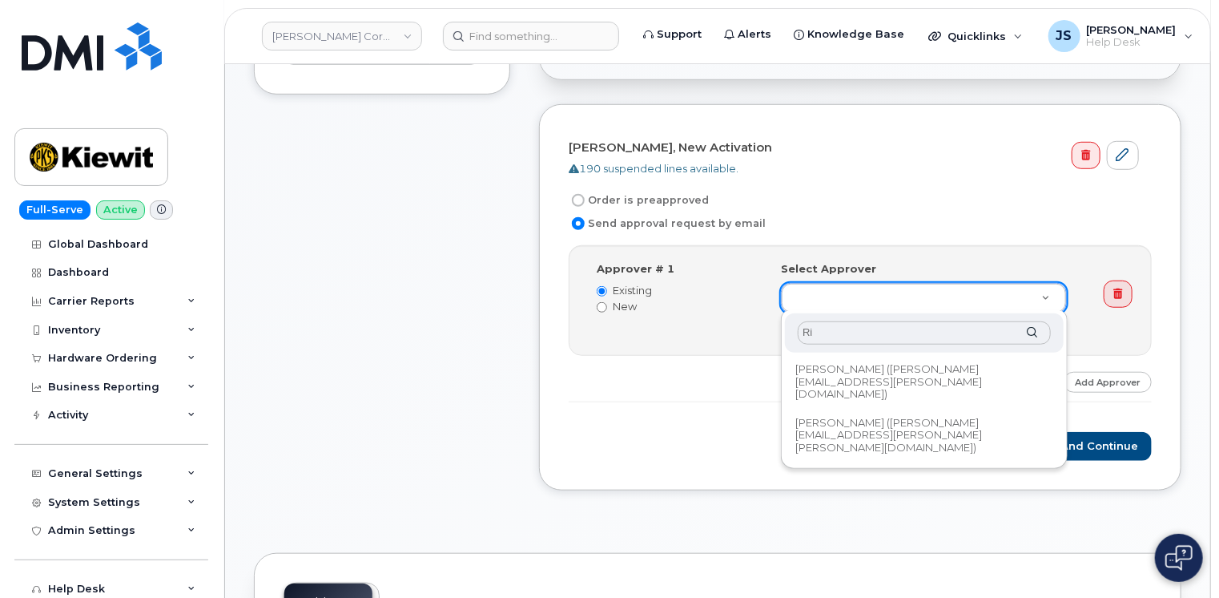
type input "R"
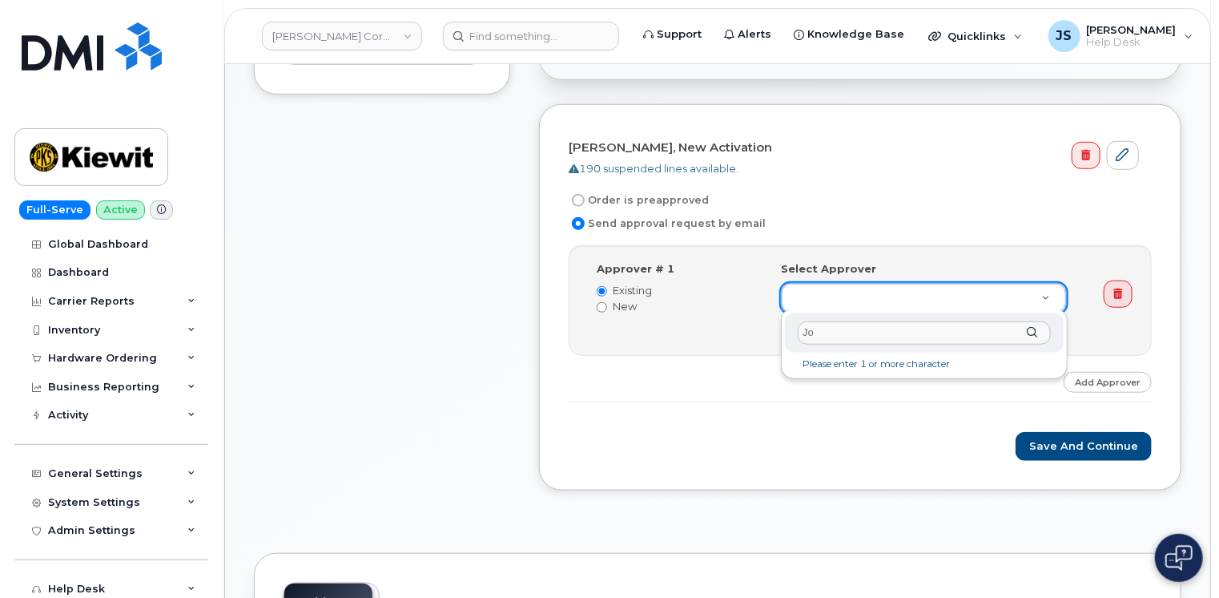
type input "J"
type input "D"
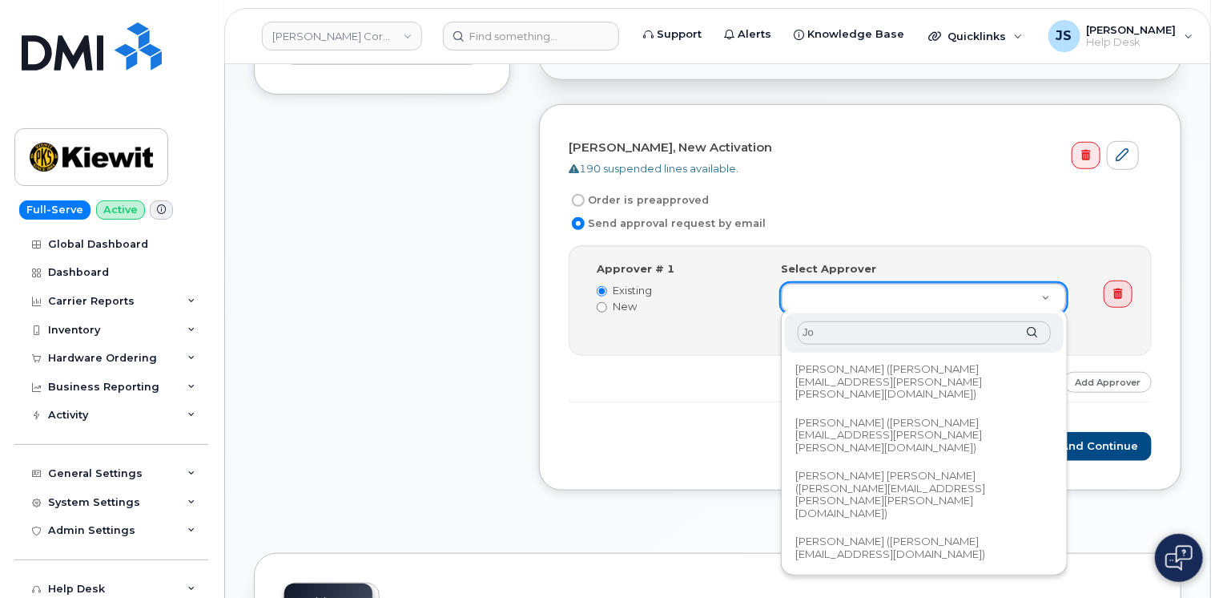
type input "J"
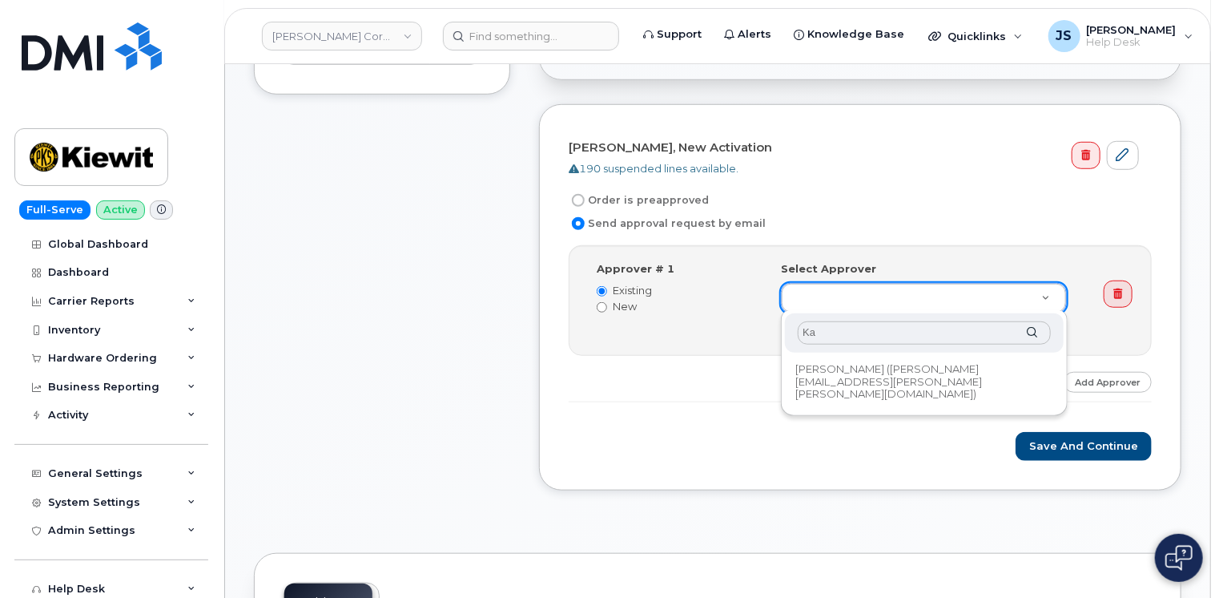
type input "K"
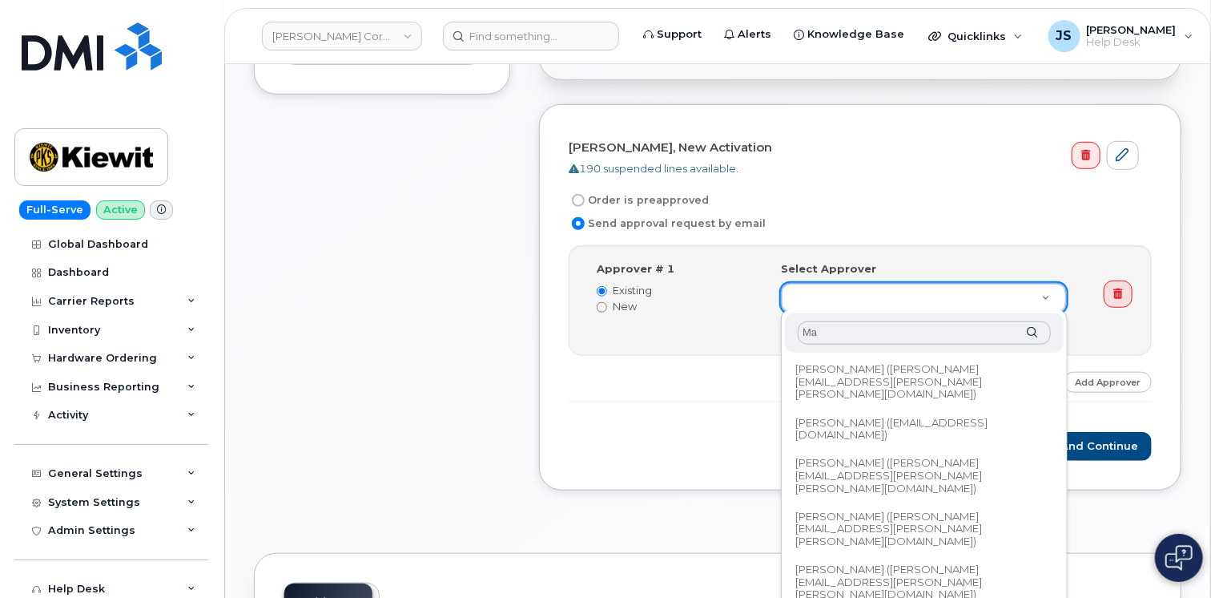
type input "M"
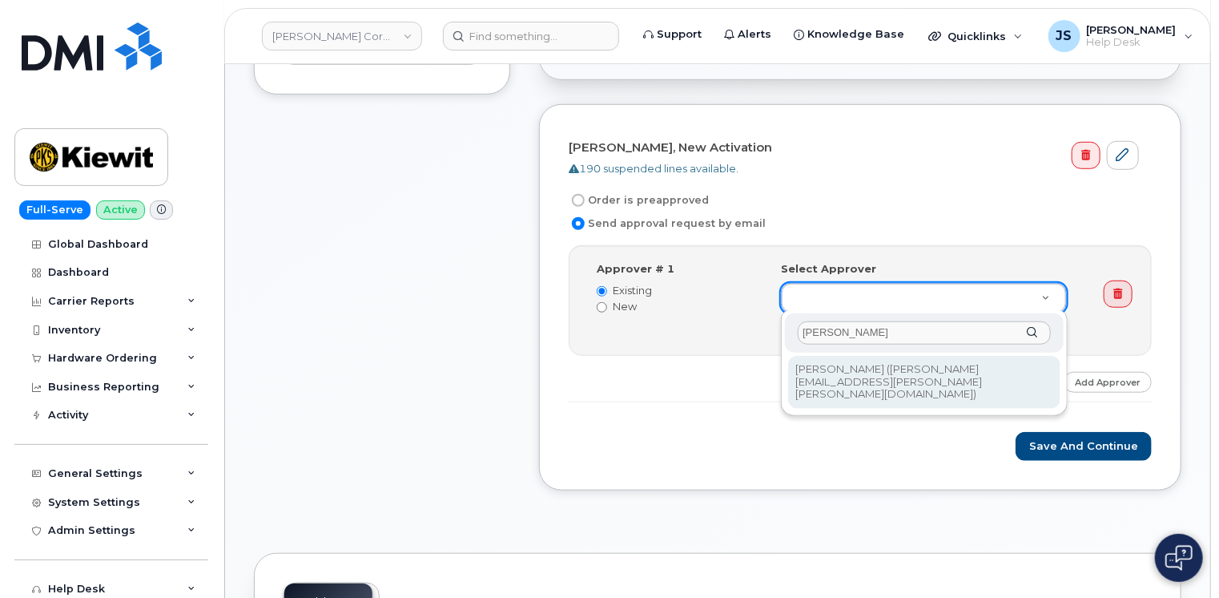
type input "Kasie"
type input "2151465"
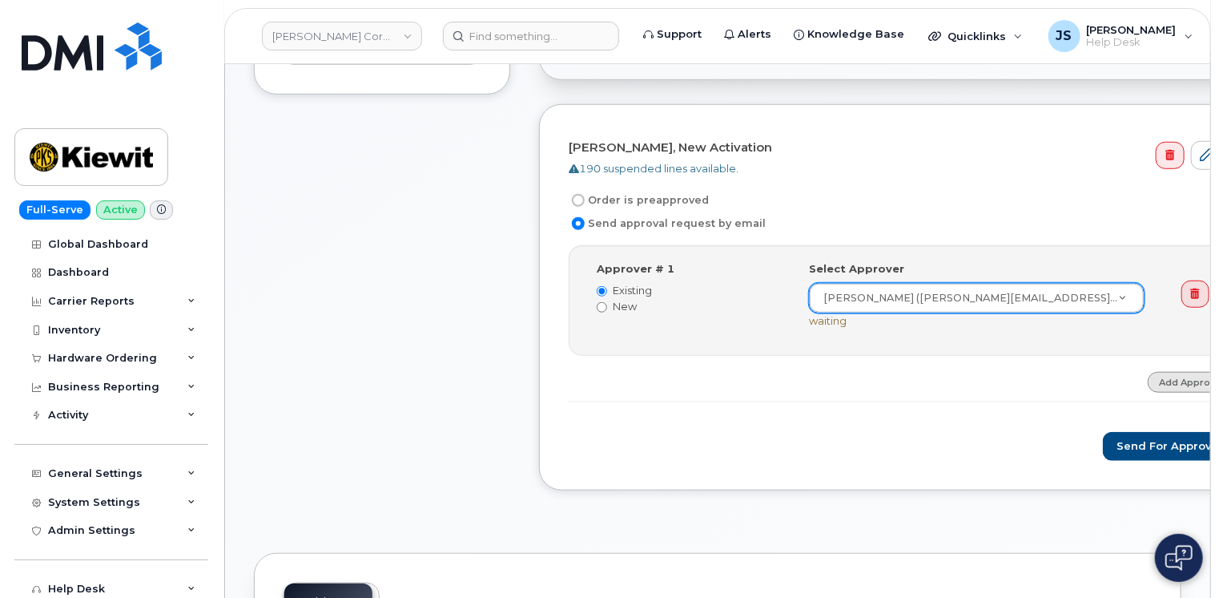
click at [1148, 378] on link "Add Approver" at bounding box center [1192, 382] width 88 height 20
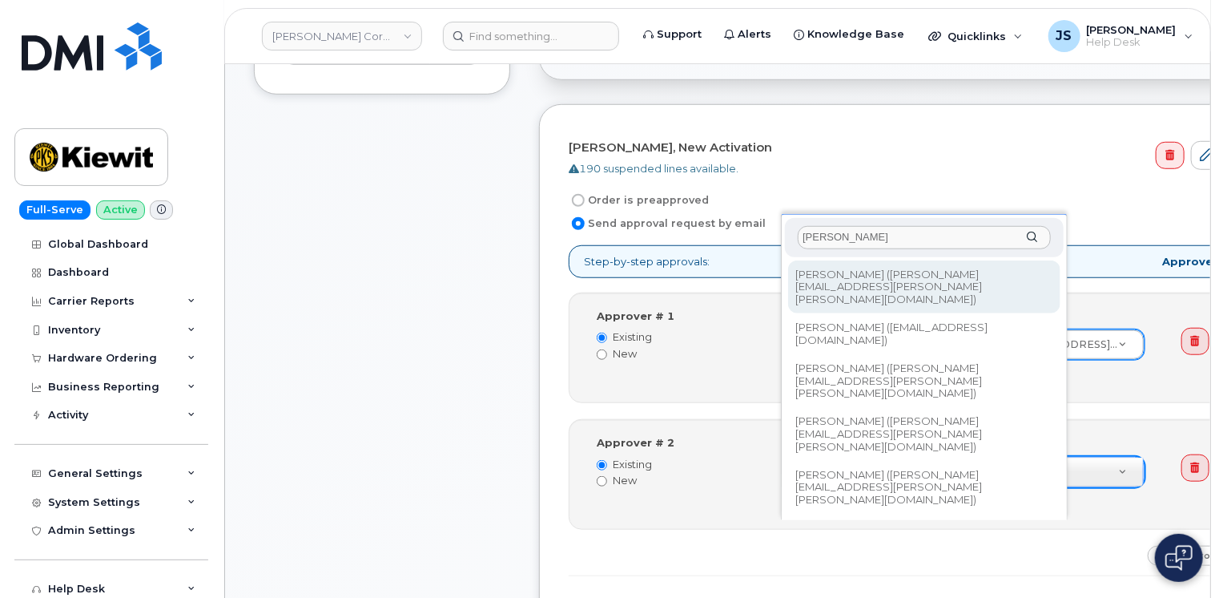
type input "Matthew"
type input "2156773"
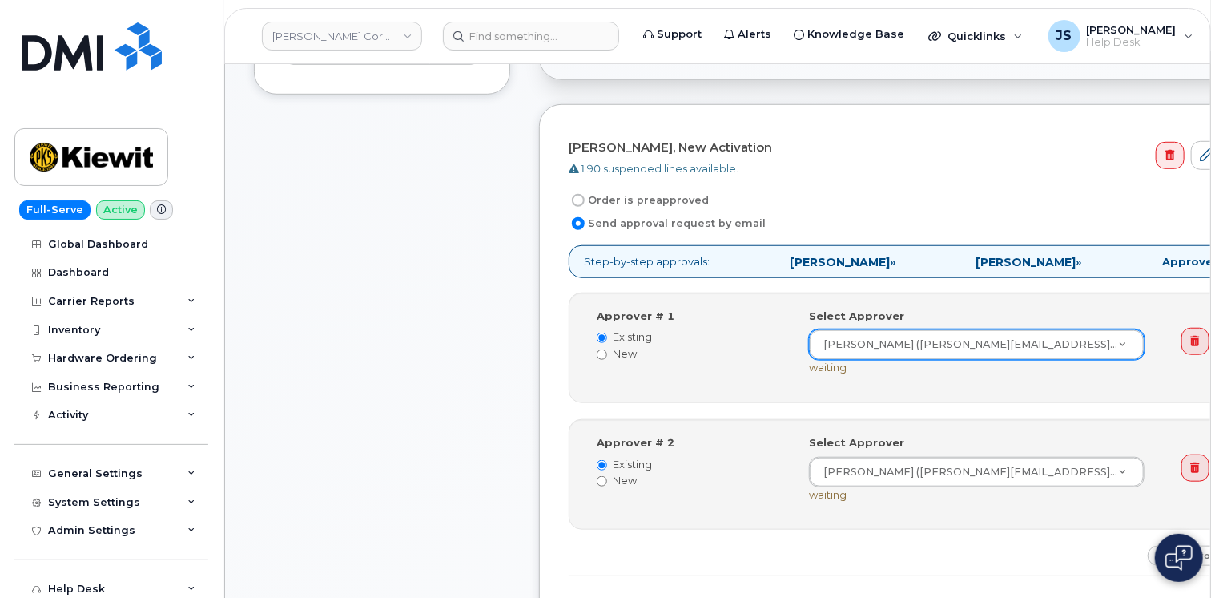
click at [1020, 556] on div "Step-by-step approvals: Kasie Campbell » Matthew Bahle » Approved Approver # 1 …" at bounding box center [902, 410] width 667 height 330
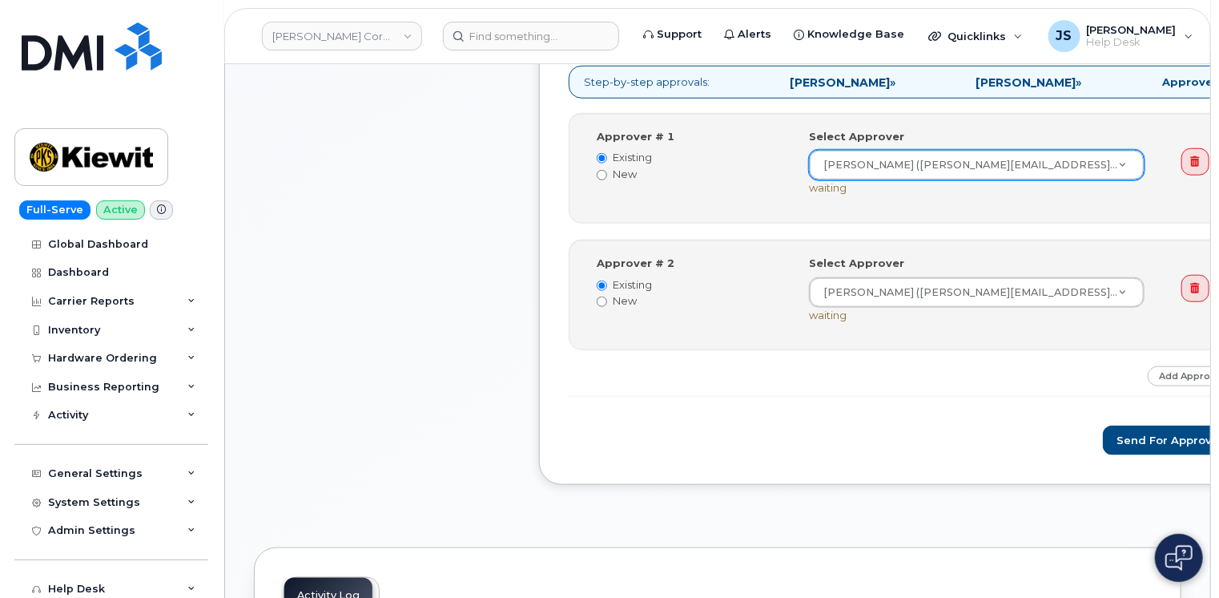
scroll to position [714, 0]
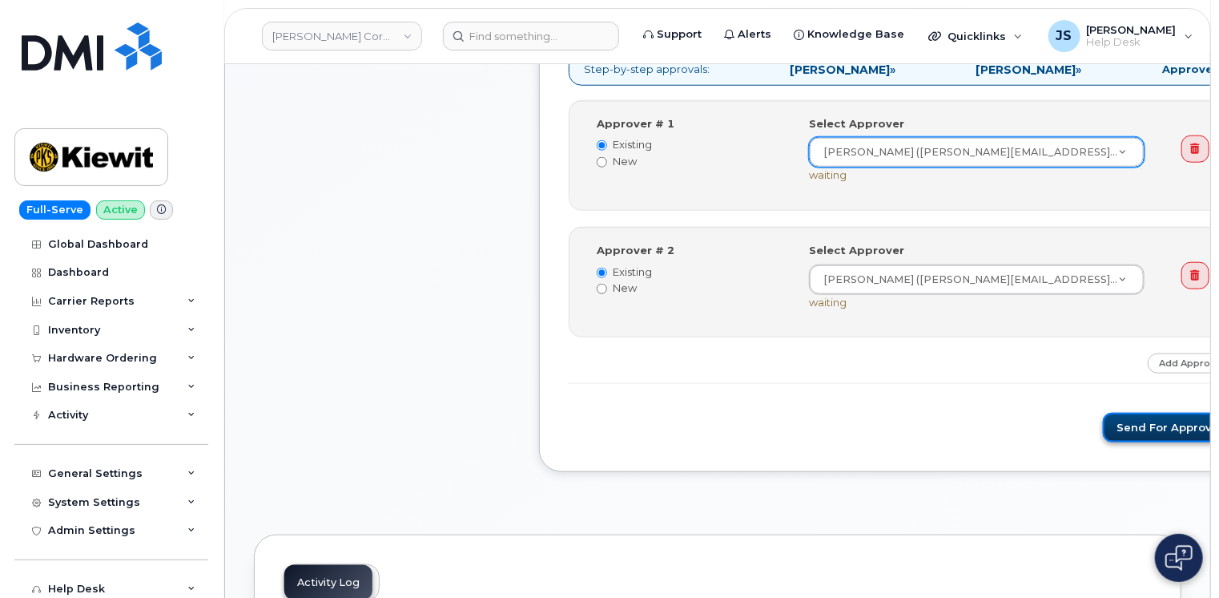
click at [1103, 433] on button "Send for Approval" at bounding box center [1169, 427] width 133 height 30
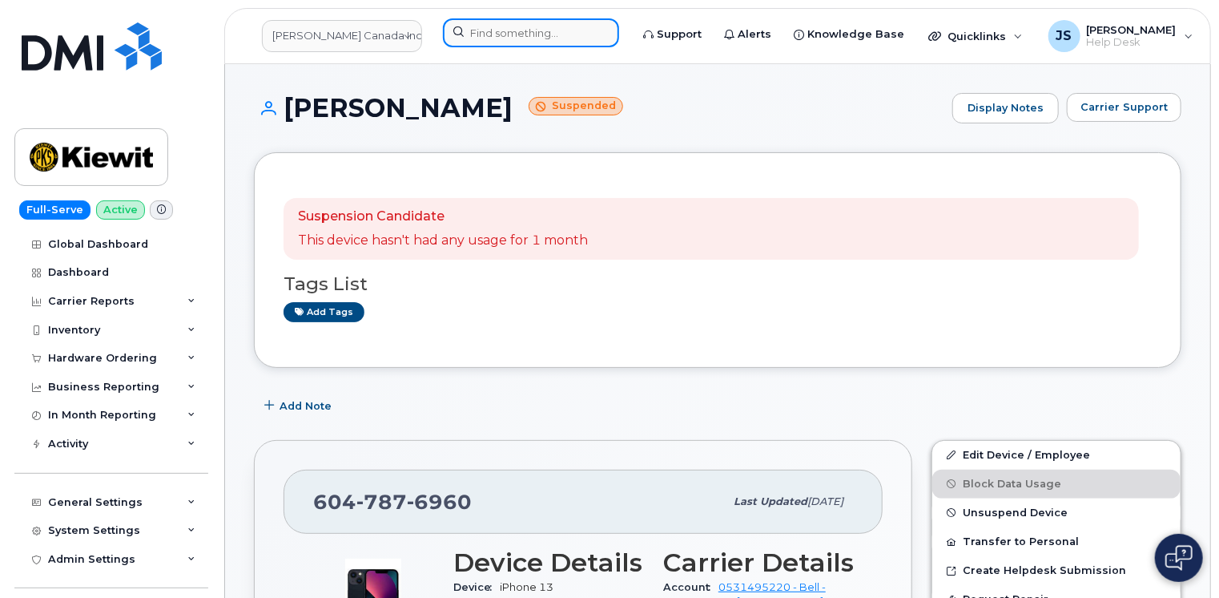
click at [548, 38] on input at bounding box center [531, 32] width 176 height 29
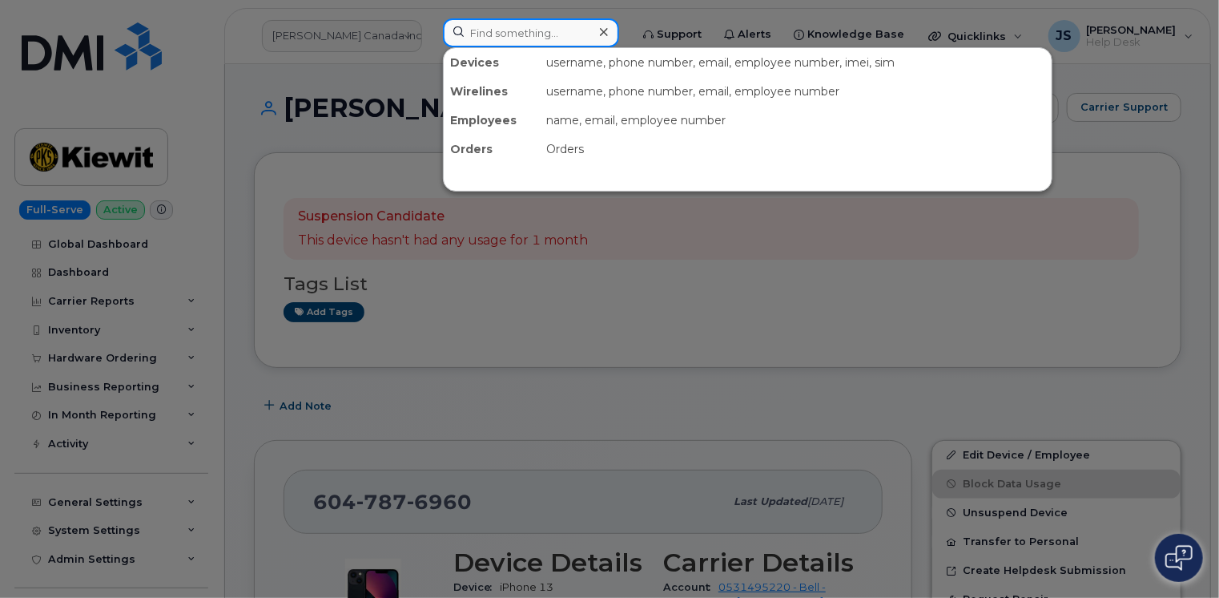
paste input "[PERSON_NAME]"
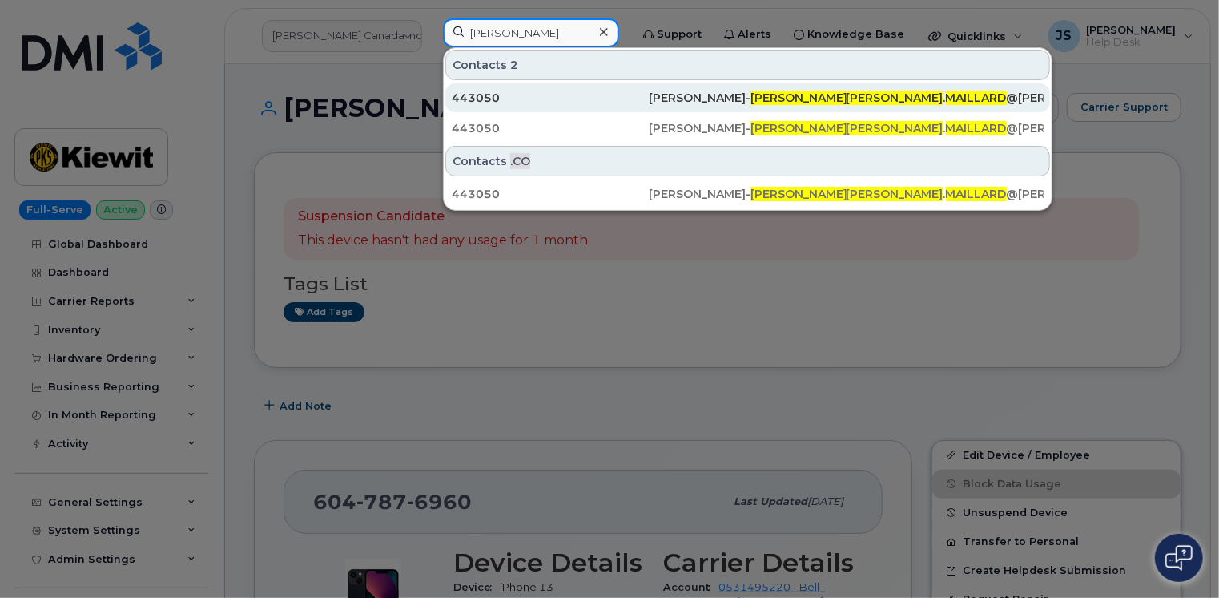
type input "[PERSON_NAME]"
click at [545, 91] on div "443050" at bounding box center [550, 98] width 197 height 16
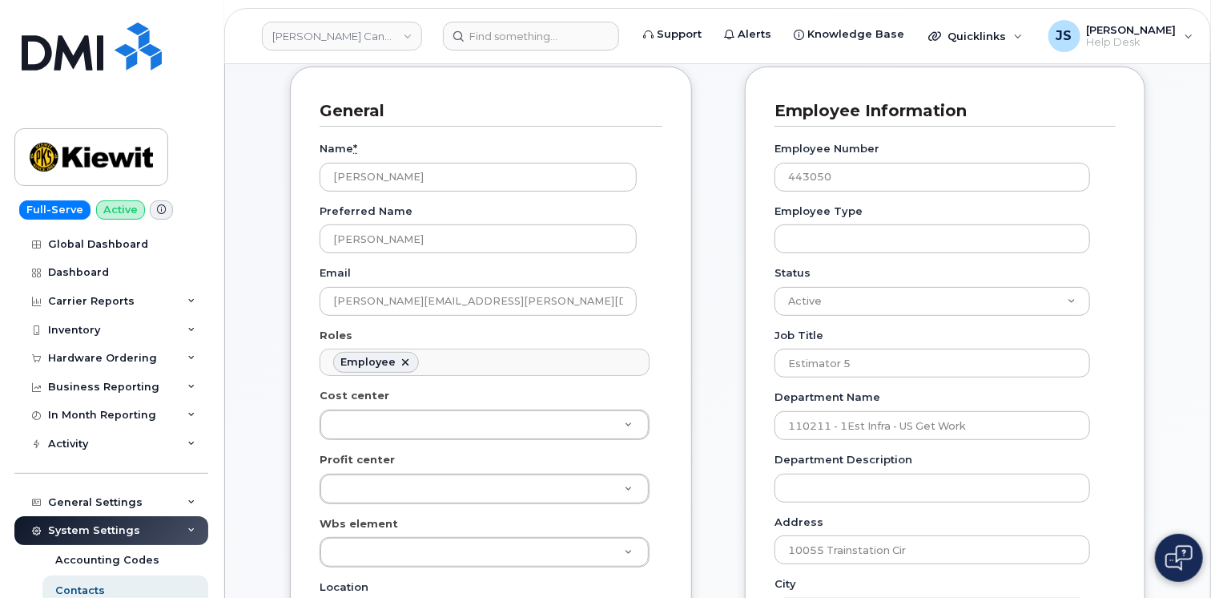
scroll to position [158, 0]
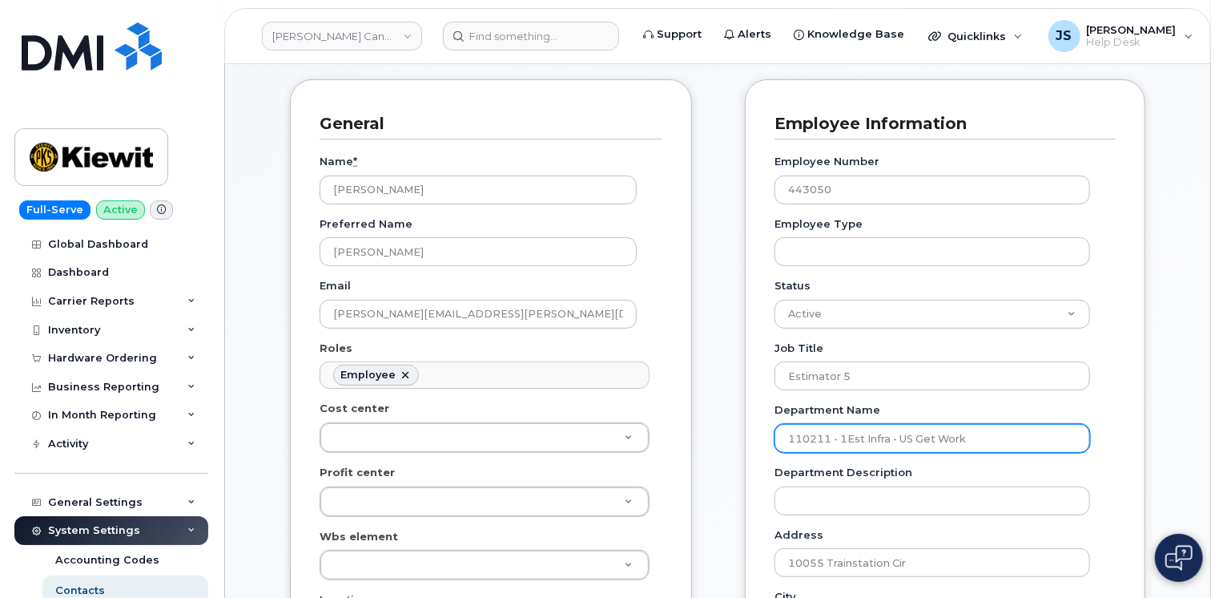
click at [819, 424] on input "110211 - 1Est Infra - US Get Work" at bounding box center [933, 438] width 316 height 29
drag, startPoint x: 819, startPoint y: 424, endPoint x: 799, endPoint y: 434, distance: 22.2
click at [799, 434] on input "110211 - 1Est Infra - US Get Work" at bounding box center [933, 438] width 316 height 29
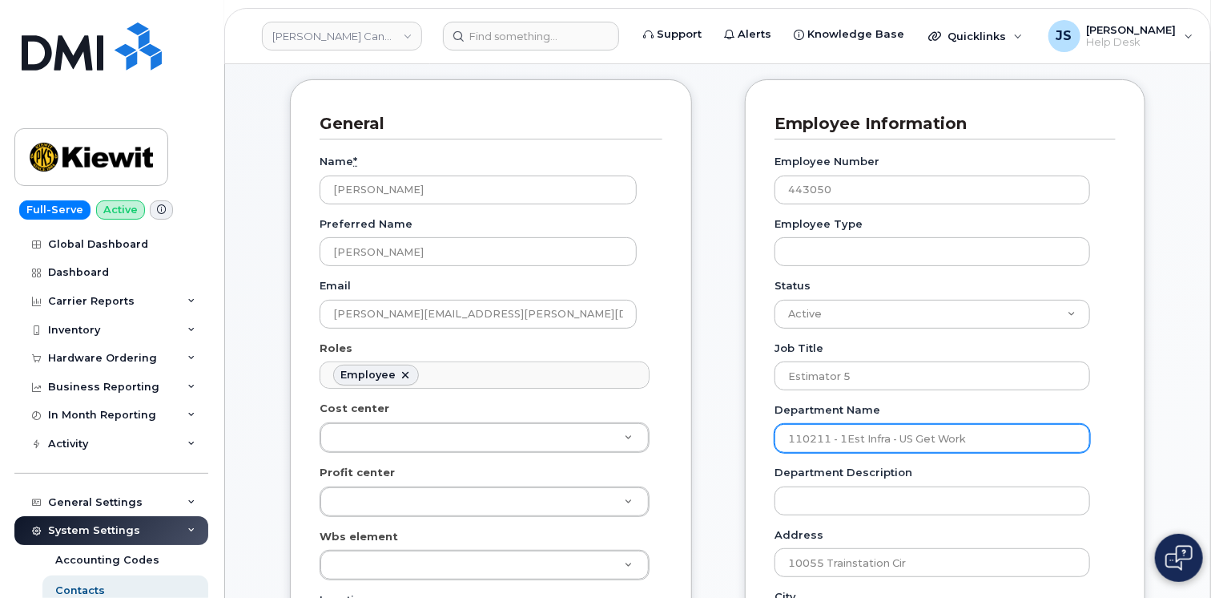
click at [799, 434] on input "110211 - 1Est Infra - US Get Work" at bounding box center [933, 438] width 316 height 29
click at [807, 437] on input "110211 - 1Est Infra - US Get Work" at bounding box center [933, 438] width 316 height 29
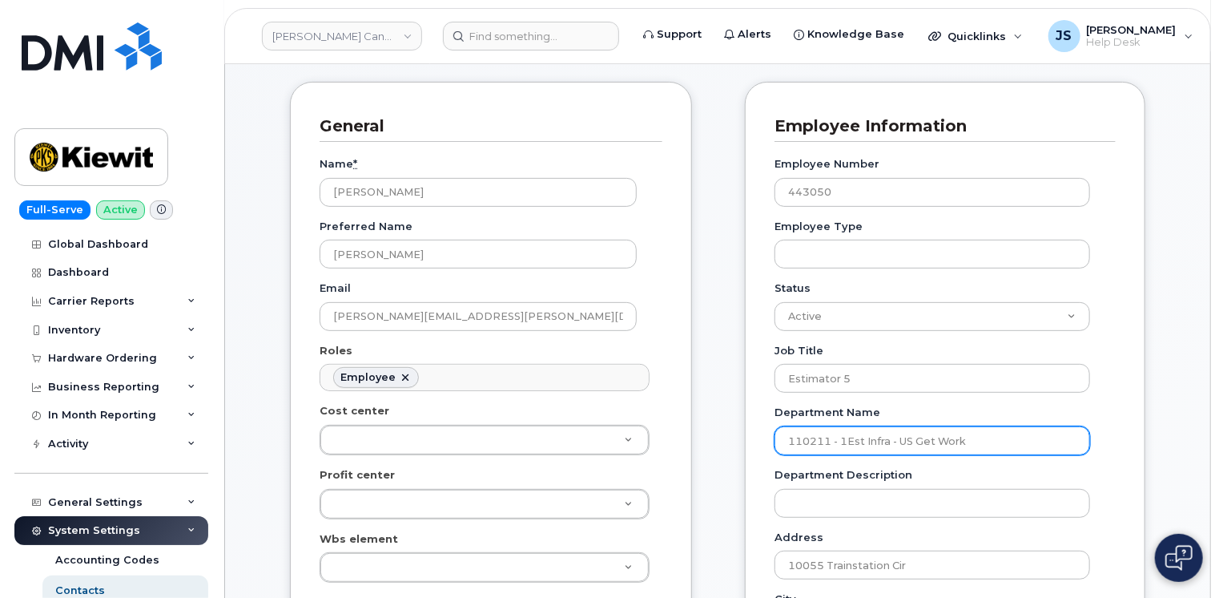
scroll to position [151, 0]
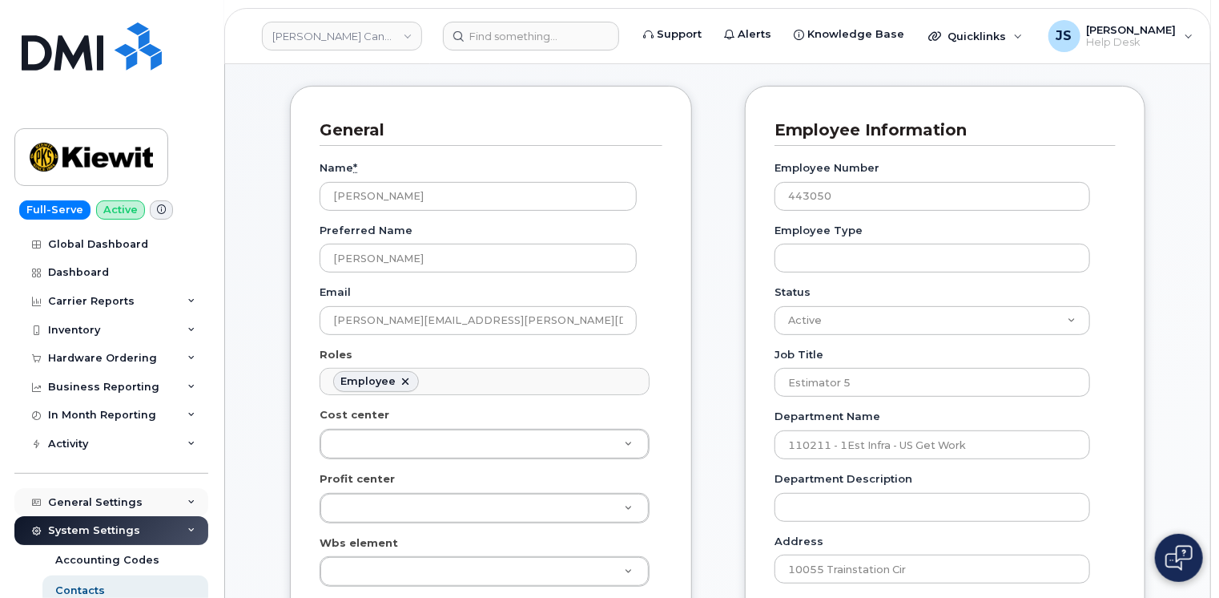
click at [183, 502] on div "General Settings" at bounding box center [111, 502] width 194 height 29
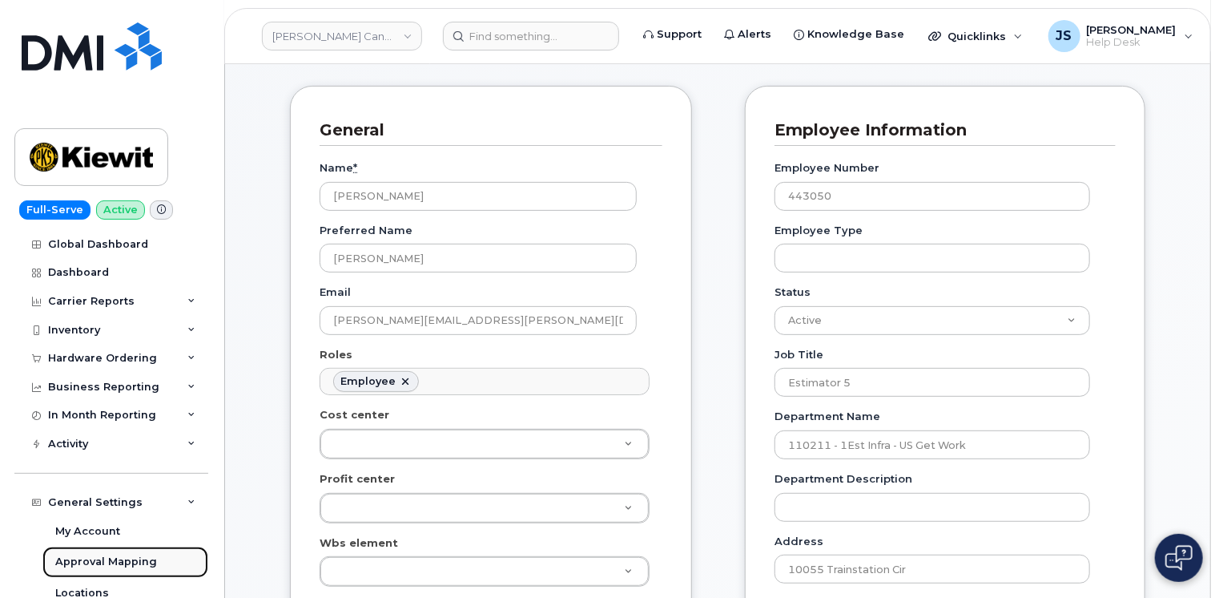
click at [106, 563] on div "Approval Mapping" at bounding box center [106, 561] width 102 height 14
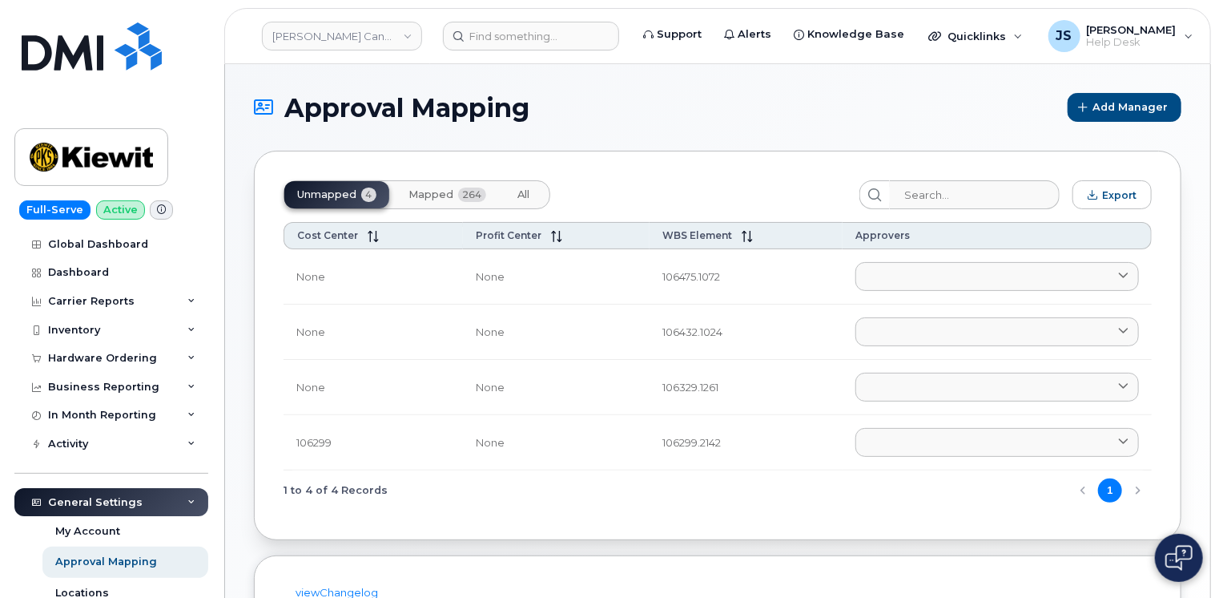
click at [442, 191] on span "Mapped" at bounding box center [430, 194] width 45 height 13
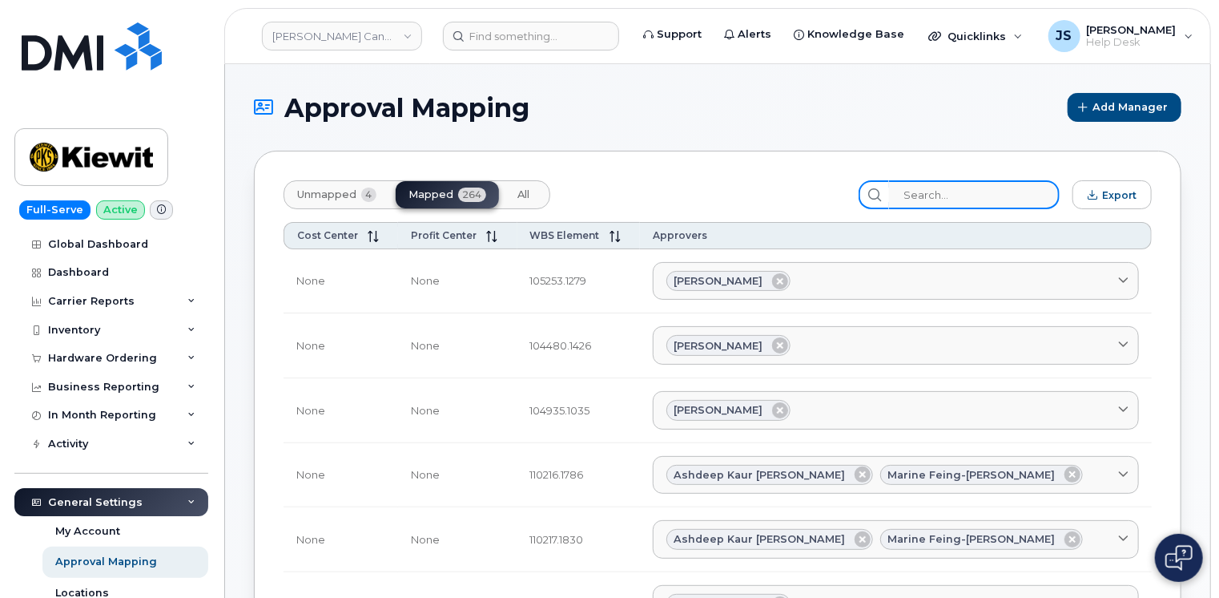
click at [972, 190] on input "search" at bounding box center [974, 194] width 171 height 29
paste input "110211"
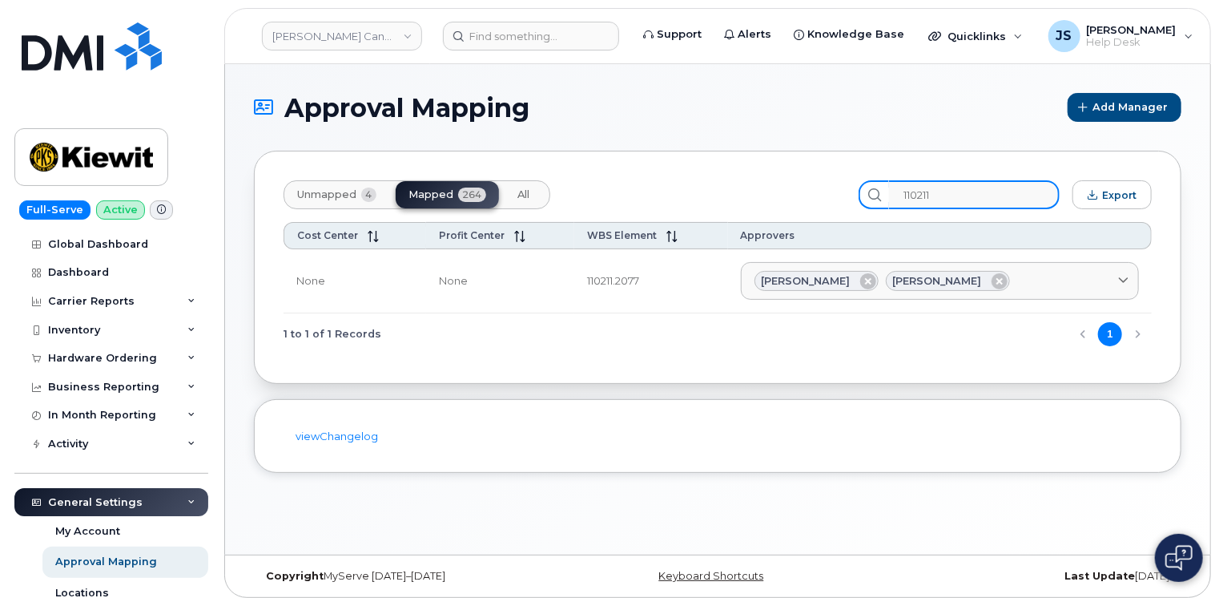
type input "110211"
click at [553, 520] on div "Approval Mapping Add Manager Unmapped 4 Mapped 264 All 110211 Export Cost Cente…" at bounding box center [717, 309] width 985 height 490
click at [646, 367] on div "Unmapped 4 Mapped 264 All 110211 Export Cost Center Profit Center WBS Element A…" at bounding box center [717, 267] width 927 height 233
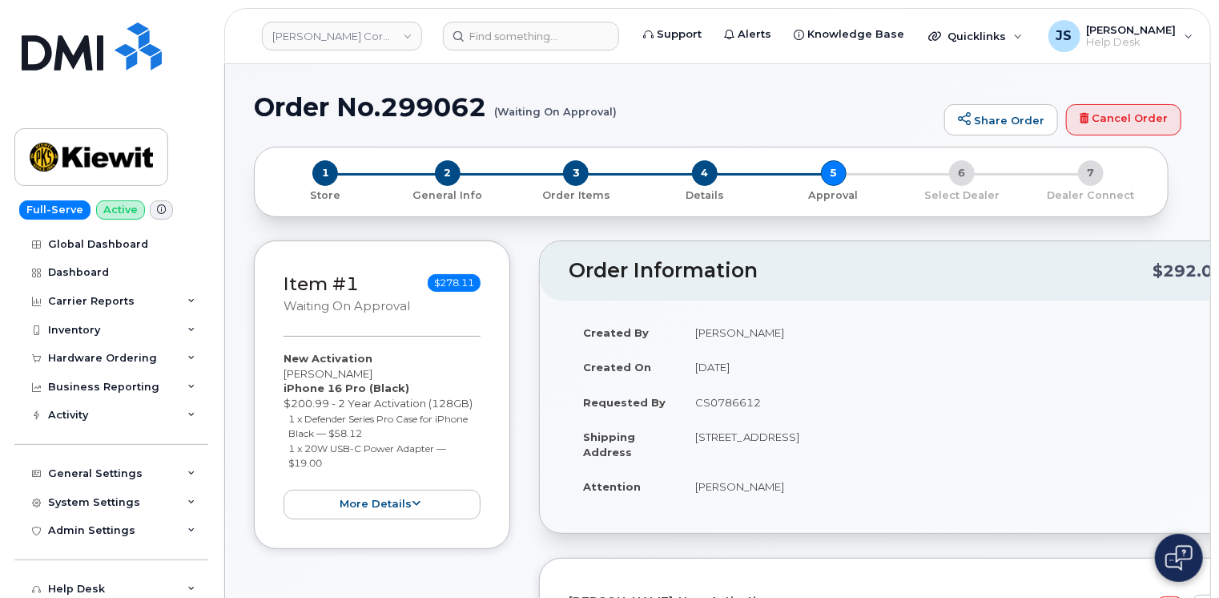
click at [441, 104] on h1 "Order No.299062 (Waiting On Approval)" at bounding box center [595, 107] width 682 height 28
copy h1 "299062"
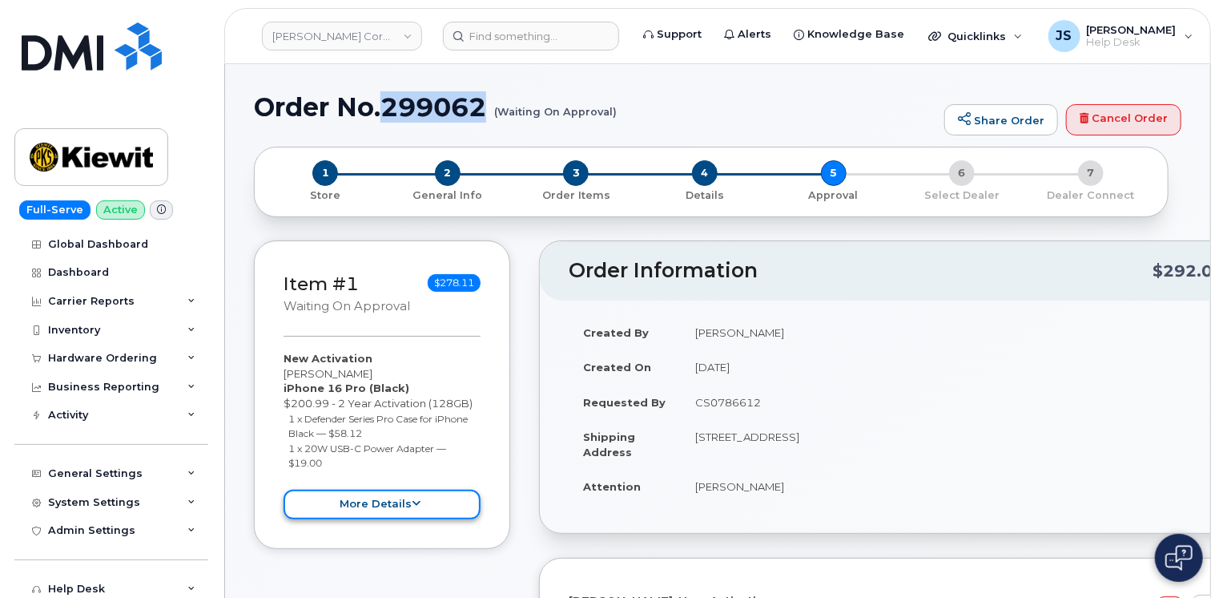
click at [441, 505] on button "more details" at bounding box center [382, 504] width 197 height 30
